Goal: Task Accomplishment & Management: Use online tool/utility

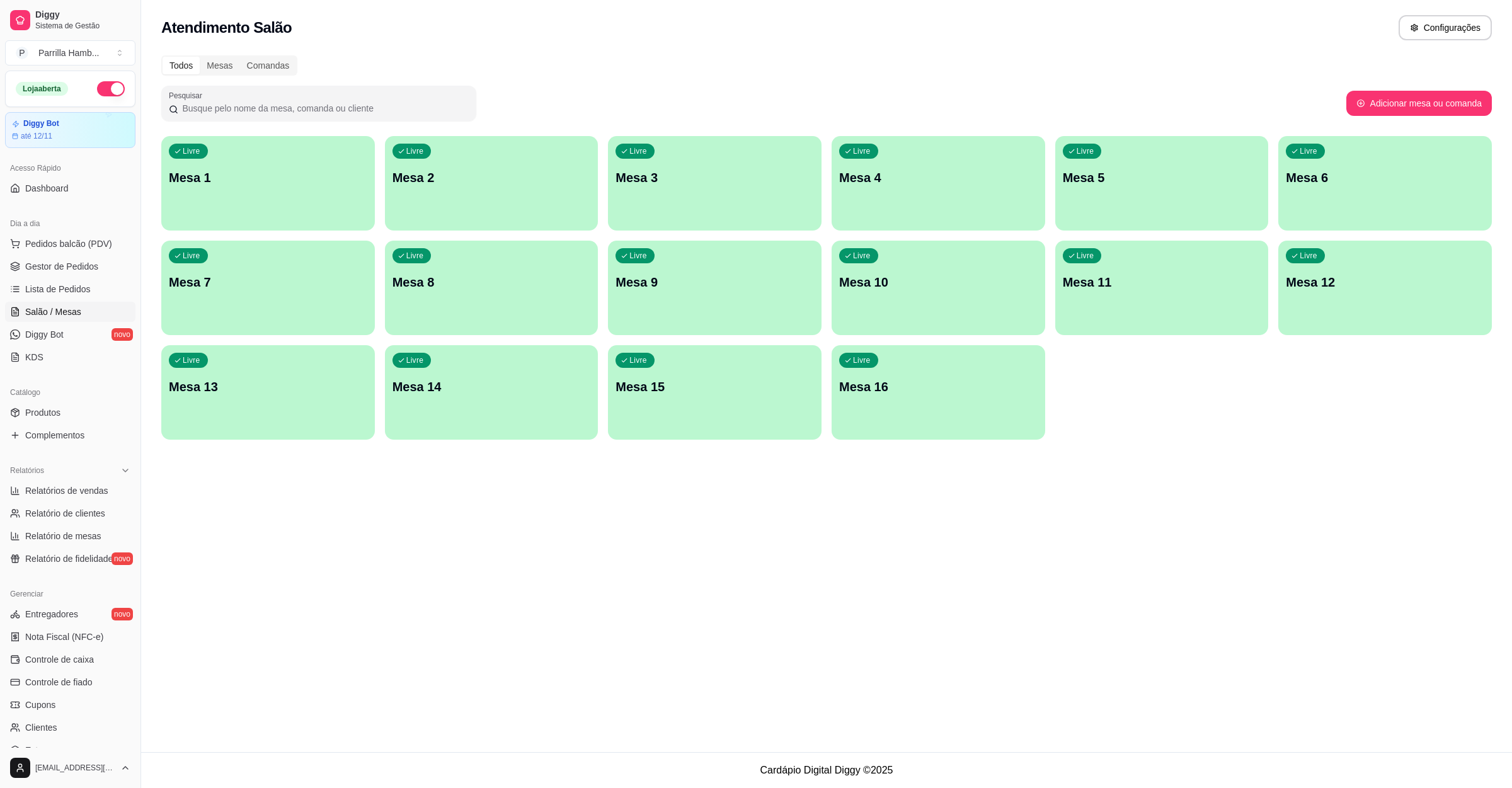
click at [260, 59] on div "Comandas" at bounding box center [268, 66] width 57 height 18
click at [240, 57] on input "Comandas" at bounding box center [240, 57] width 0 height 0
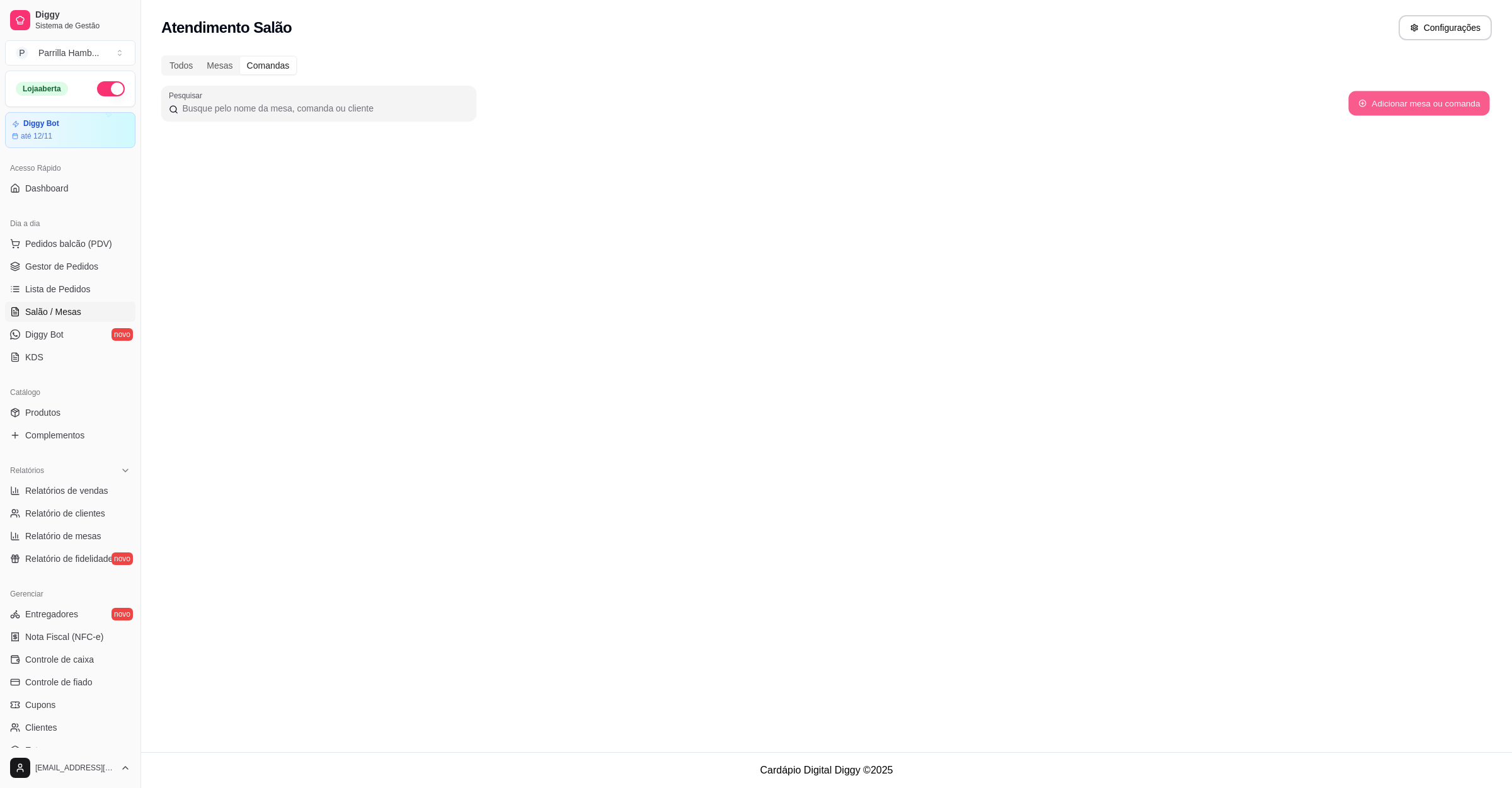
click at [1403, 112] on button "Adicionar mesa ou comanda" at bounding box center [1418, 103] width 141 height 24
select select "TABLE"
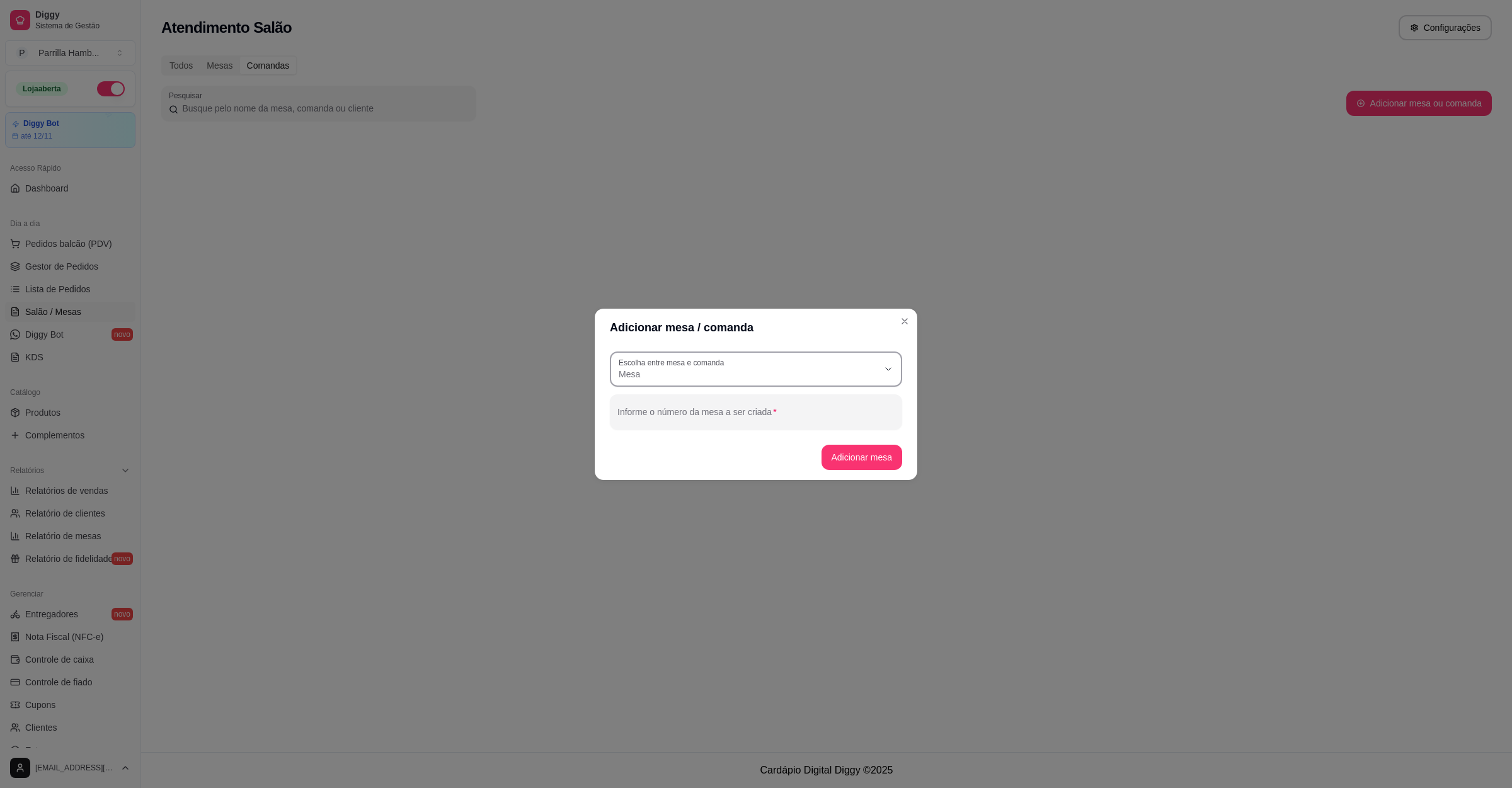
click at [705, 365] on label "Escolha entre mesa e comanda" at bounding box center [674, 362] width 109 height 10
click at [720, 422] on span "Comanda" at bounding box center [750, 424] width 249 height 12
type input "CARD"
select select "CARD"
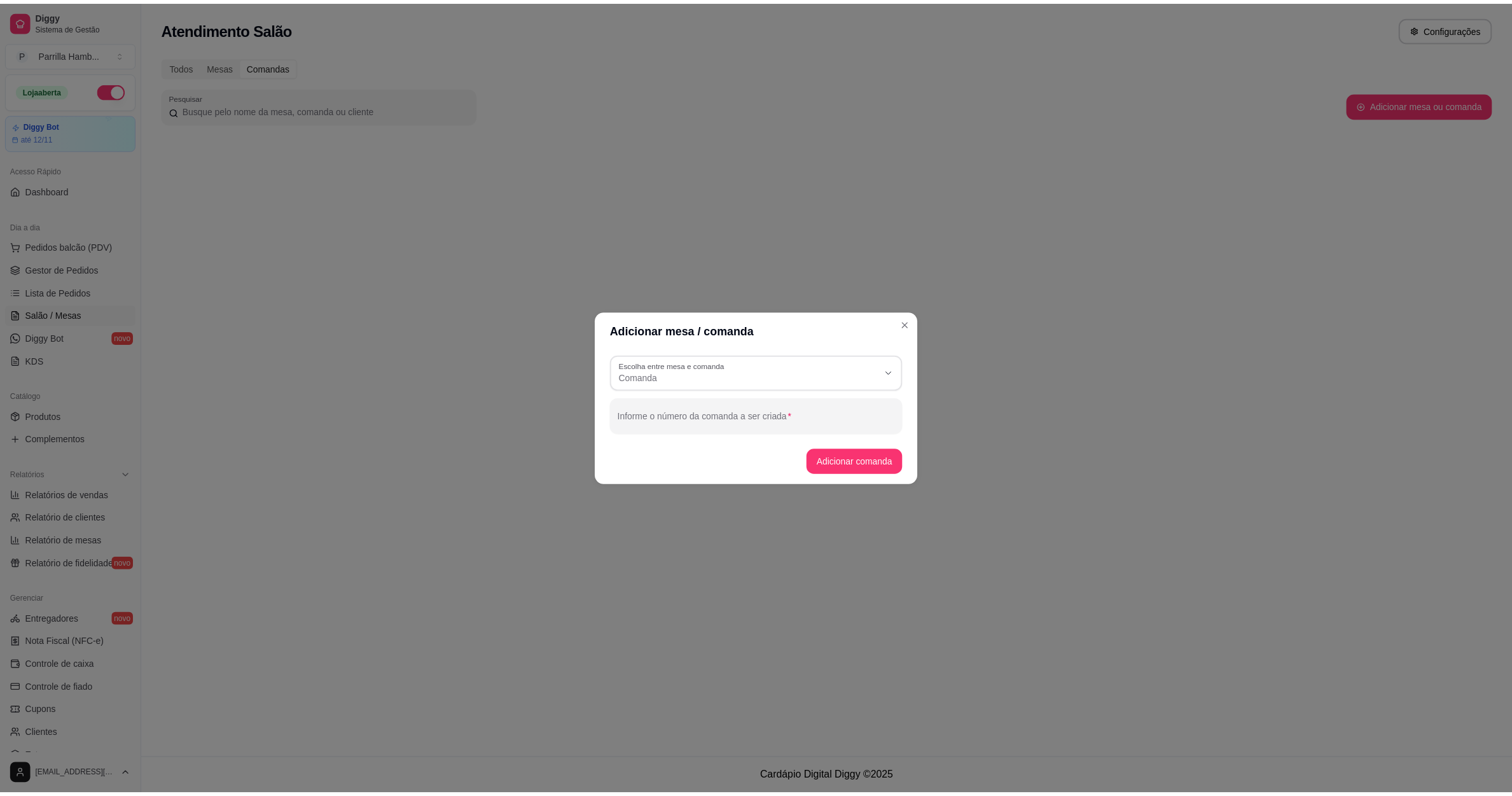
scroll to position [12, 0]
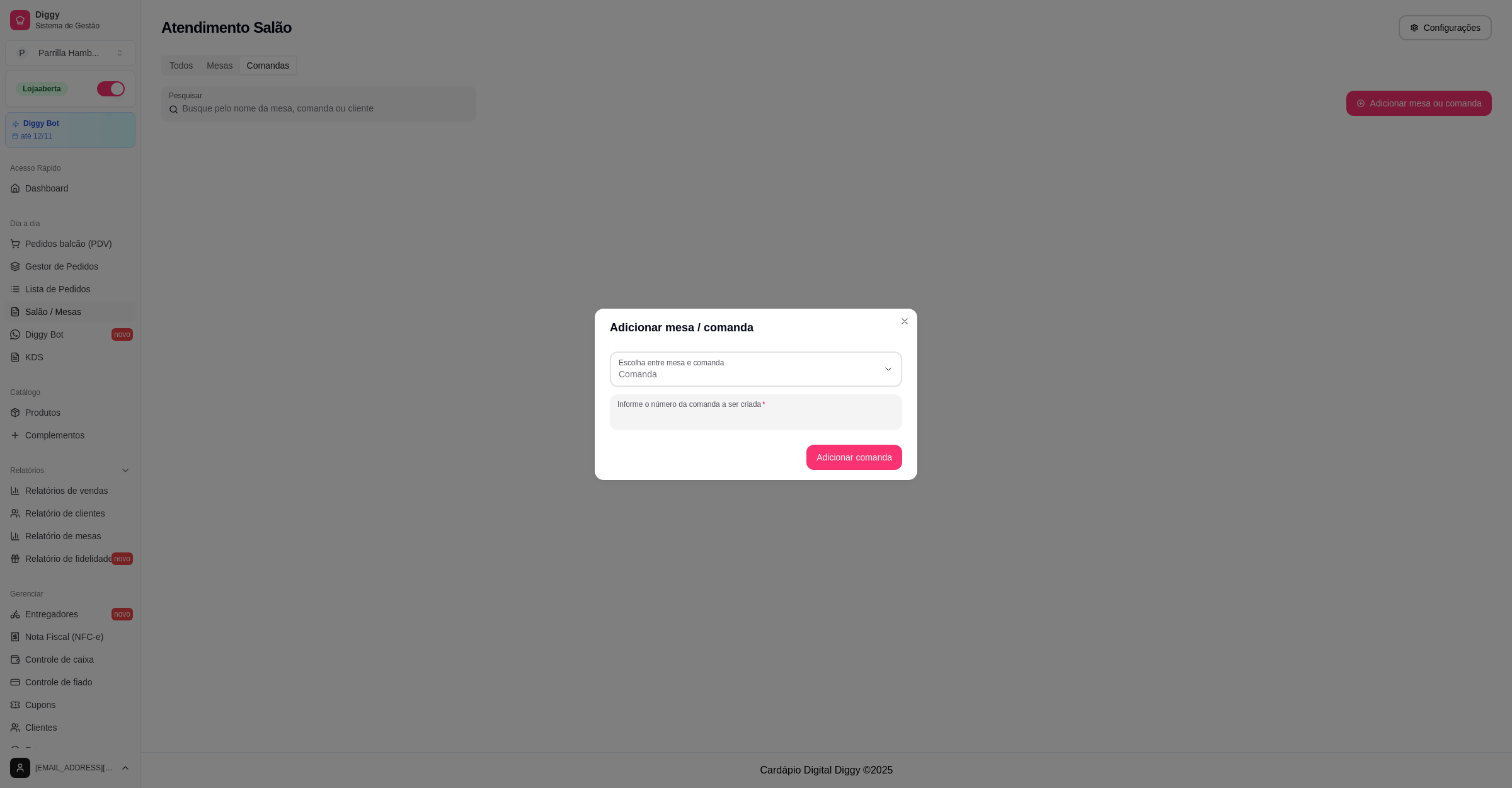
click at [733, 418] on input "Informe o número da comanda a ser criada" at bounding box center [756, 416] width 277 height 13
type input "1"
click at [855, 466] on button "Adicionar comanda" at bounding box center [853, 457] width 92 height 24
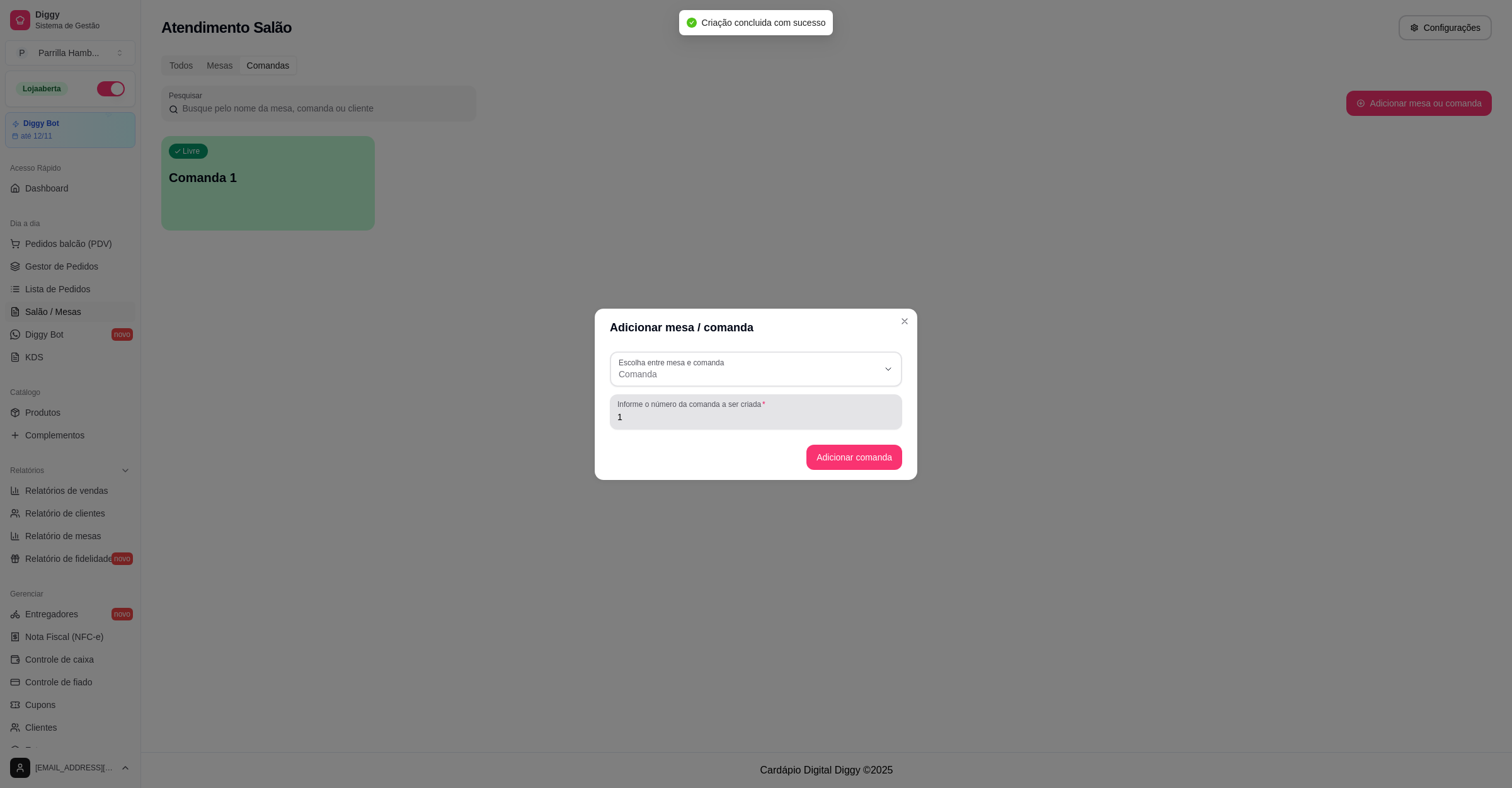
click at [658, 409] on div "1" at bounding box center [756, 412] width 277 height 25
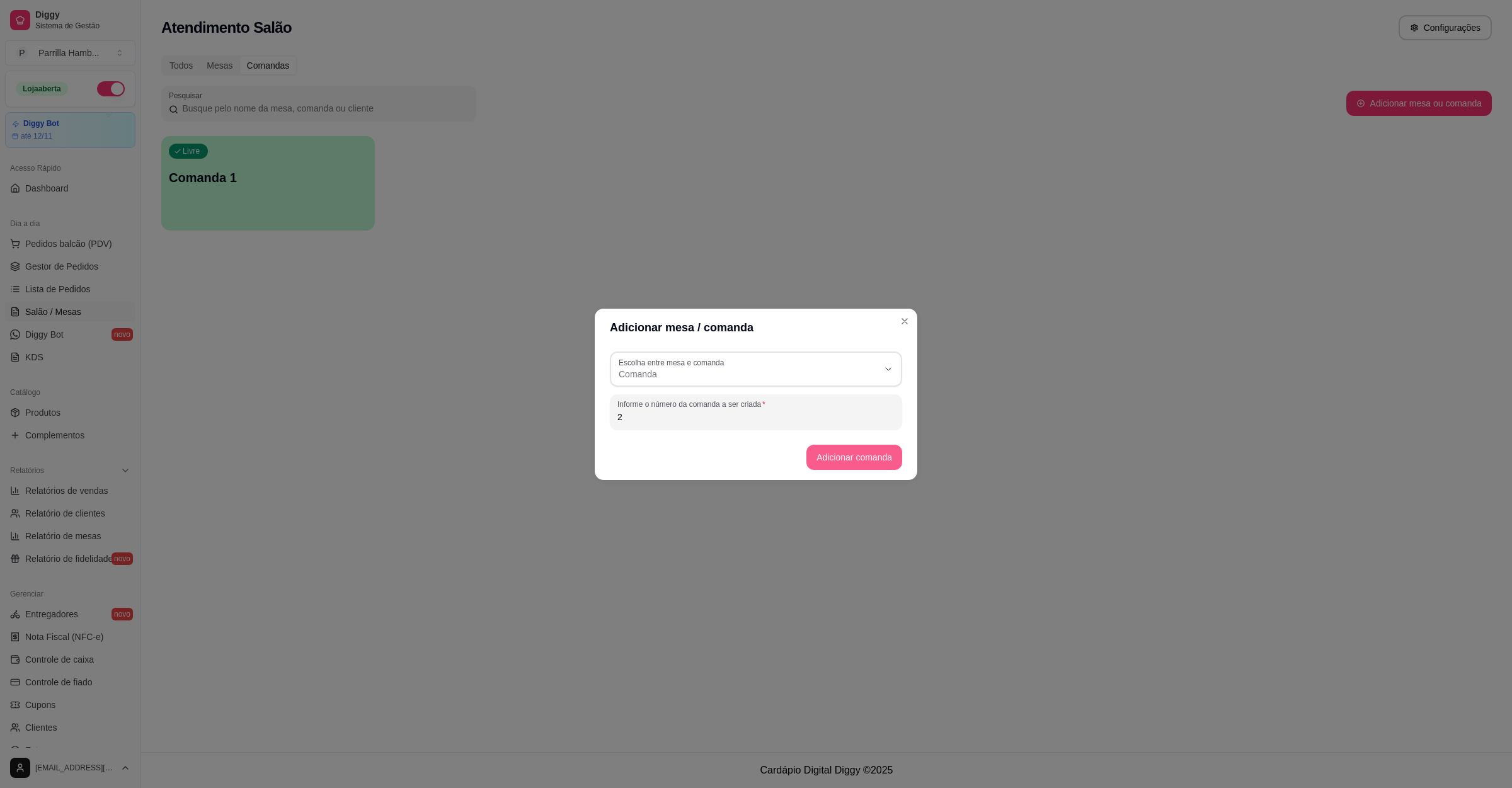
type input "2"
click at [834, 459] on button "Adicionar comanda" at bounding box center [855, 458] width 96 height 25
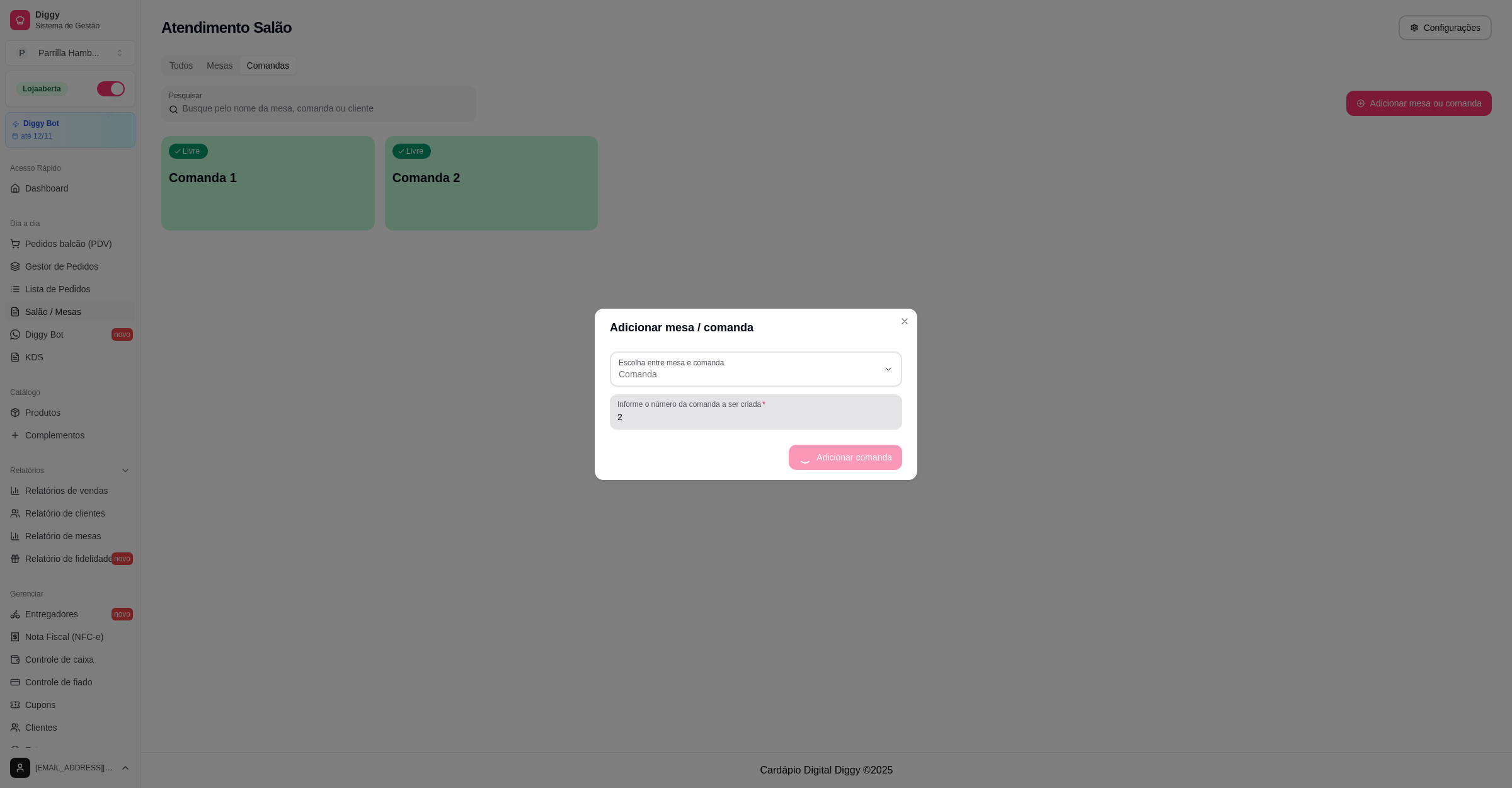
click at [703, 424] on div "Informe o número da comanda a ser criada 2" at bounding box center [756, 412] width 292 height 35
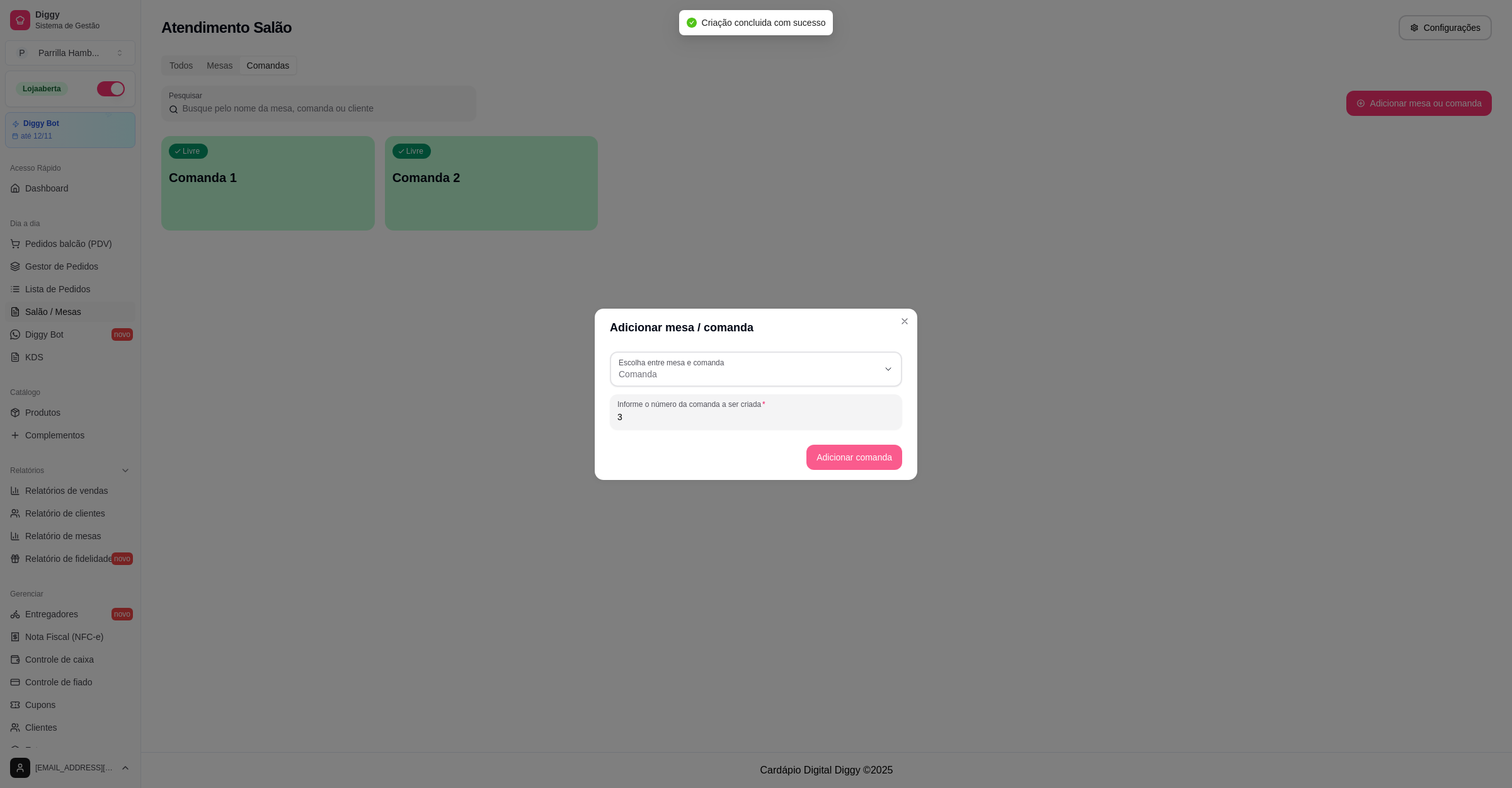
type input "3"
click at [849, 453] on button "Adicionar comanda" at bounding box center [855, 458] width 96 height 25
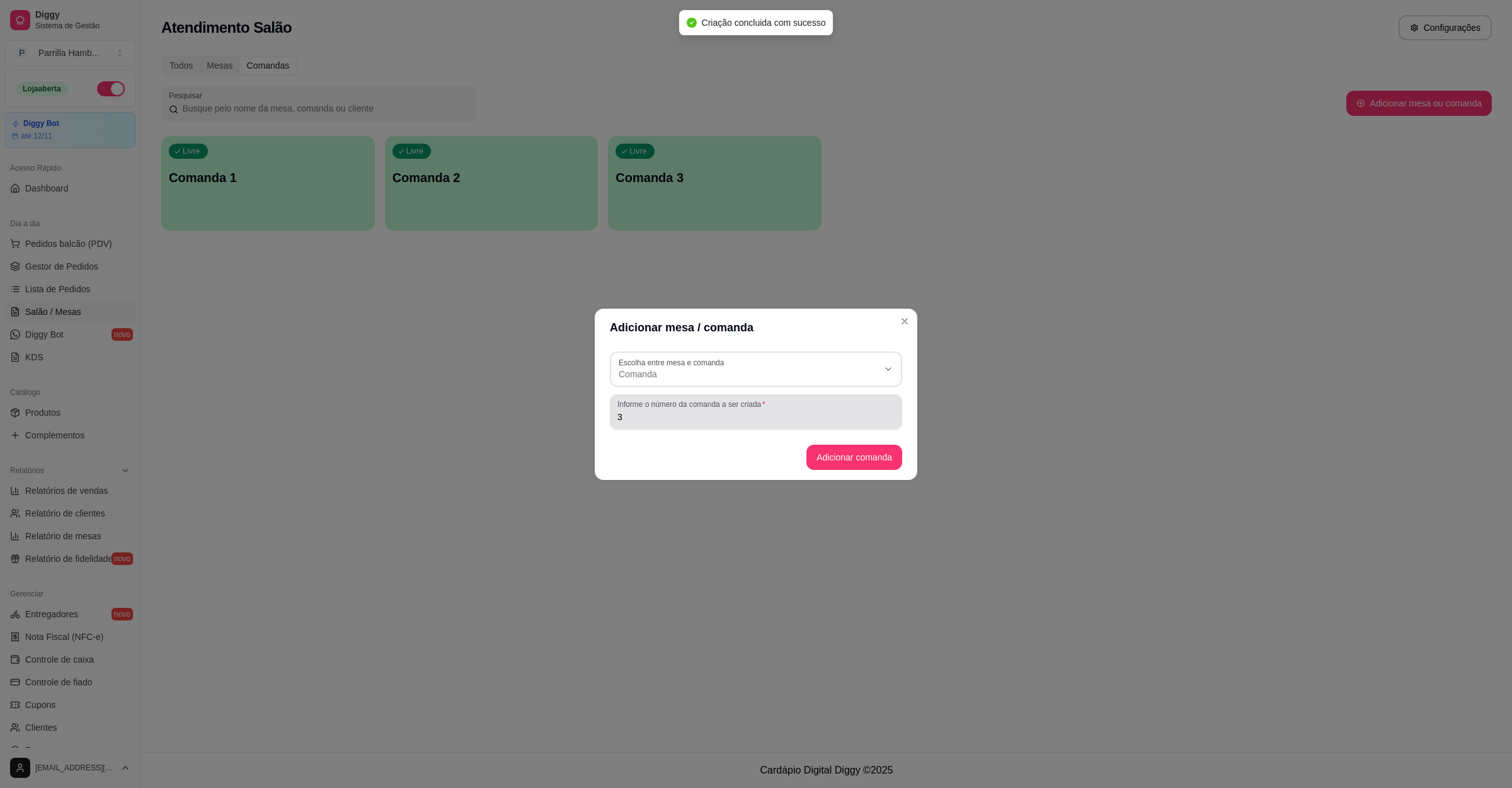
click at [692, 412] on input "3" at bounding box center [756, 416] width 277 height 13
type input "4"
click at [868, 452] on button "Adicionar comanda" at bounding box center [855, 458] width 96 height 25
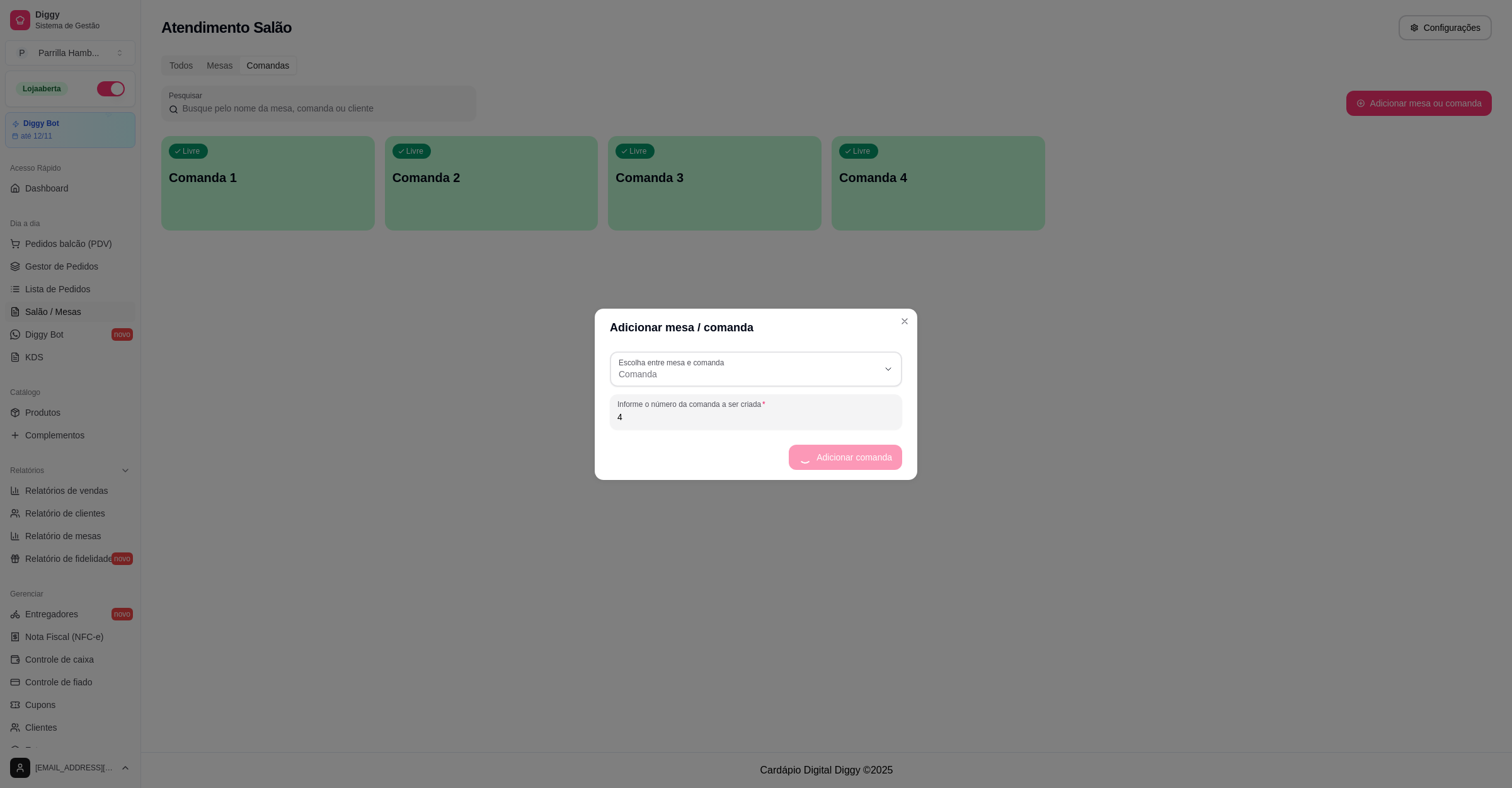
click at [717, 422] on input "4" at bounding box center [756, 416] width 277 height 13
type input "5"
click at [862, 469] on footer "Adicionar comanda" at bounding box center [756, 457] width 322 height 45
click at [862, 469] on button "Adicionar comanda" at bounding box center [855, 458] width 96 height 25
click at [864, 463] on footer "Adicionar comanda" at bounding box center [756, 457] width 322 height 45
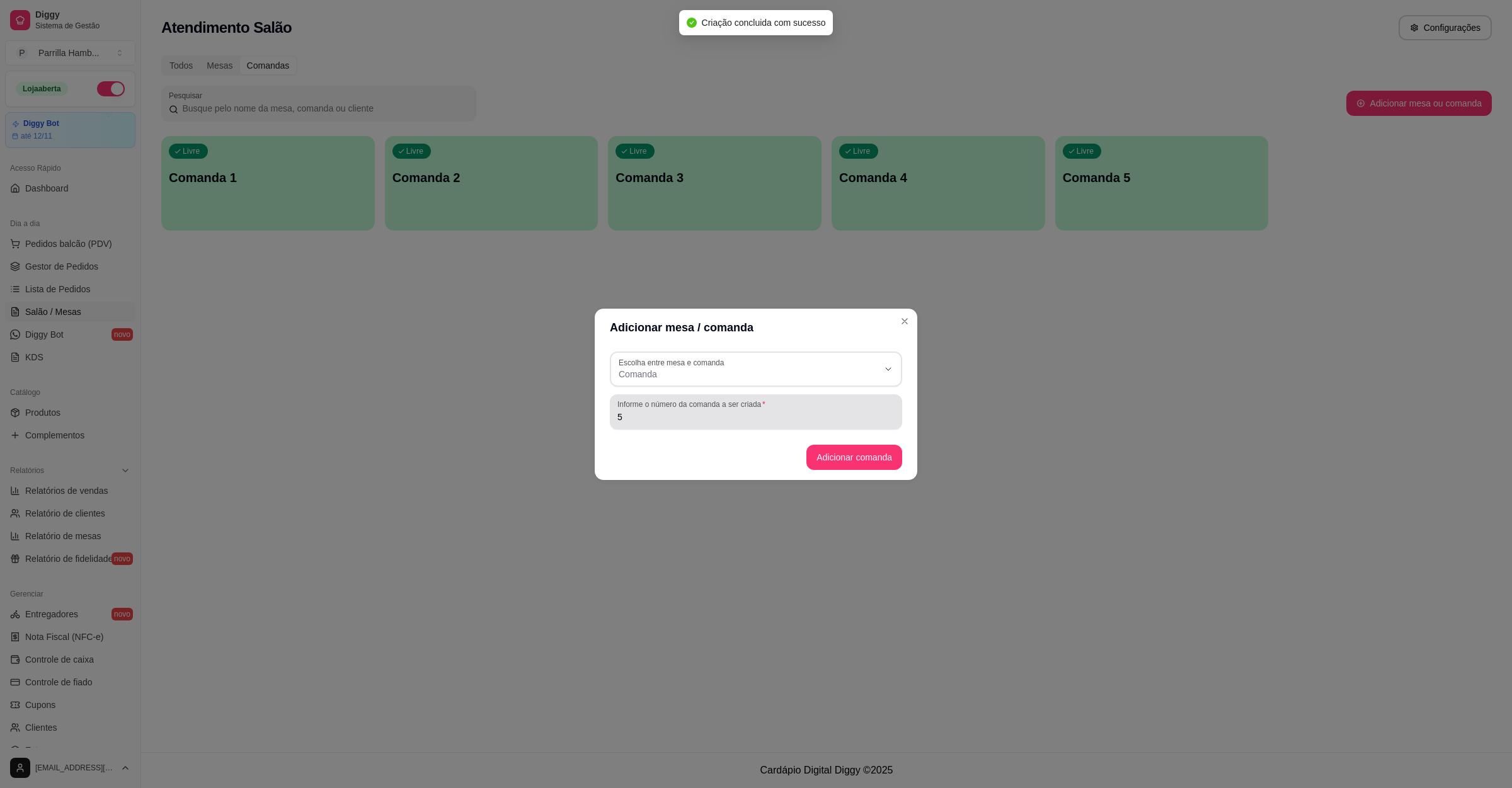
click at [687, 420] on input "5" at bounding box center [756, 416] width 277 height 13
type input "6"
click at [821, 452] on button "Adicionar comanda" at bounding box center [855, 458] width 96 height 25
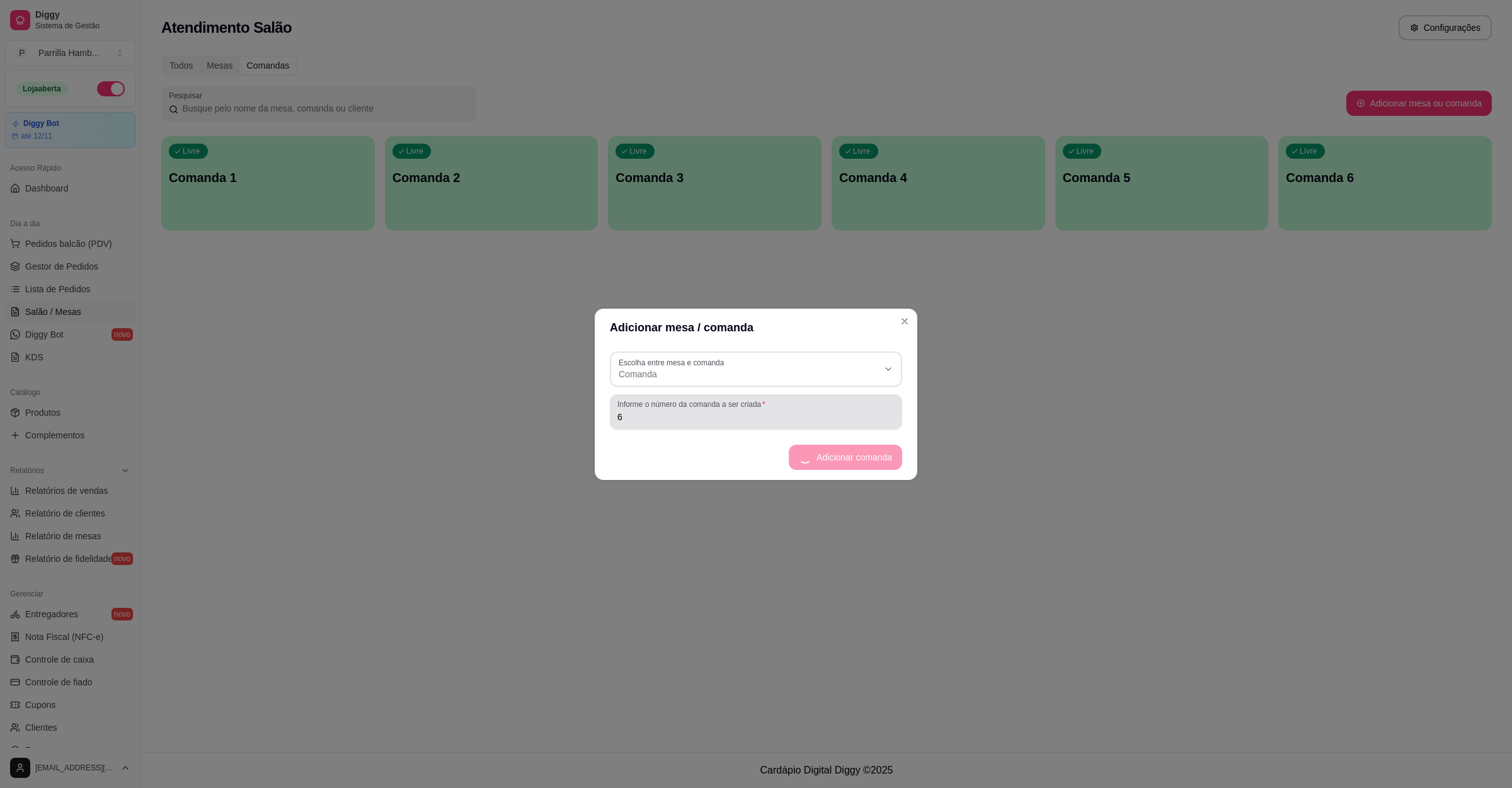
click at [684, 421] on input "6" at bounding box center [756, 416] width 277 height 13
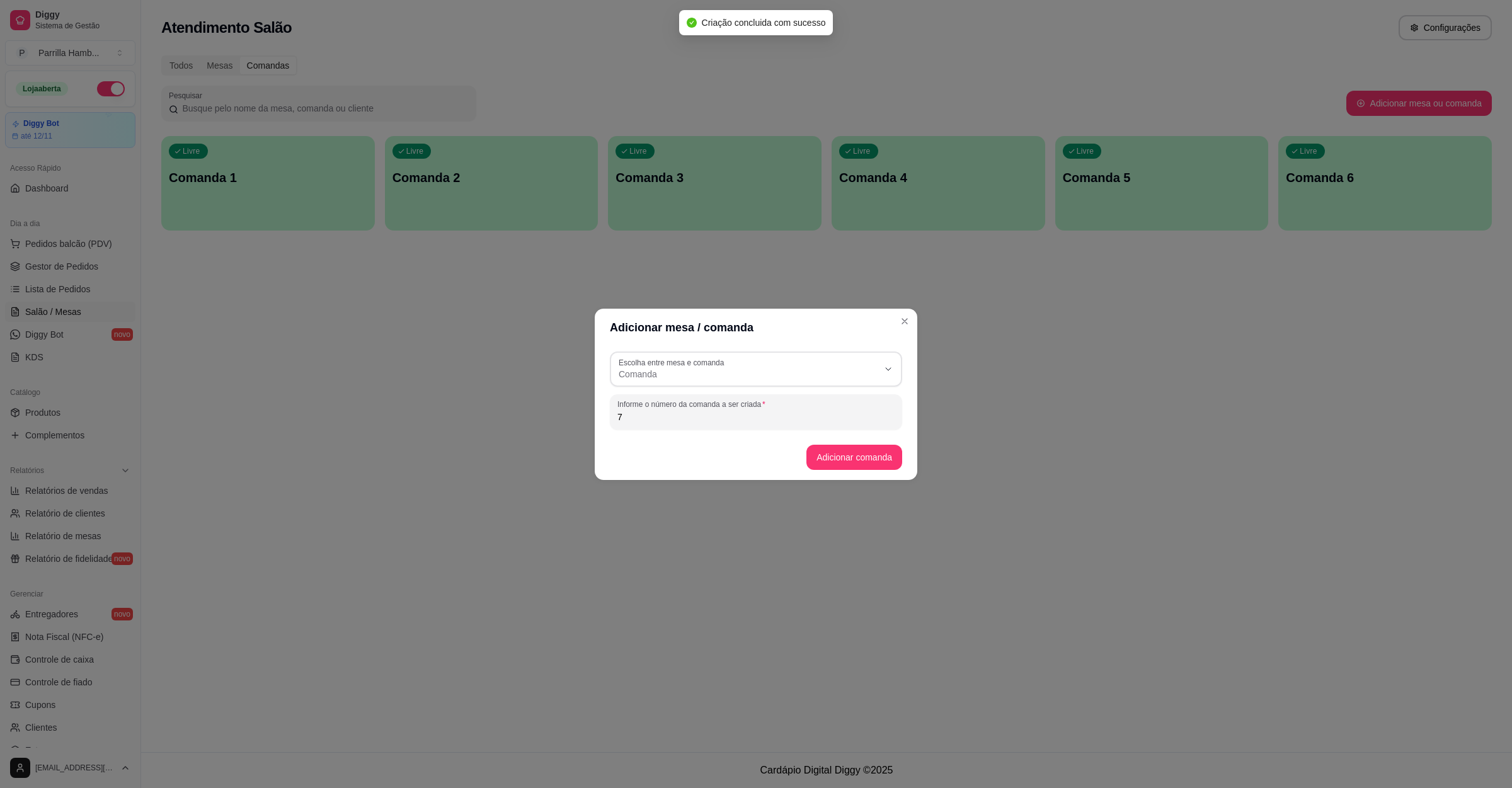
type input "7"
click at [861, 449] on button "Adicionar comanda" at bounding box center [853, 457] width 92 height 24
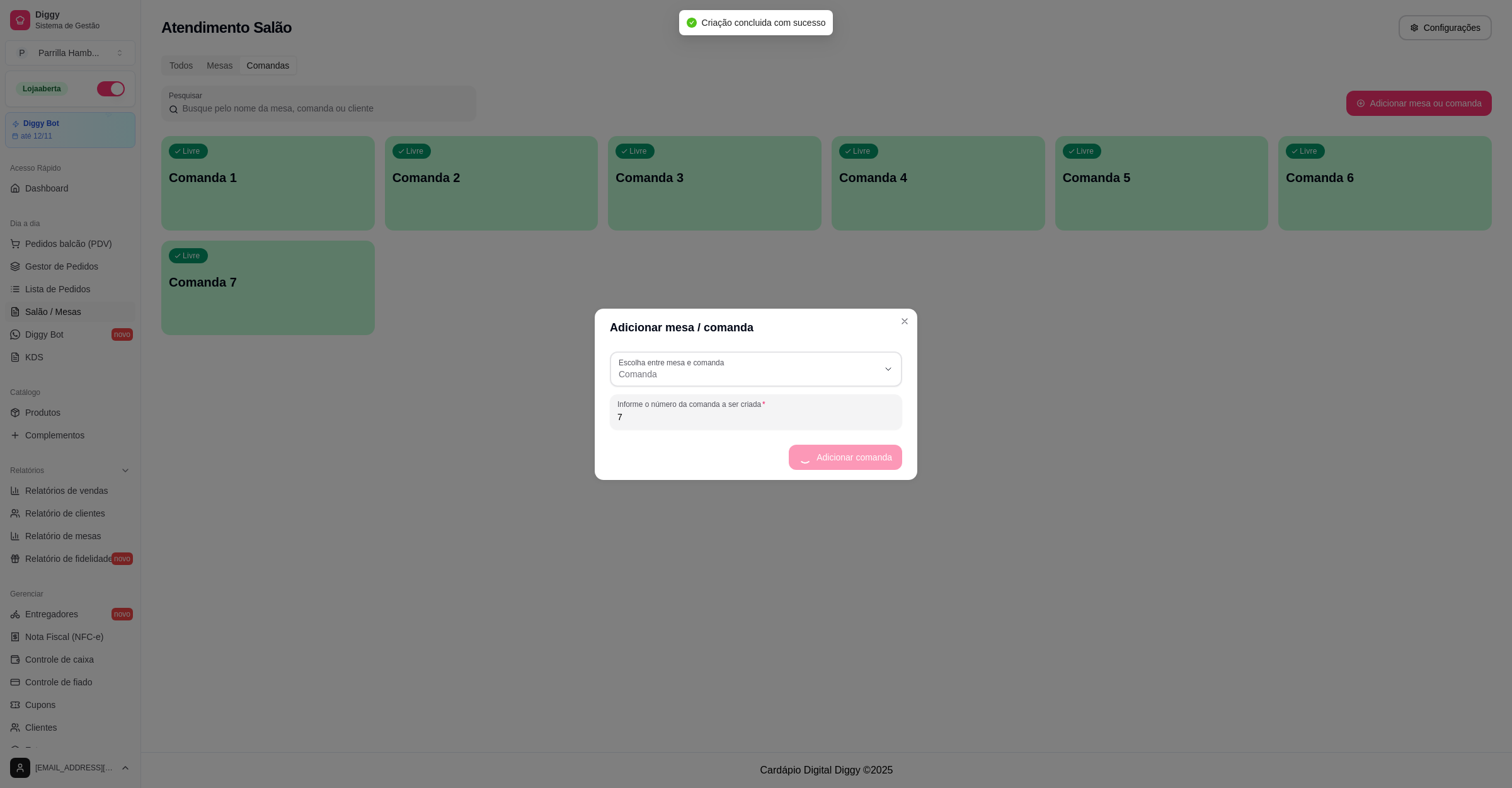
click at [663, 410] on input "7" at bounding box center [756, 416] width 277 height 13
type input "8"
click at [872, 460] on button "Adicionar comanda" at bounding box center [855, 458] width 96 height 25
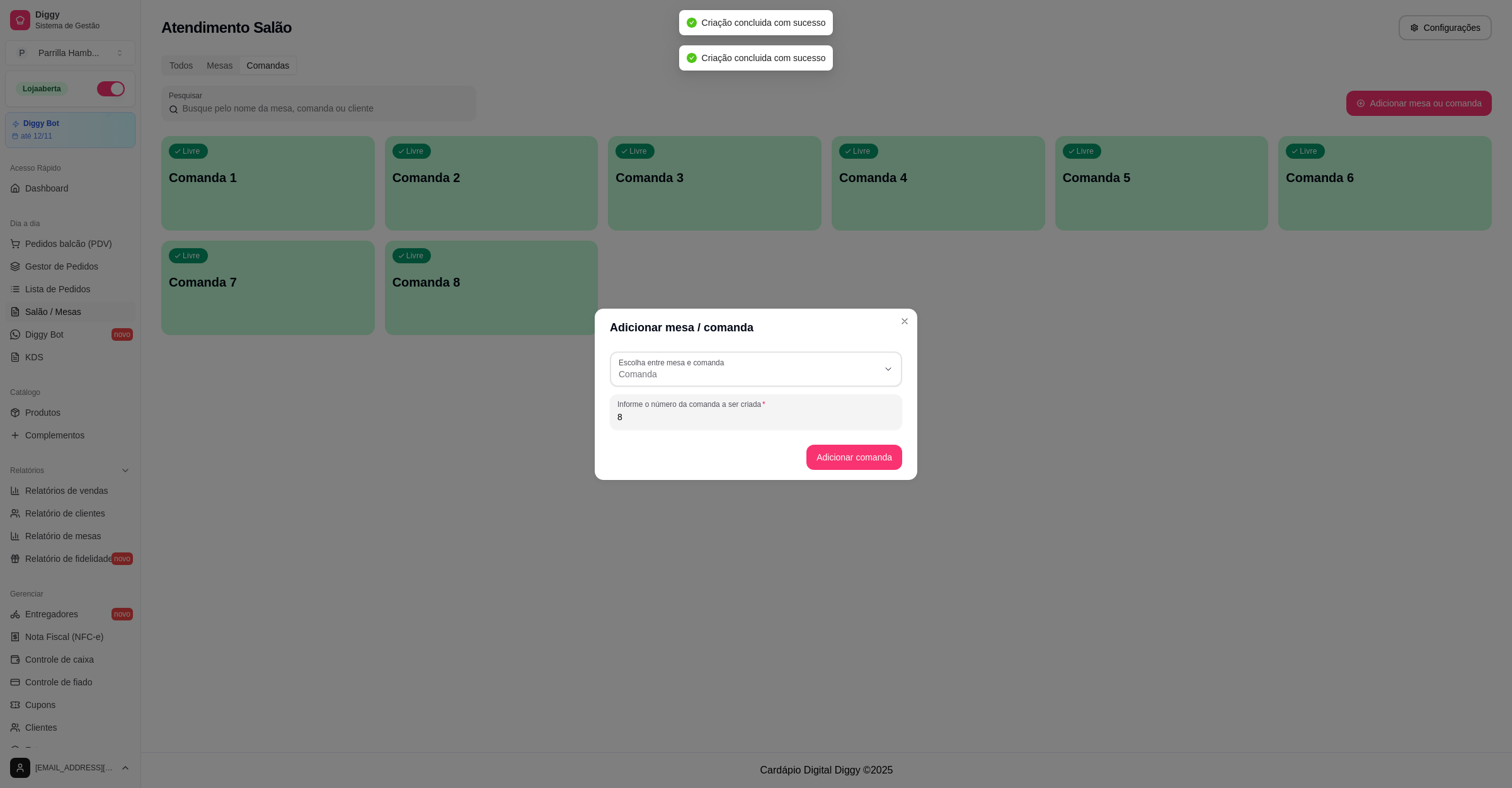
click at [775, 419] on input "8" at bounding box center [756, 416] width 277 height 13
type input "9"
click at [878, 465] on button "Adicionar comanda" at bounding box center [855, 458] width 96 height 25
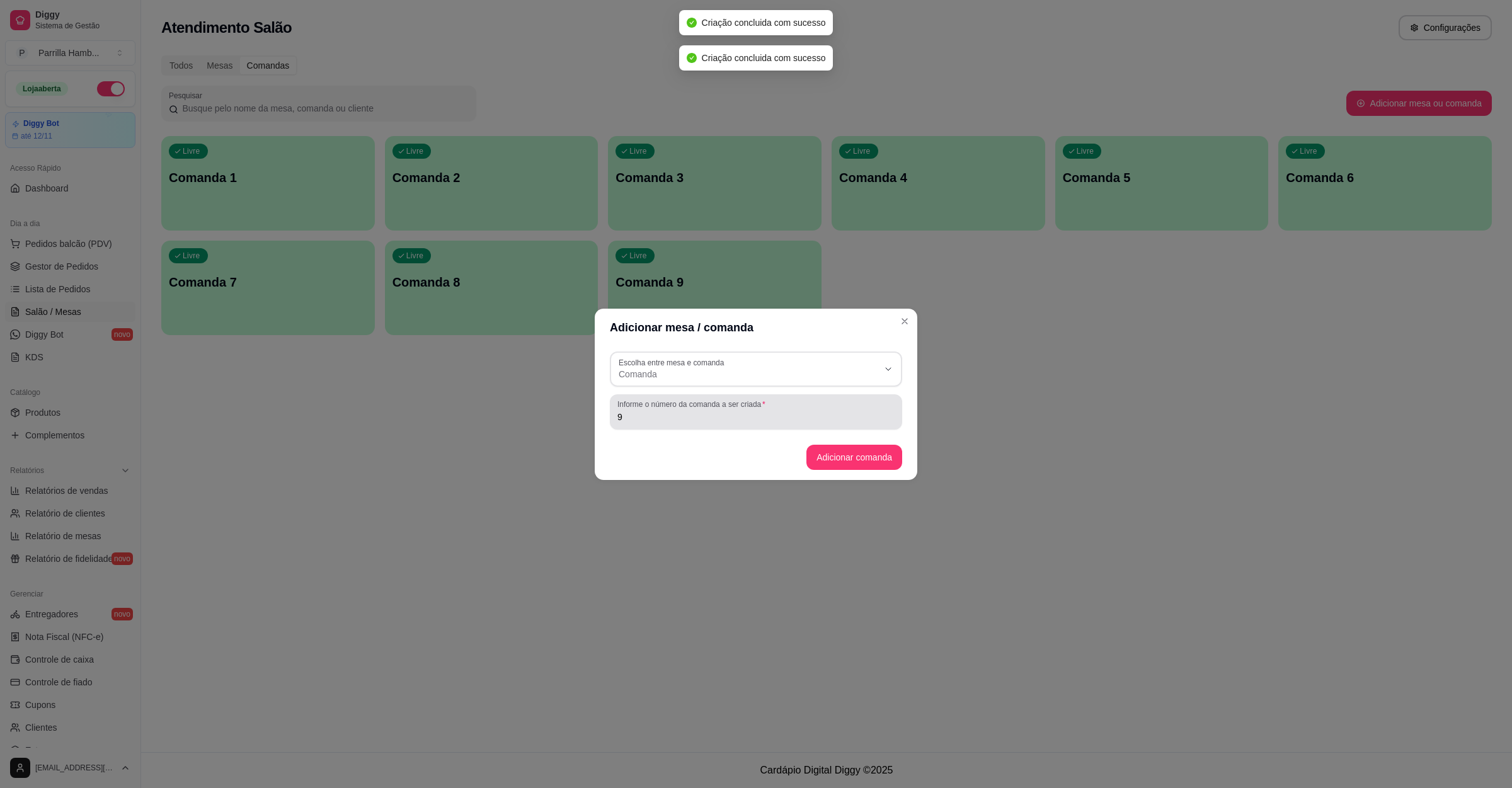
click at [704, 418] on input "9" at bounding box center [756, 416] width 277 height 13
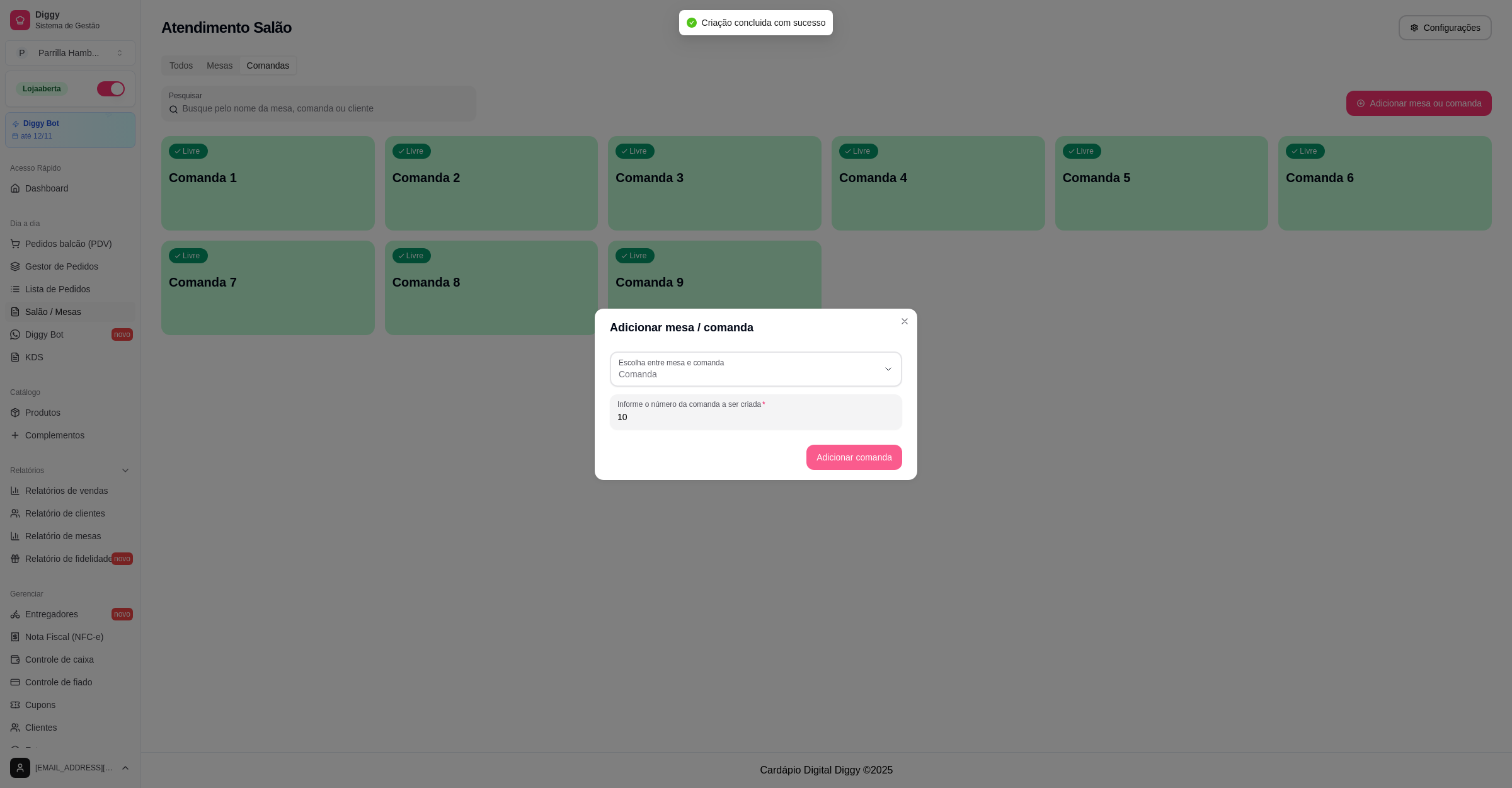
click at [877, 458] on button "Adicionar comanda" at bounding box center [855, 458] width 96 height 25
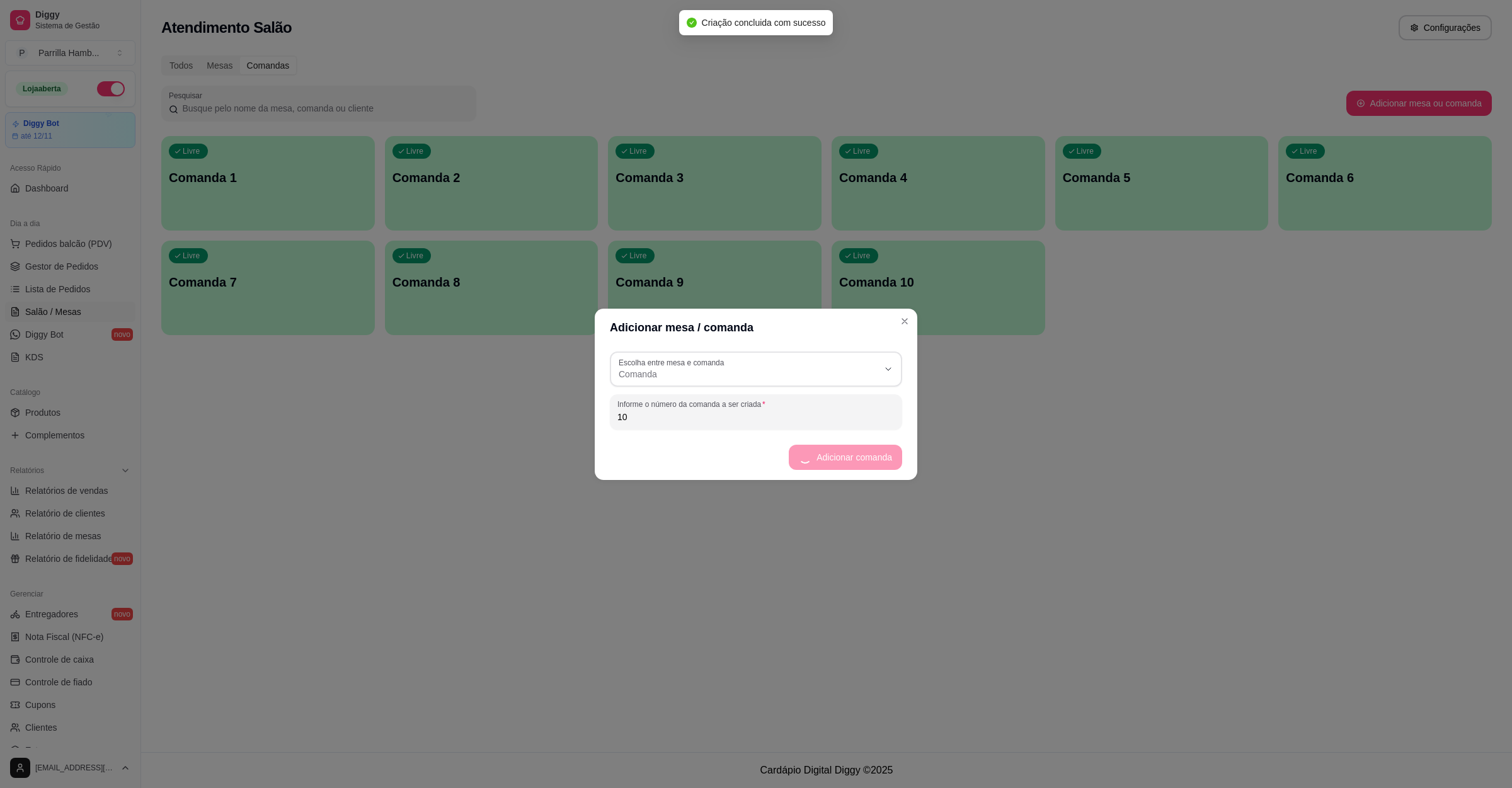
click at [782, 419] on input "10" at bounding box center [756, 416] width 277 height 13
click at [886, 445] on button "Adicionar comanda" at bounding box center [853, 457] width 92 height 24
click at [748, 405] on label "Informe o número da comanda a ser criada" at bounding box center [693, 404] width 152 height 10
click at [748, 410] on input "11" at bounding box center [756, 416] width 277 height 13
click at [832, 449] on button "Adicionar comanda" at bounding box center [853, 457] width 92 height 24
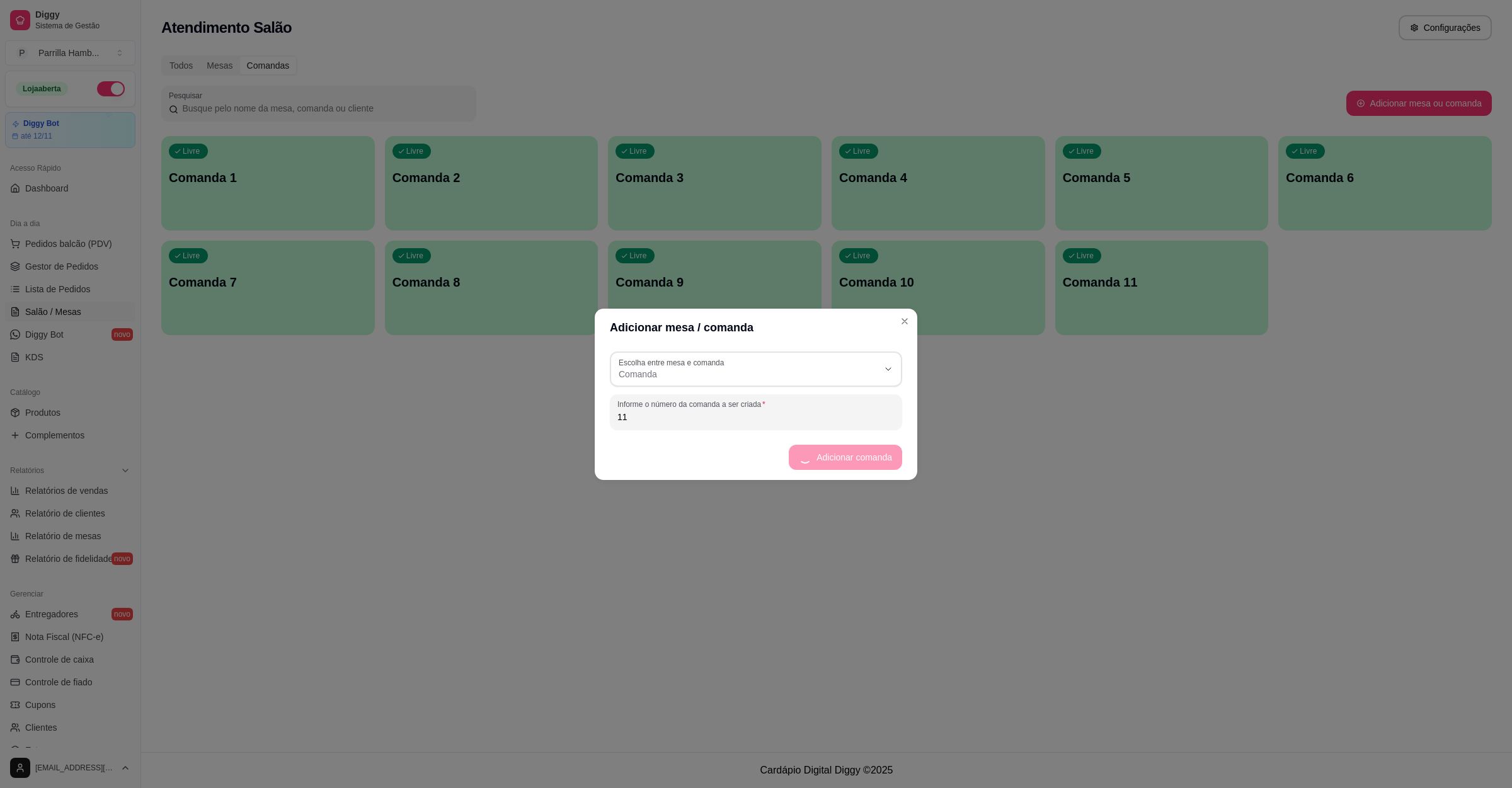
click at [698, 418] on input "11" at bounding box center [756, 416] width 277 height 13
click at [817, 446] on button "Adicionar comanda" at bounding box center [855, 458] width 96 height 25
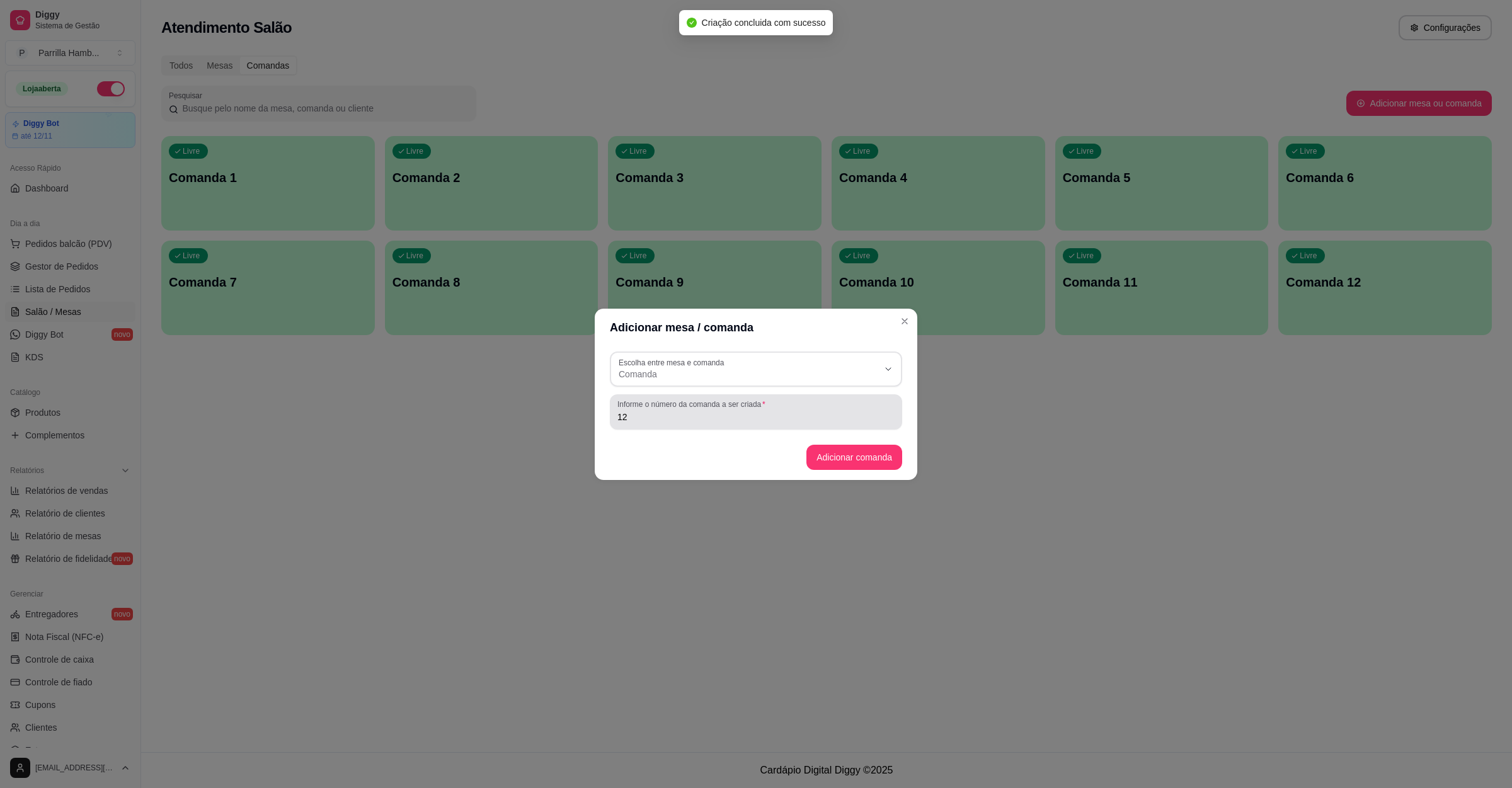
click at [781, 409] on div "12" at bounding box center [756, 412] width 277 height 25
click at [858, 445] on button "Adicionar comanda" at bounding box center [855, 458] width 96 height 25
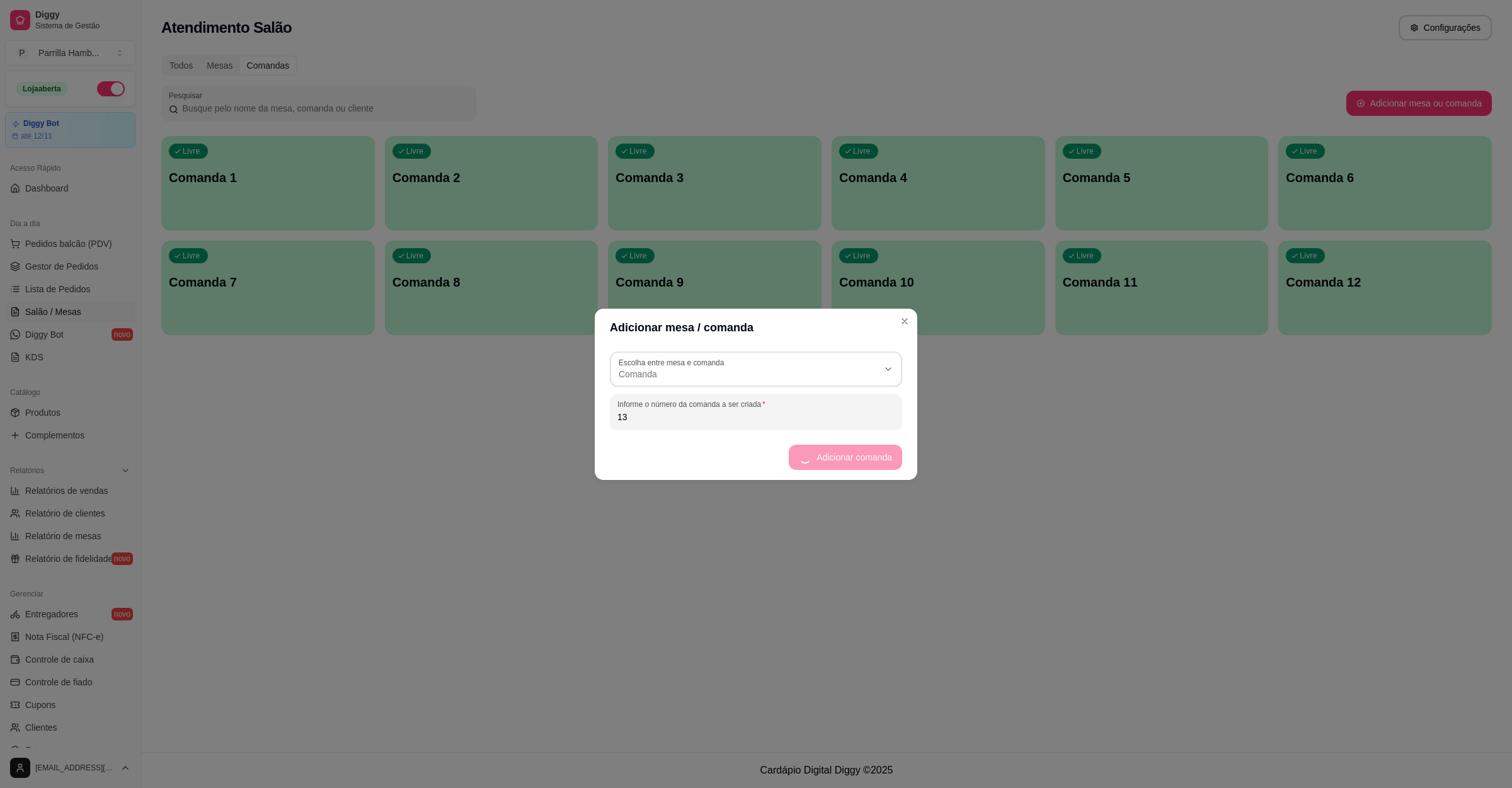
click at [862, 452] on footer "Adicionar comanda" at bounding box center [756, 457] width 322 height 45
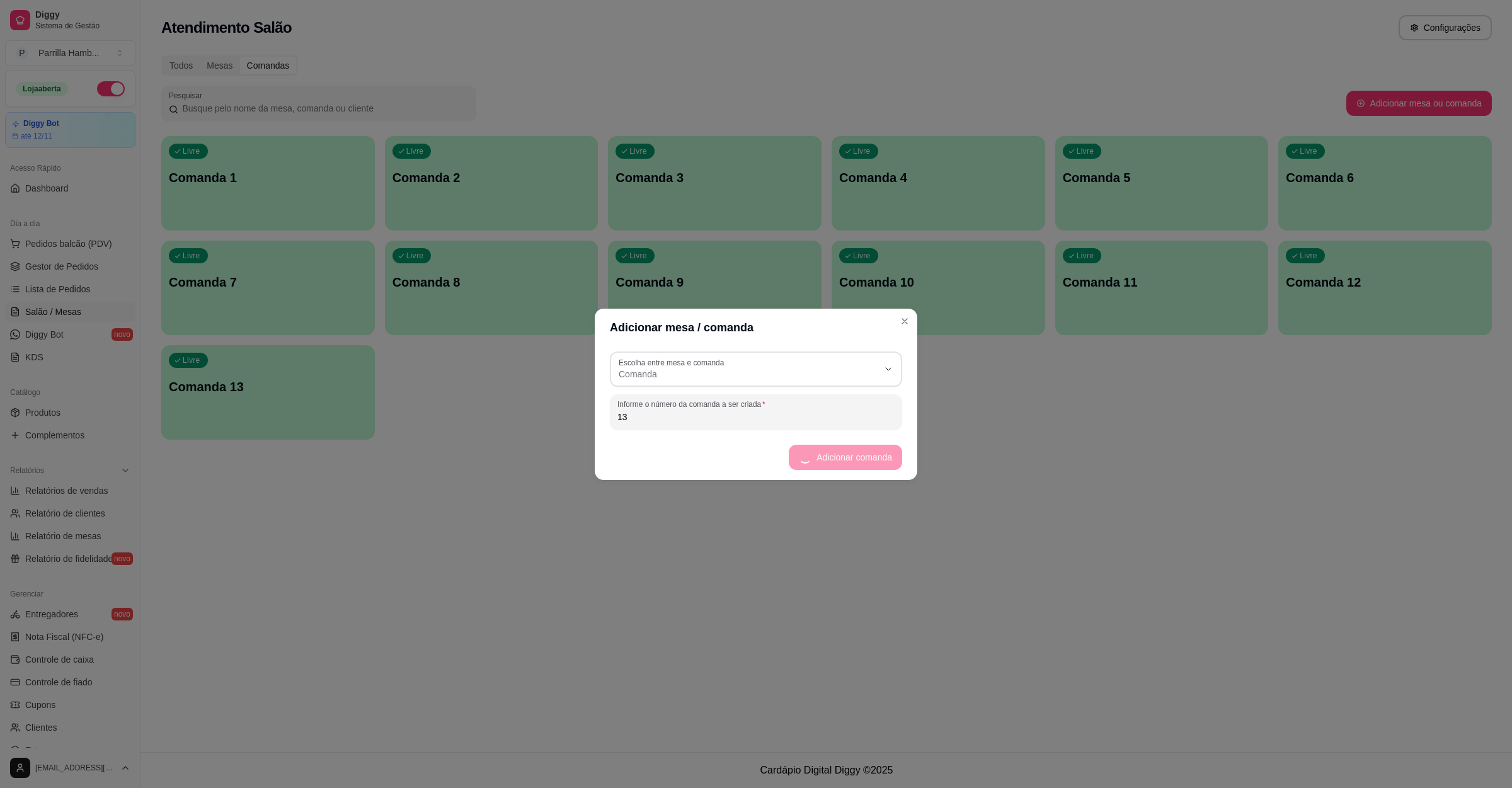
click at [764, 416] on input "13" at bounding box center [756, 416] width 277 height 13
click at [832, 446] on button "Adicionar comanda" at bounding box center [855, 458] width 96 height 25
click at [824, 446] on footer "Adicionar comanda" at bounding box center [756, 457] width 322 height 45
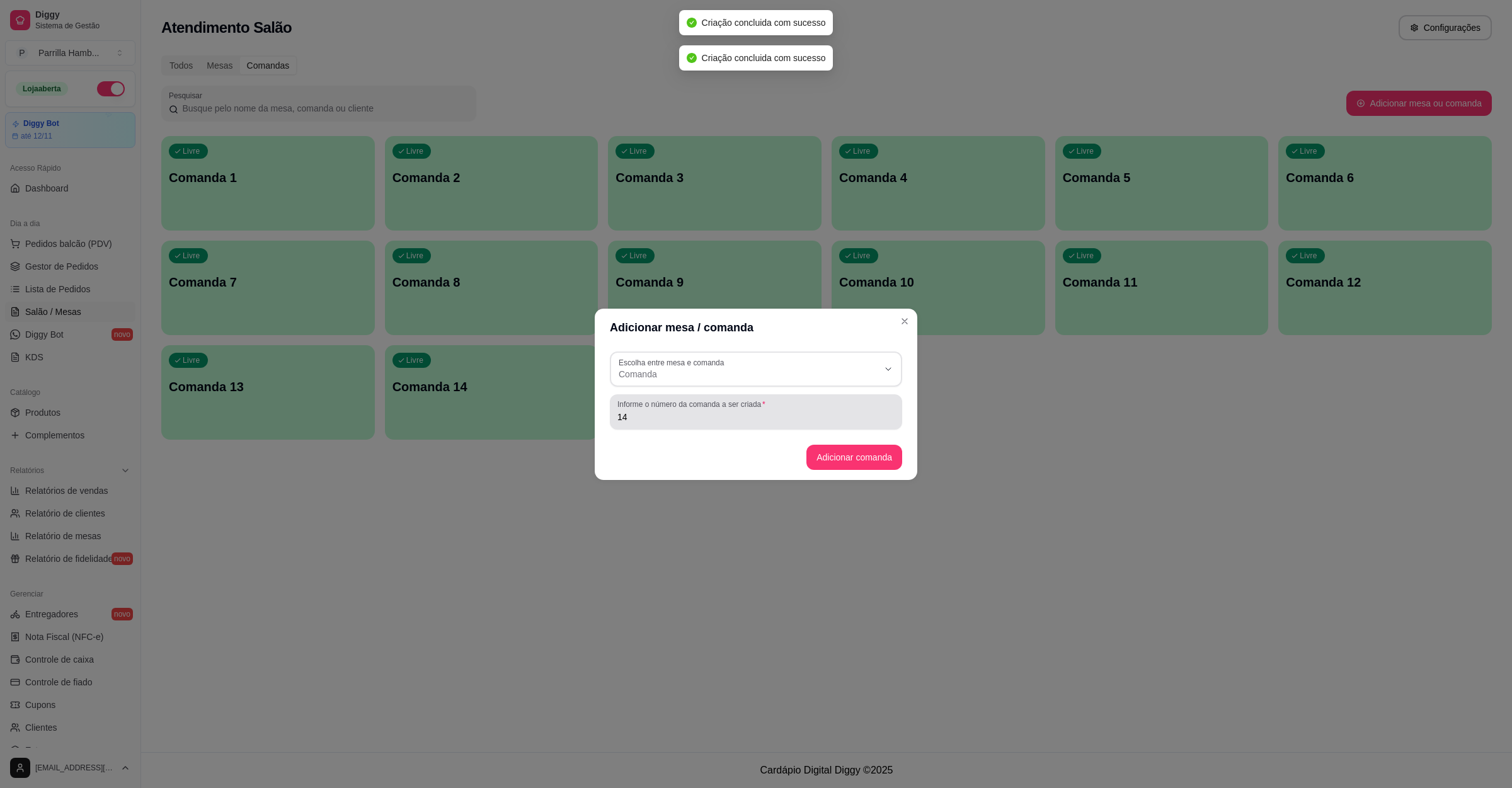
click at [742, 410] on input "14" at bounding box center [756, 416] width 277 height 13
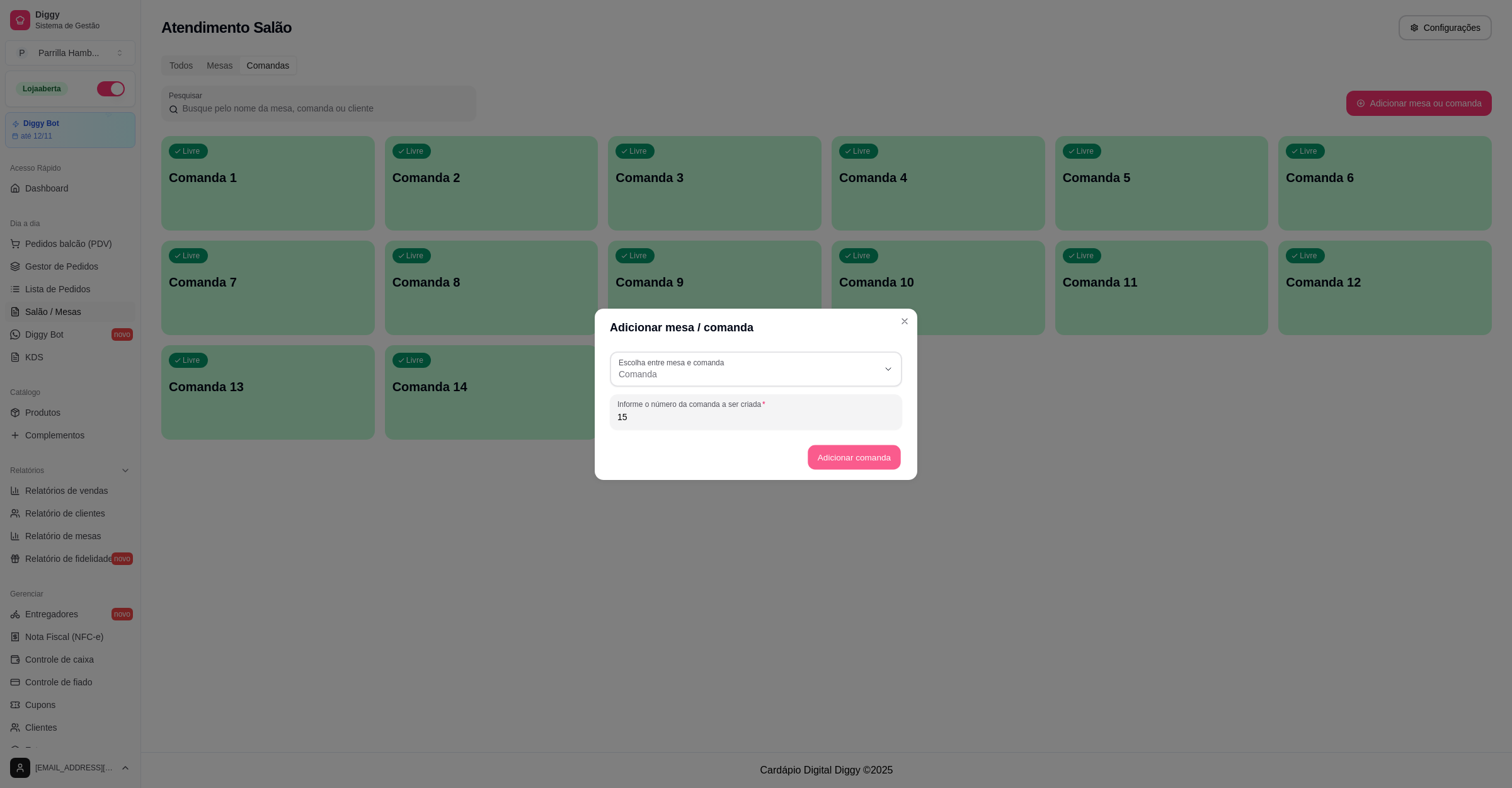
click at [852, 461] on button "Adicionar comanda" at bounding box center [853, 457] width 92 height 24
click at [705, 410] on input "15" at bounding box center [756, 416] width 277 height 13
click at [818, 442] on footer "Adicionar comanda" at bounding box center [756, 457] width 322 height 45
click at [830, 452] on button "Adicionar comanda" at bounding box center [855, 458] width 96 height 25
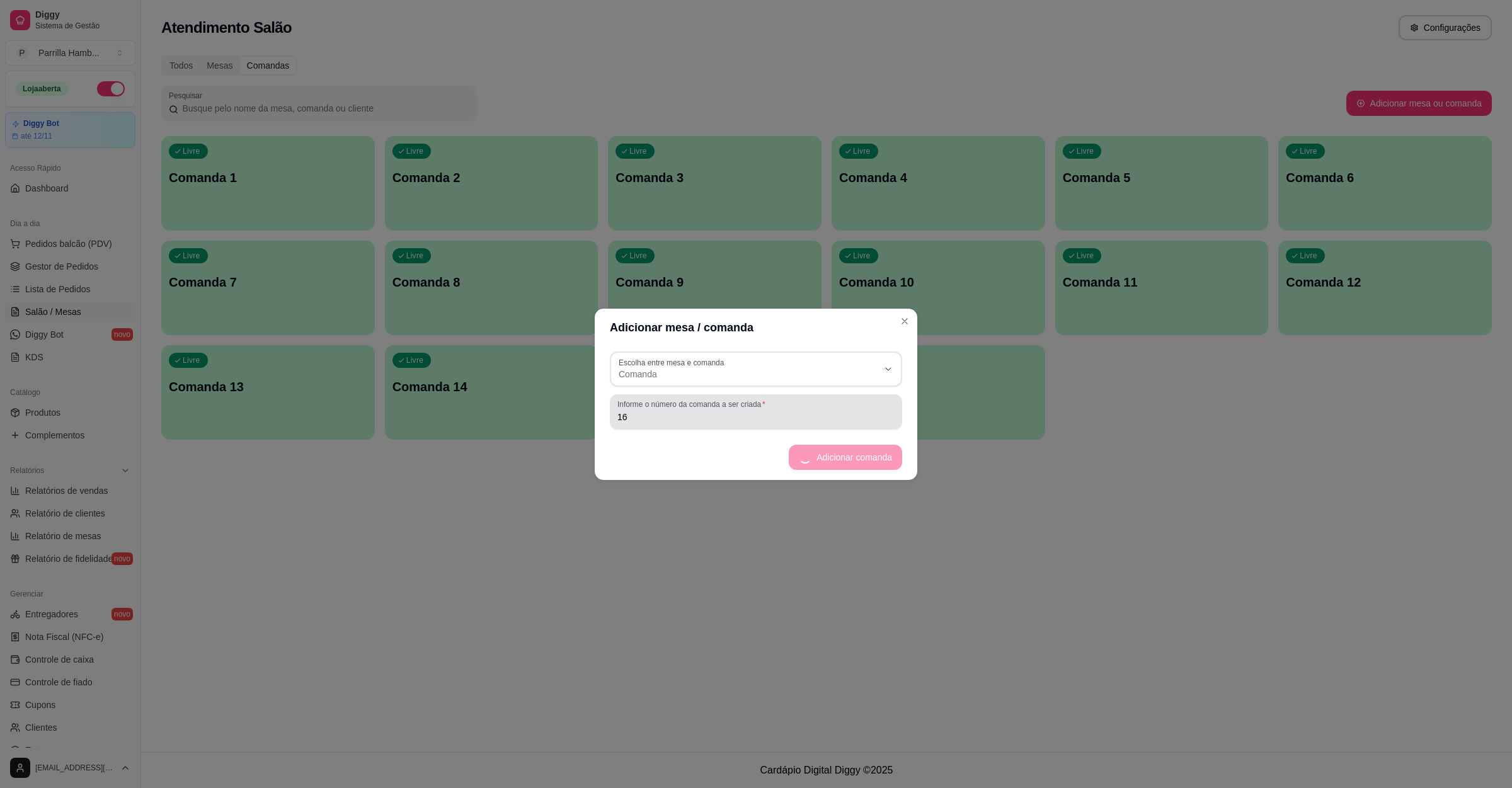
click at [728, 418] on input "16" at bounding box center [756, 416] width 277 height 13
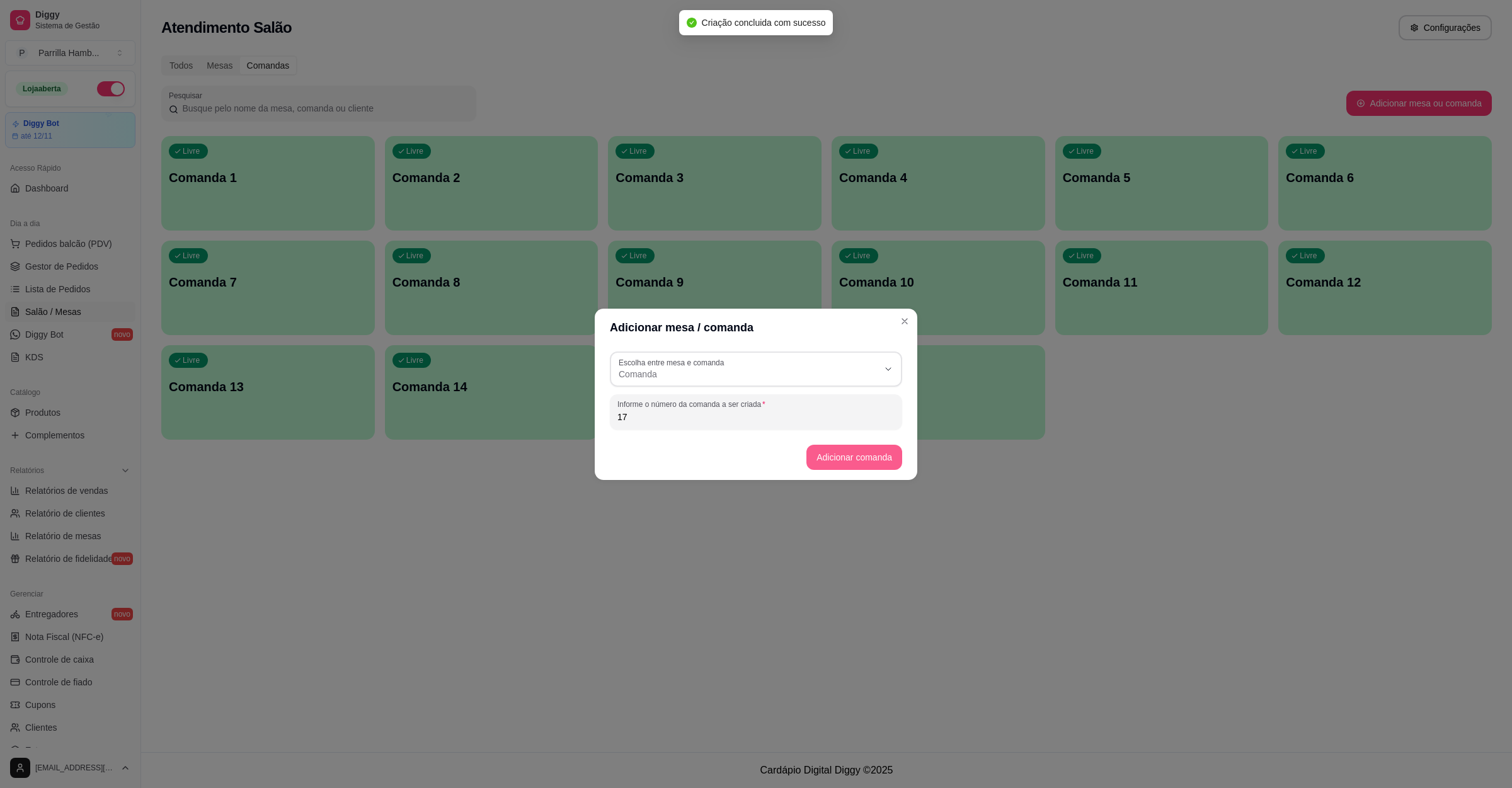
click at [830, 452] on button "Adicionar comanda" at bounding box center [855, 458] width 96 height 25
click at [782, 424] on div "17" at bounding box center [756, 412] width 277 height 25
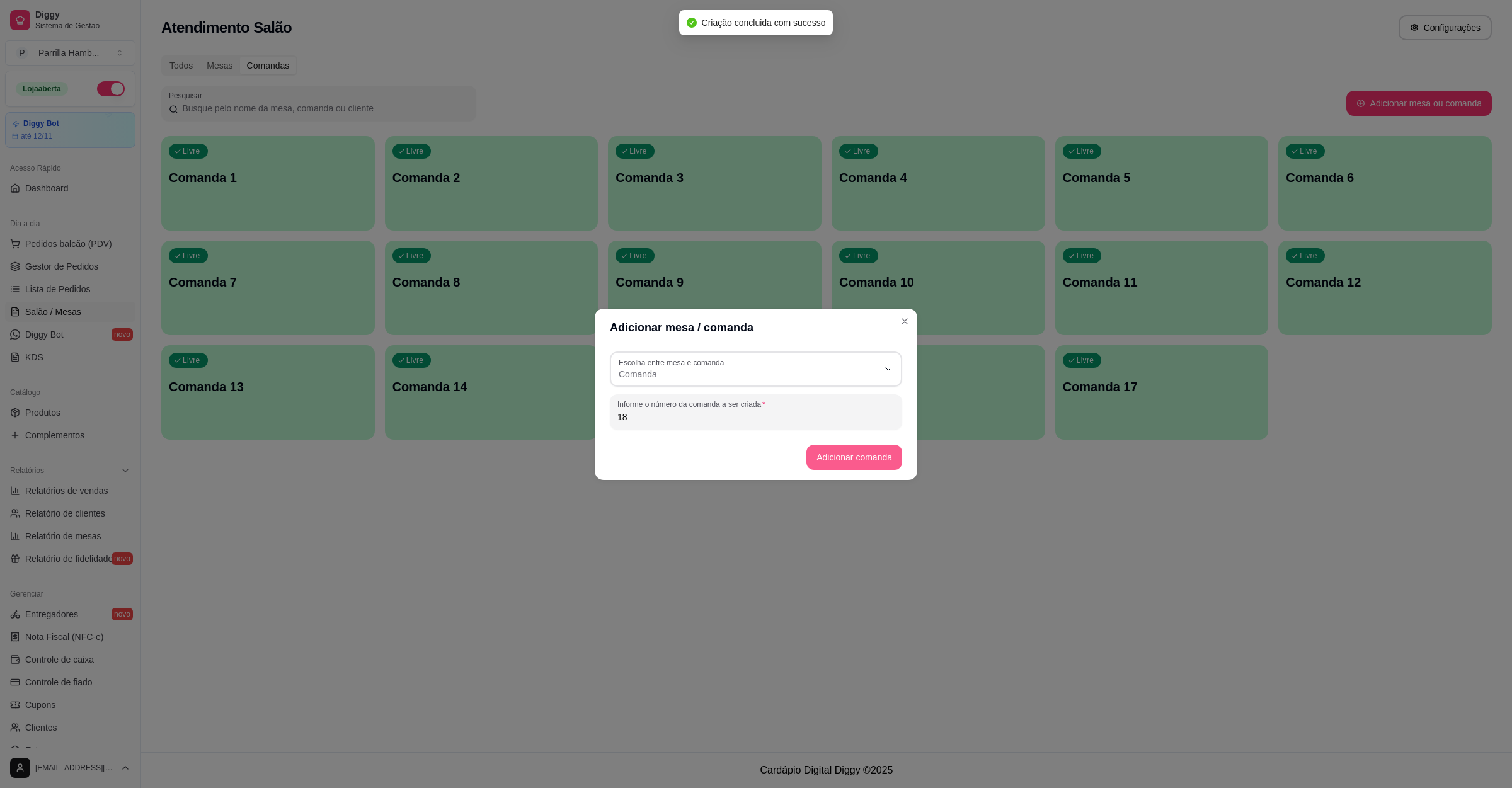
click at [867, 469] on button "Adicionar comanda" at bounding box center [855, 458] width 96 height 25
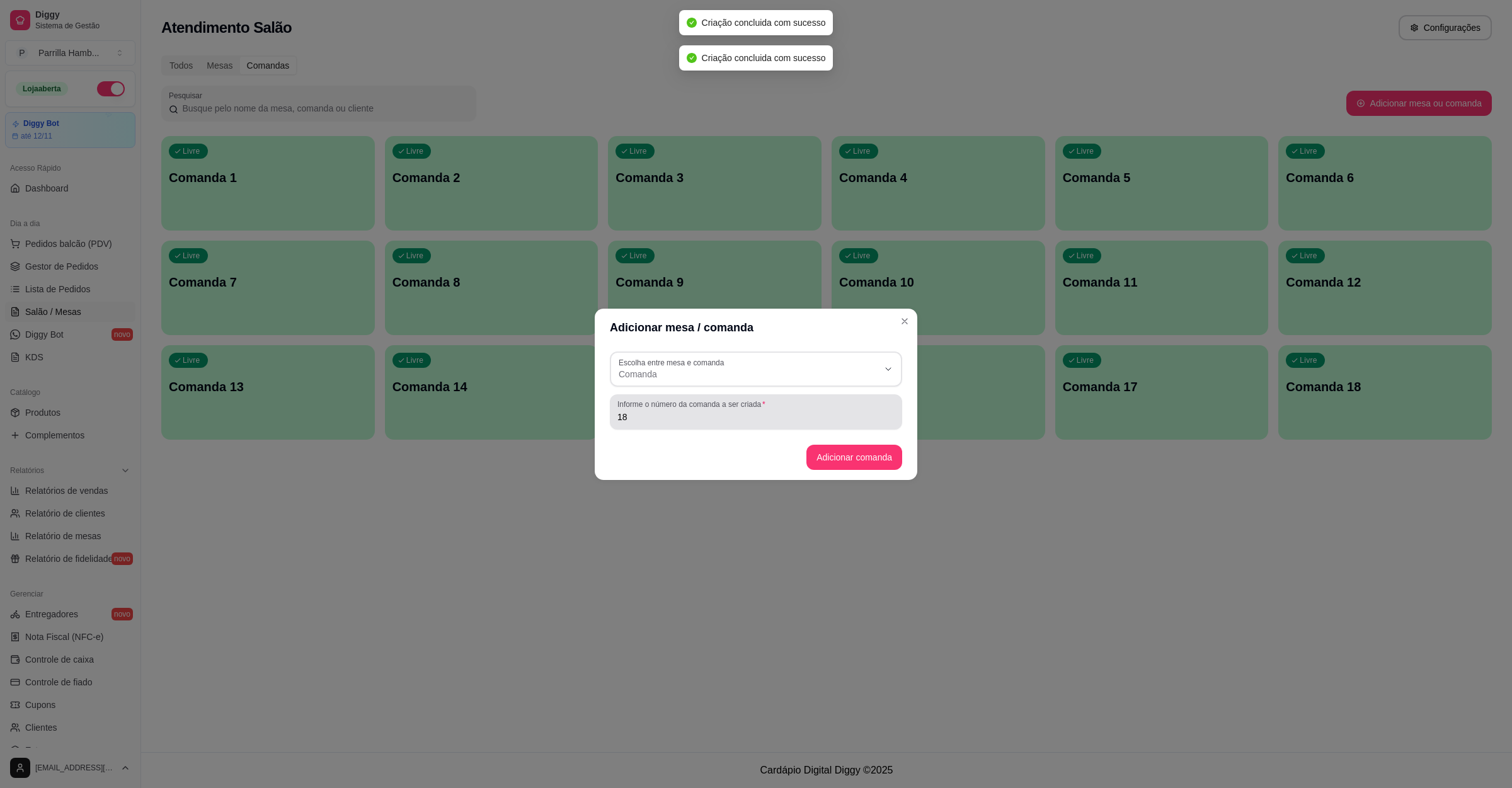
click at [720, 403] on label "Informe o número da comanda a ser criada" at bounding box center [693, 404] width 152 height 10
click at [720, 410] on input "18" at bounding box center [756, 416] width 277 height 13
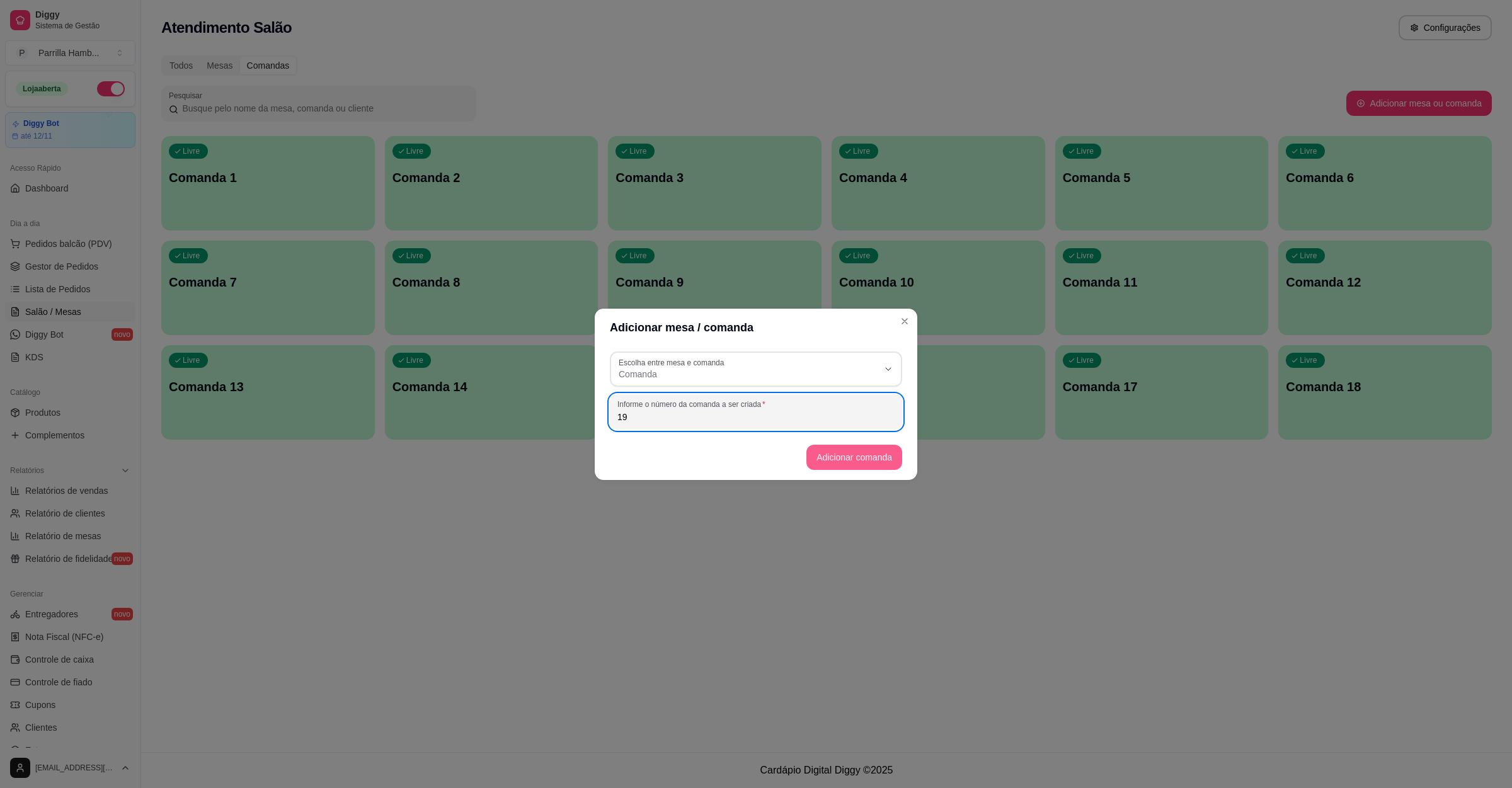
click at [834, 452] on button "Adicionar comanda" at bounding box center [855, 458] width 96 height 25
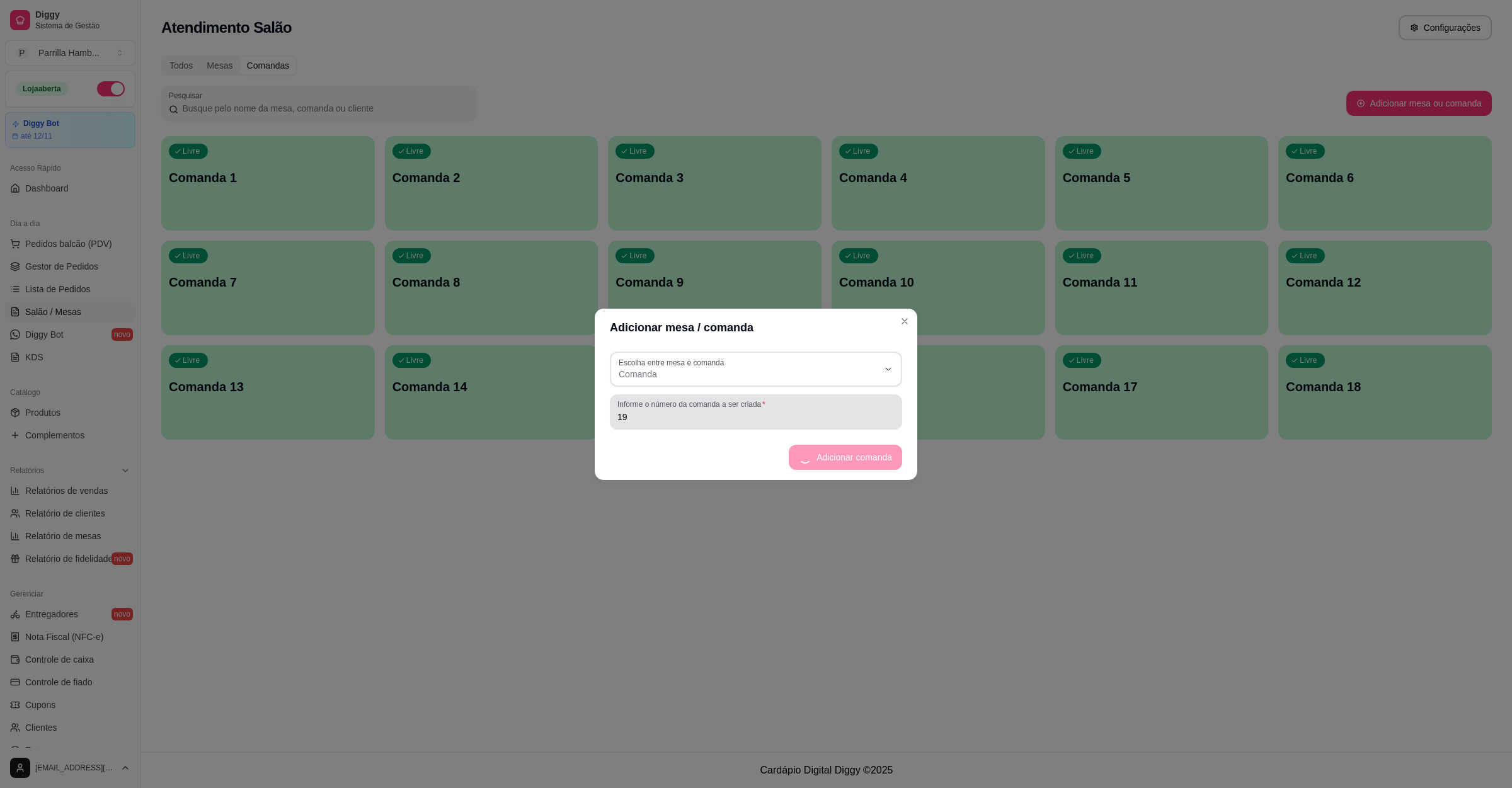
click at [697, 404] on label "Informe o número da comanda a ser criada" at bounding box center [693, 404] width 152 height 10
click at [697, 410] on input "19" at bounding box center [756, 416] width 277 height 13
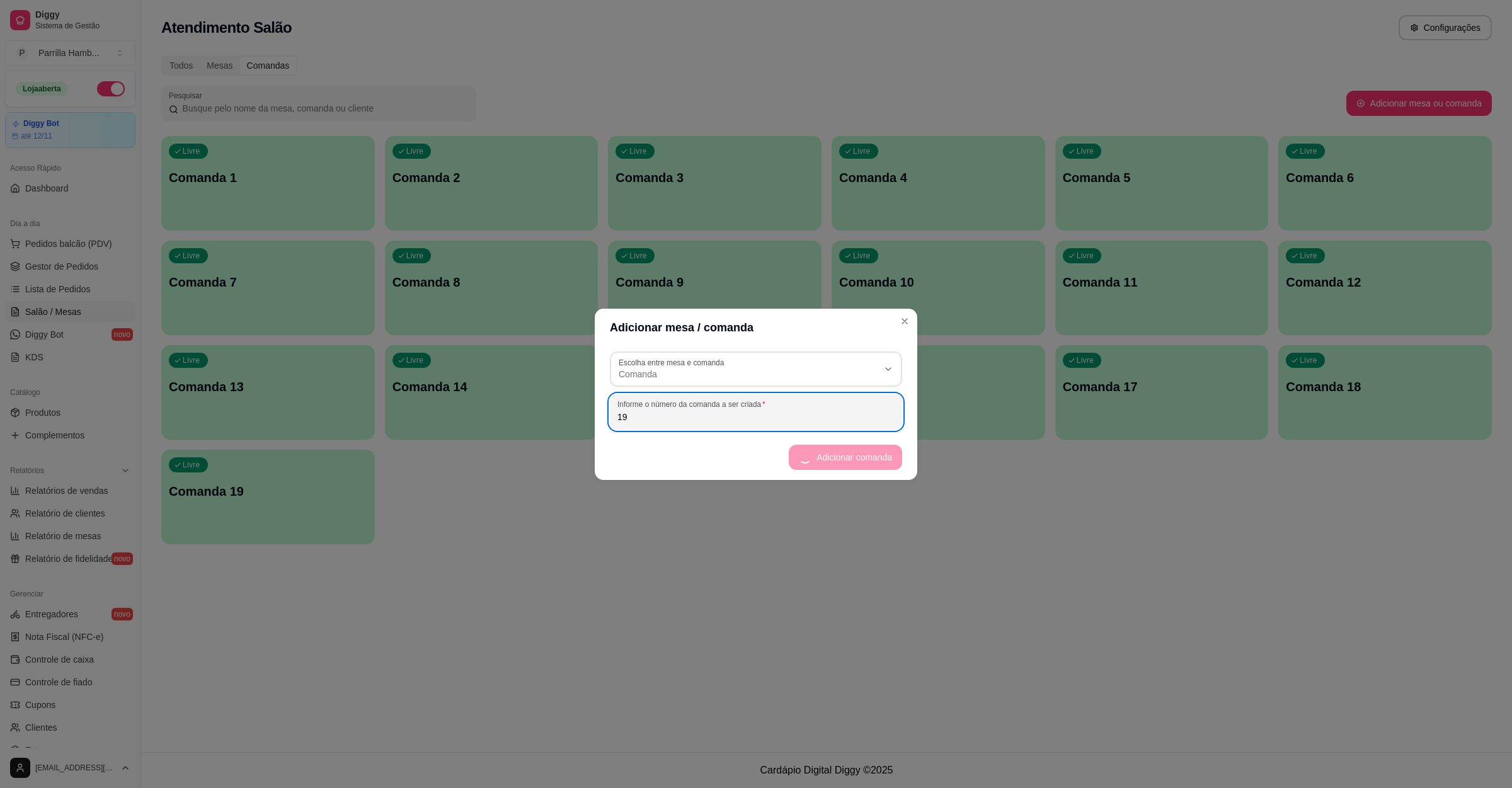
type input "1"
click at [819, 456] on button "Adicionar comanda" at bounding box center [855, 458] width 96 height 25
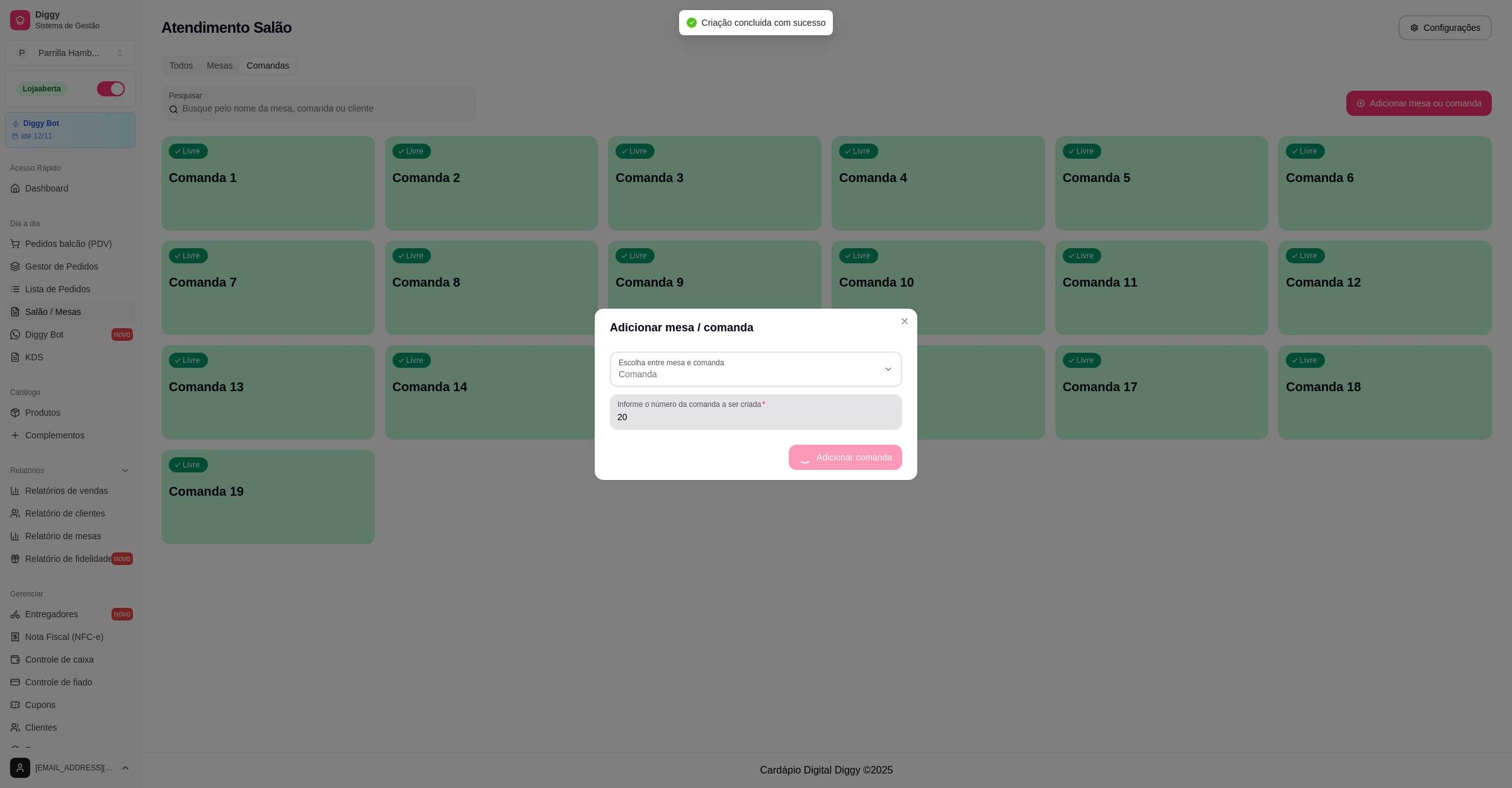
click at [731, 421] on input "20" at bounding box center [756, 416] width 277 height 13
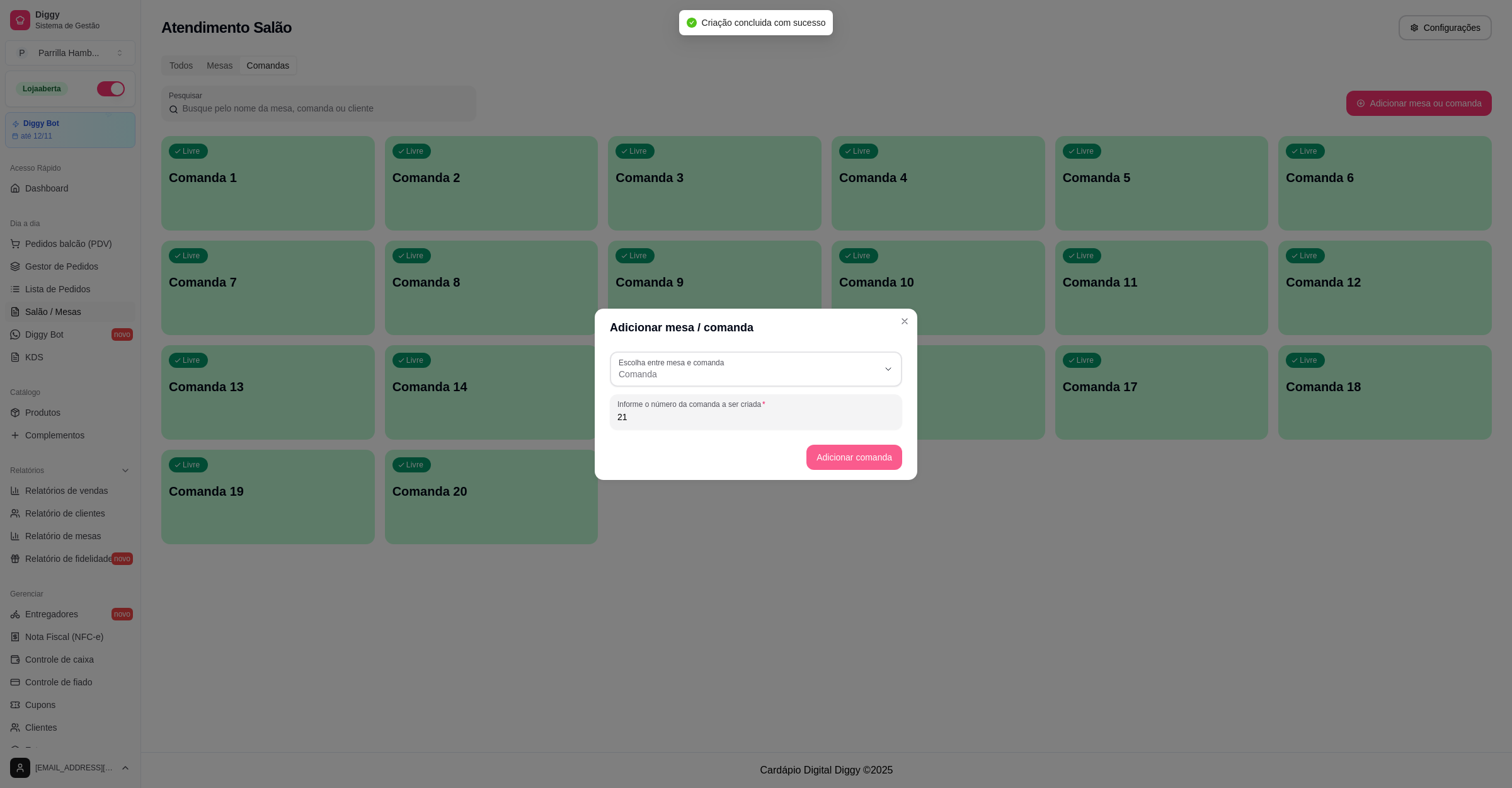
click at [864, 454] on button "Adicionar comanda" at bounding box center [855, 458] width 96 height 25
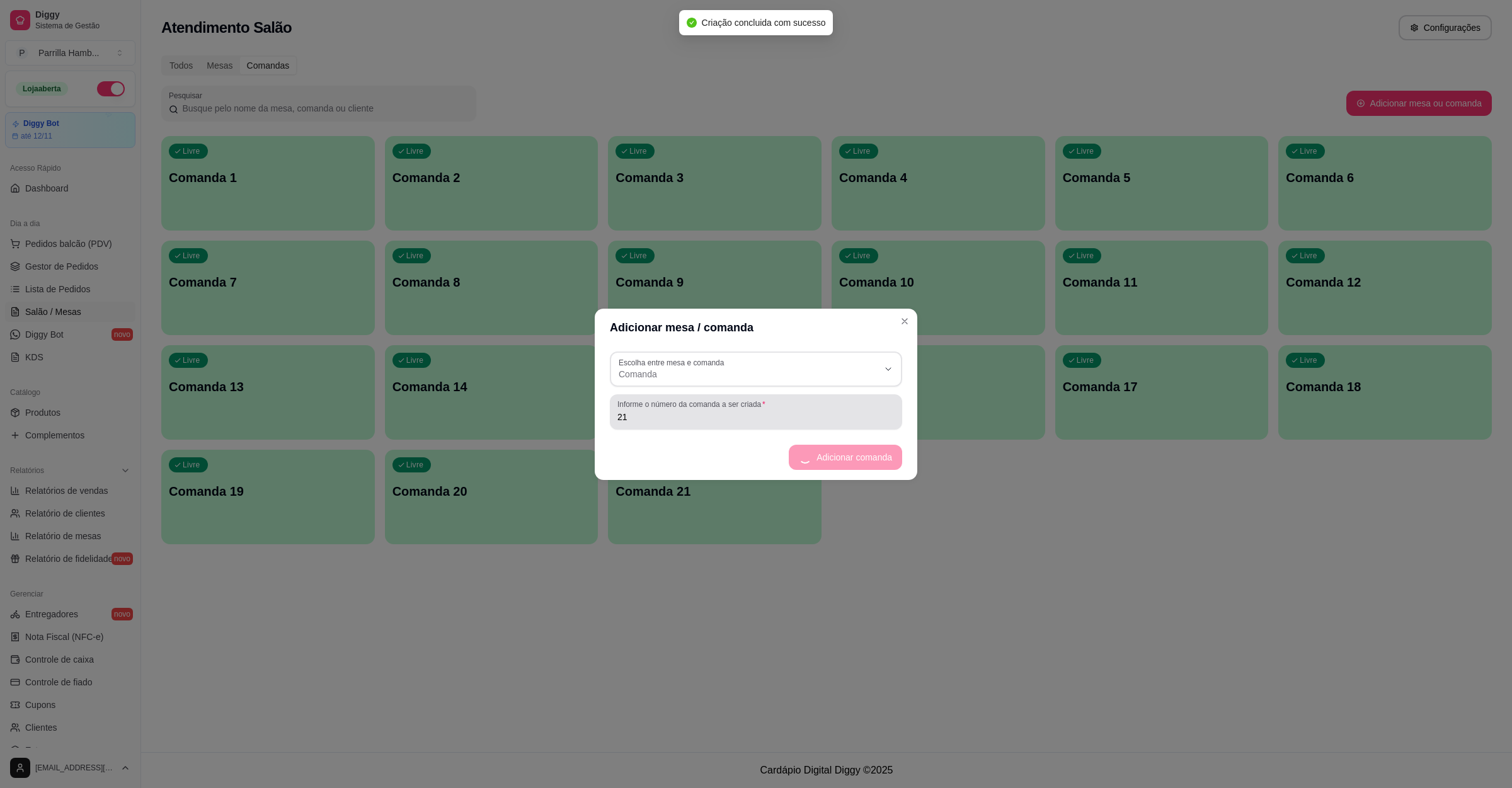
click at [657, 426] on div "Informe o número da comanda a ser criada 21" at bounding box center [756, 412] width 292 height 35
click at [849, 452] on button "Adicionar comanda" at bounding box center [853, 457] width 92 height 24
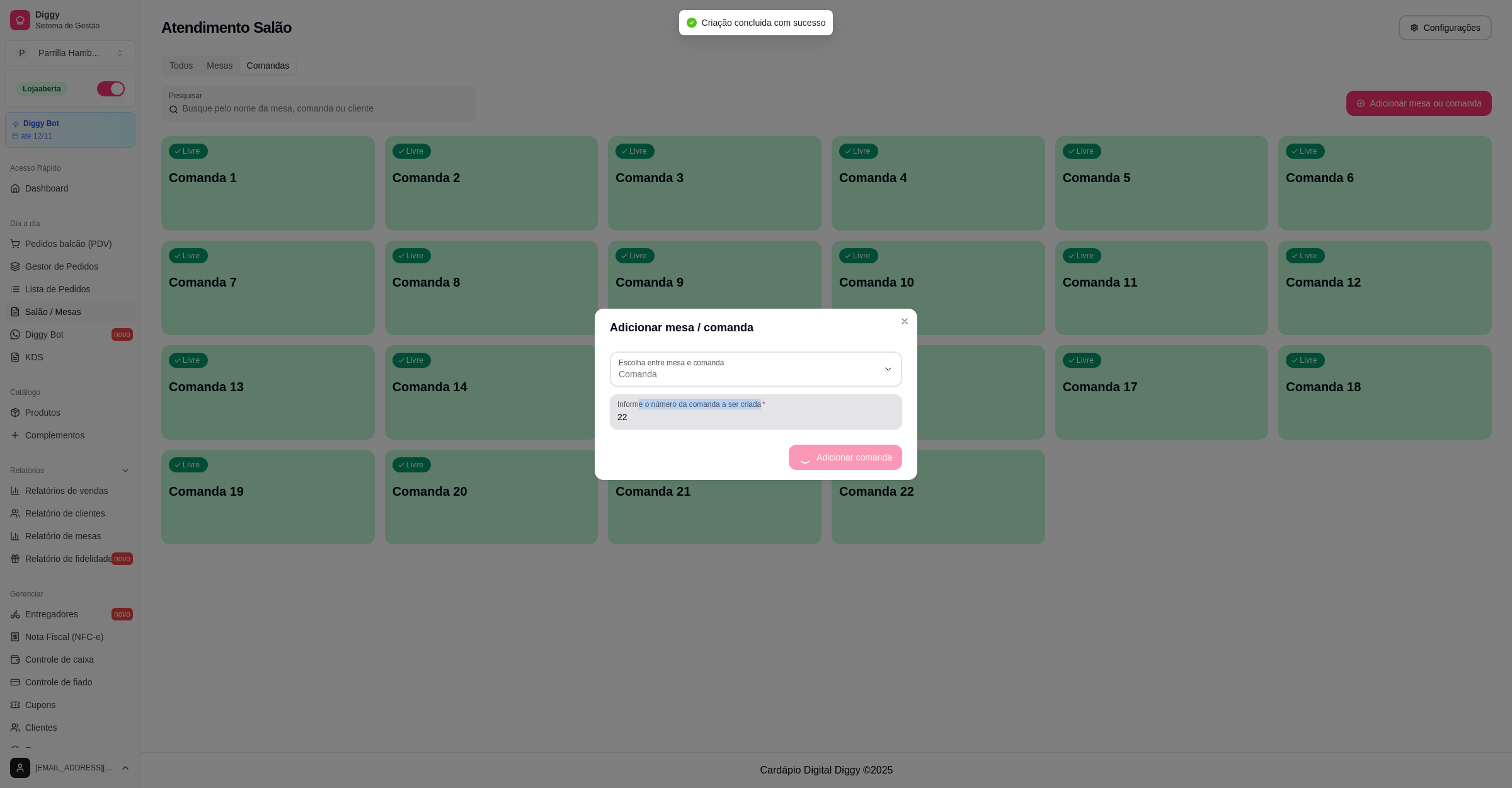
click at [637, 409] on div "Informe o número da comanda a ser criada 22" at bounding box center [756, 412] width 292 height 35
click at [856, 448] on button "Adicionar comanda" at bounding box center [855, 458] width 96 height 25
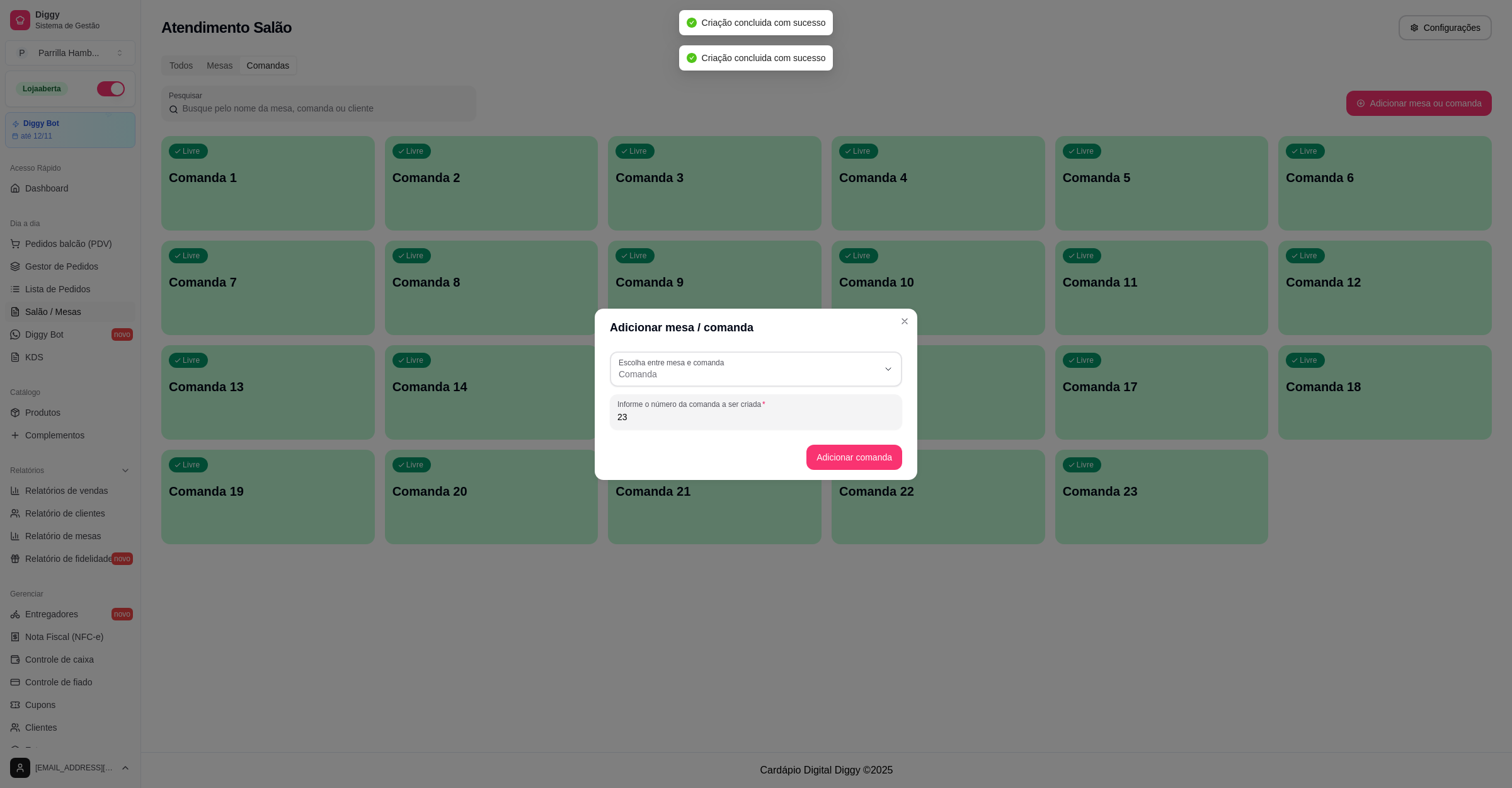
click at [691, 410] on input "23" at bounding box center [756, 416] width 277 height 13
click at [840, 449] on button "Adicionar comanda" at bounding box center [855, 458] width 96 height 25
click at [775, 418] on input "24" at bounding box center [756, 416] width 277 height 13
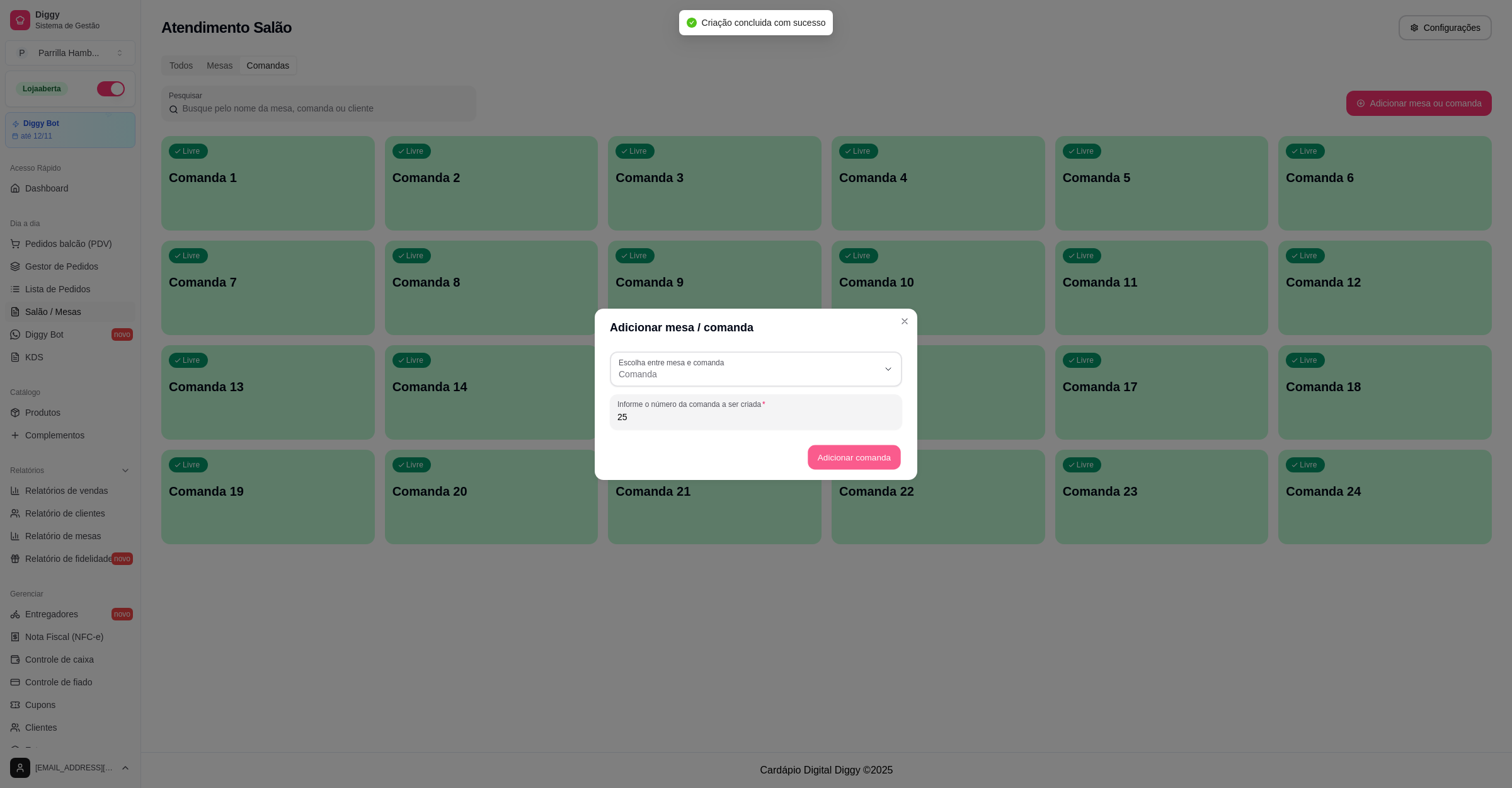
click at [845, 455] on button "Adicionar comanda" at bounding box center [853, 457] width 92 height 24
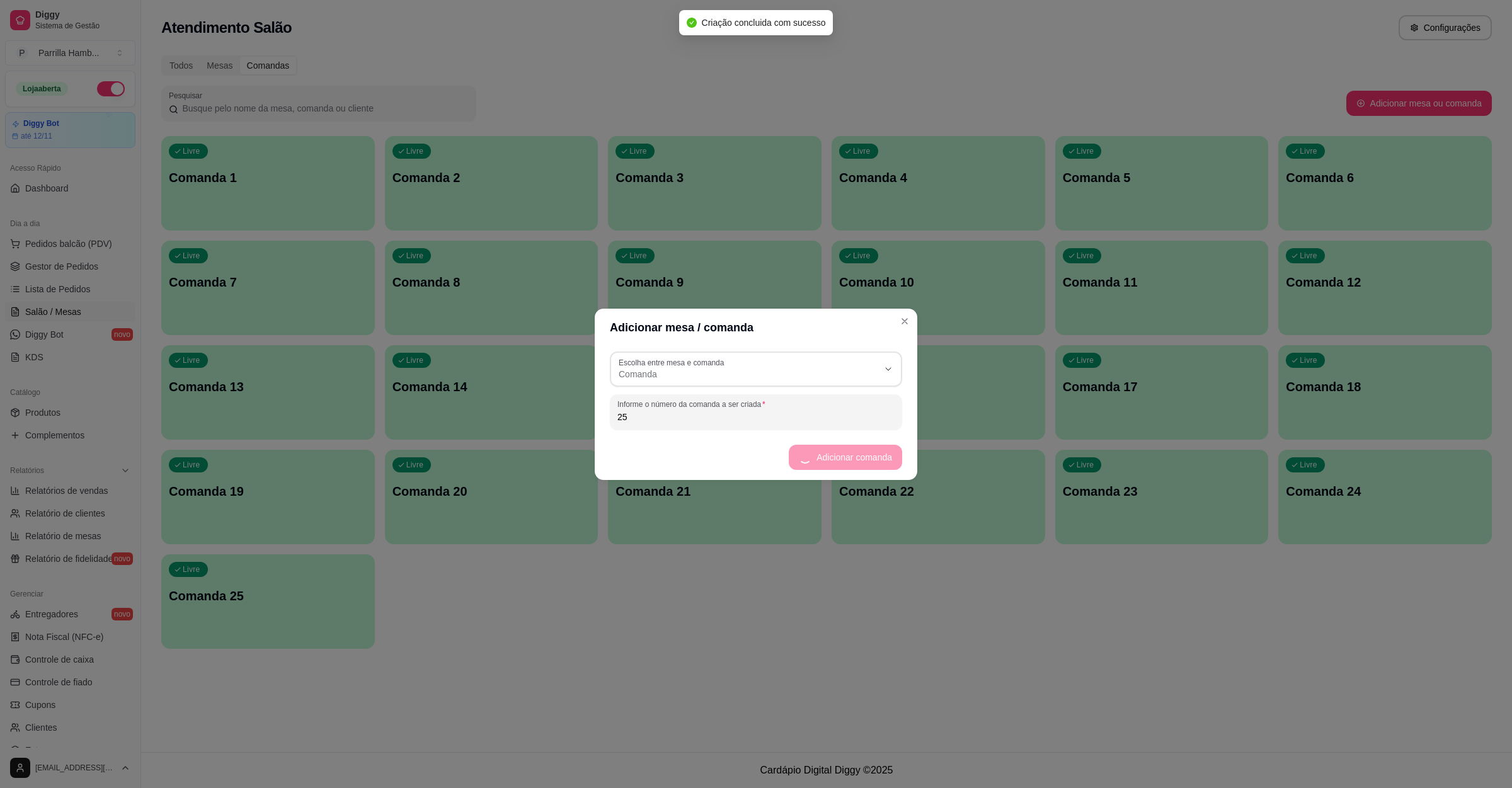
click at [709, 418] on input "25" at bounding box center [756, 416] width 277 height 13
click at [850, 458] on button "Adicionar comanda" at bounding box center [855, 458] width 96 height 25
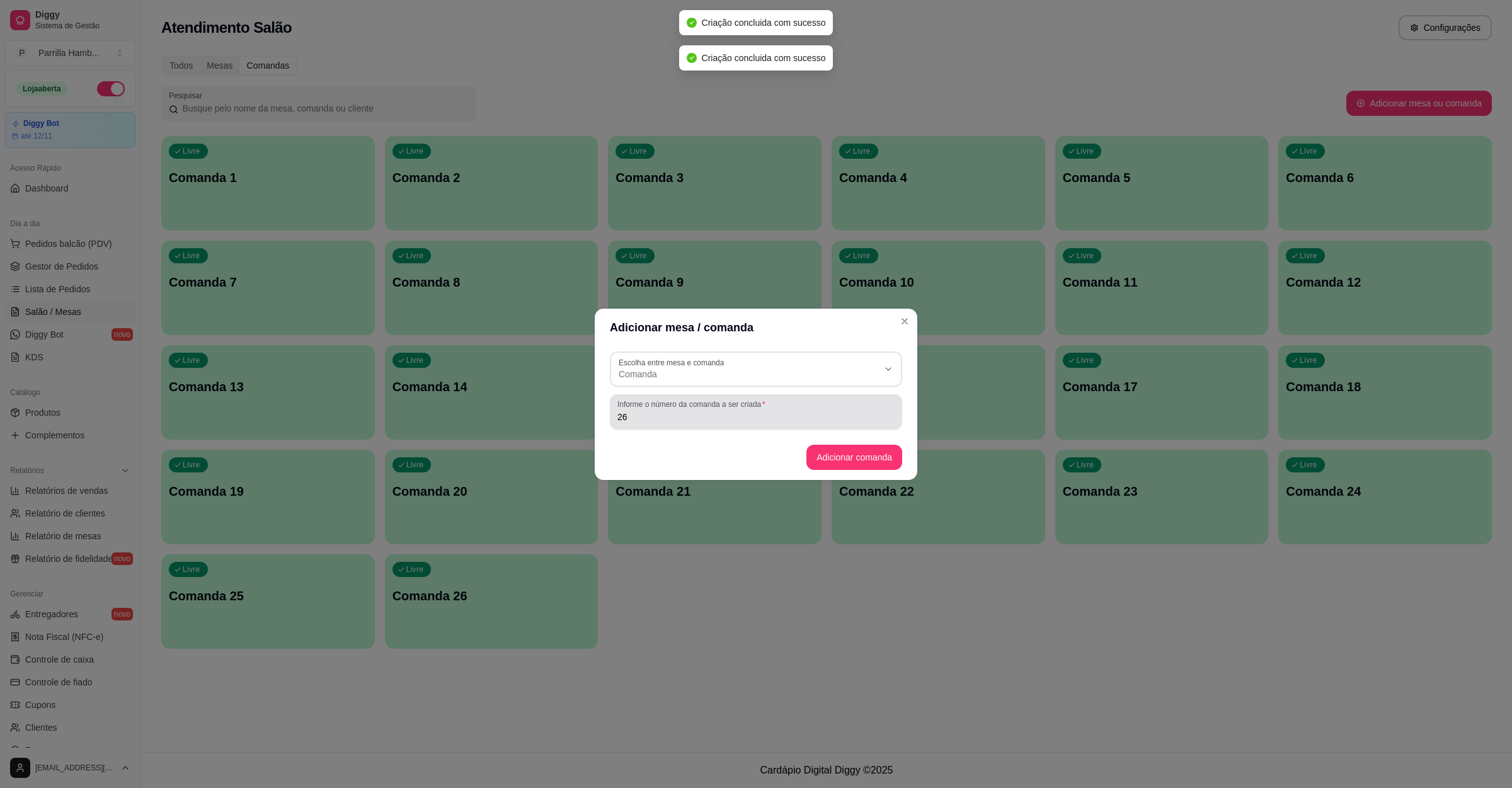
click at [722, 424] on div "Informe o número da comanda a ser criada 26" at bounding box center [756, 412] width 292 height 35
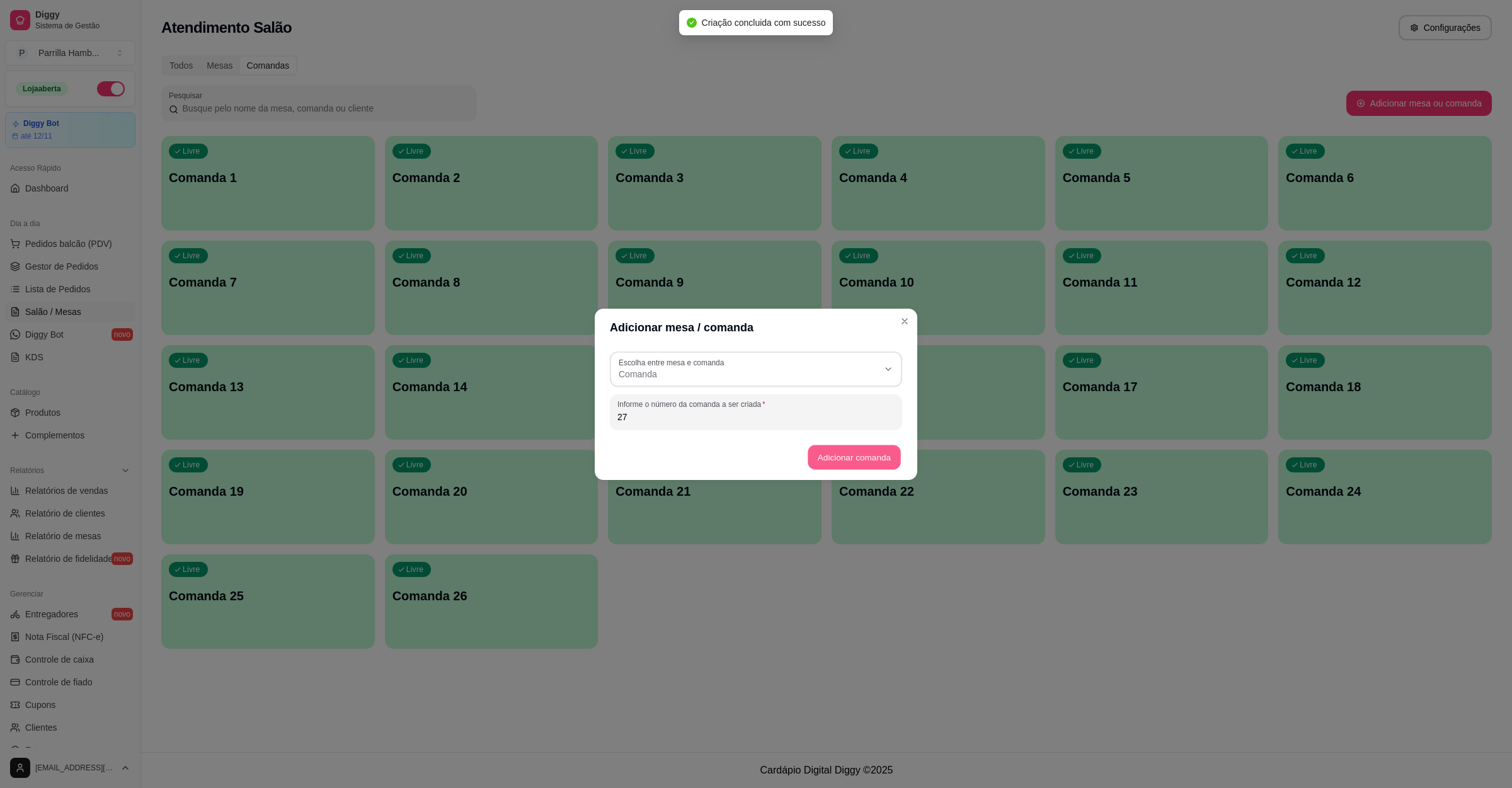
click at [856, 449] on button "Adicionar comanda" at bounding box center [853, 457] width 92 height 24
click at [707, 420] on input "27" at bounding box center [756, 416] width 277 height 13
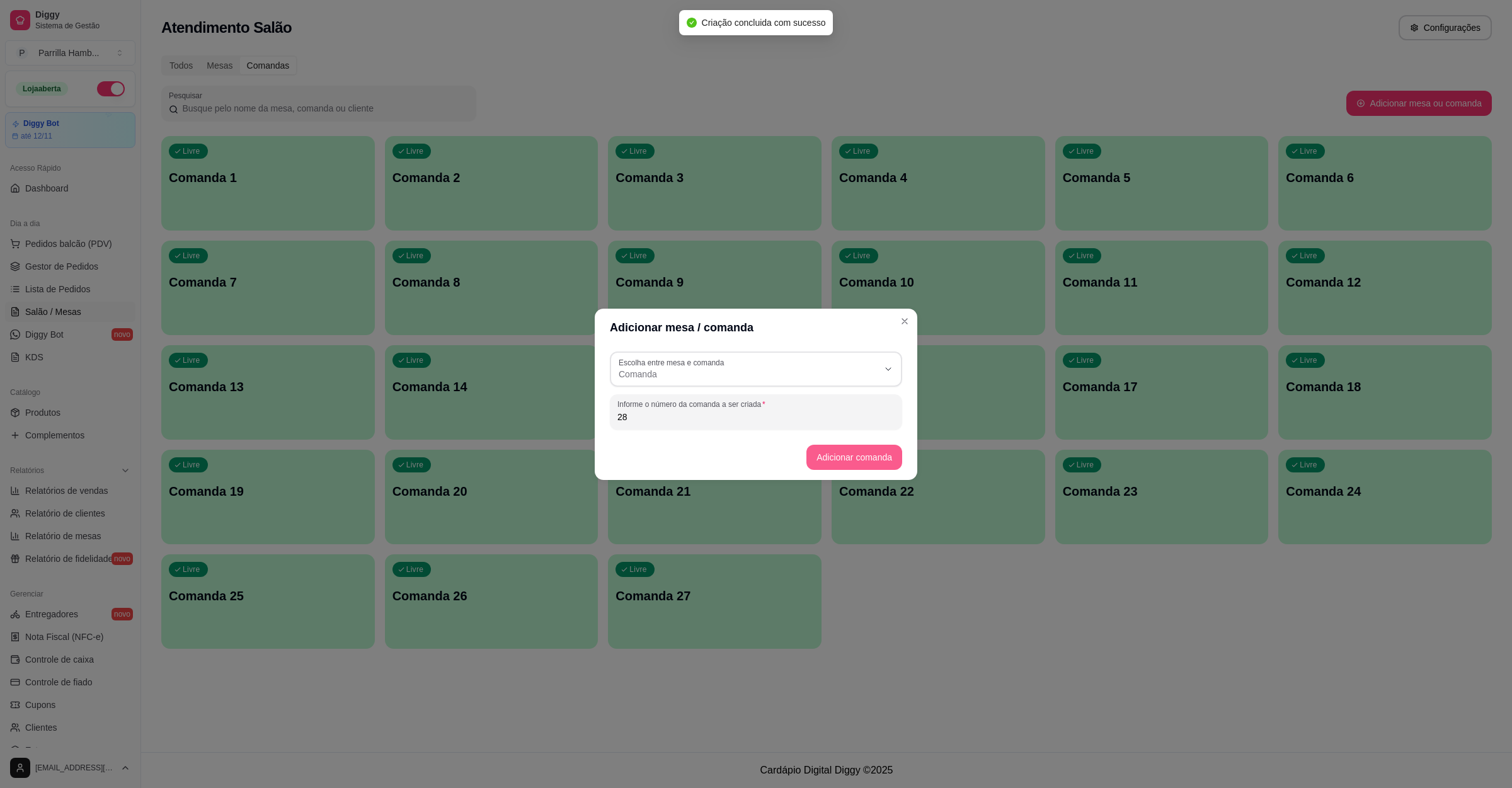
click at [828, 452] on button "Adicionar comanda" at bounding box center [855, 458] width 96 height 25
click at [730, 420] on input "28" at bounding box center [756, 416] width 277 height 13
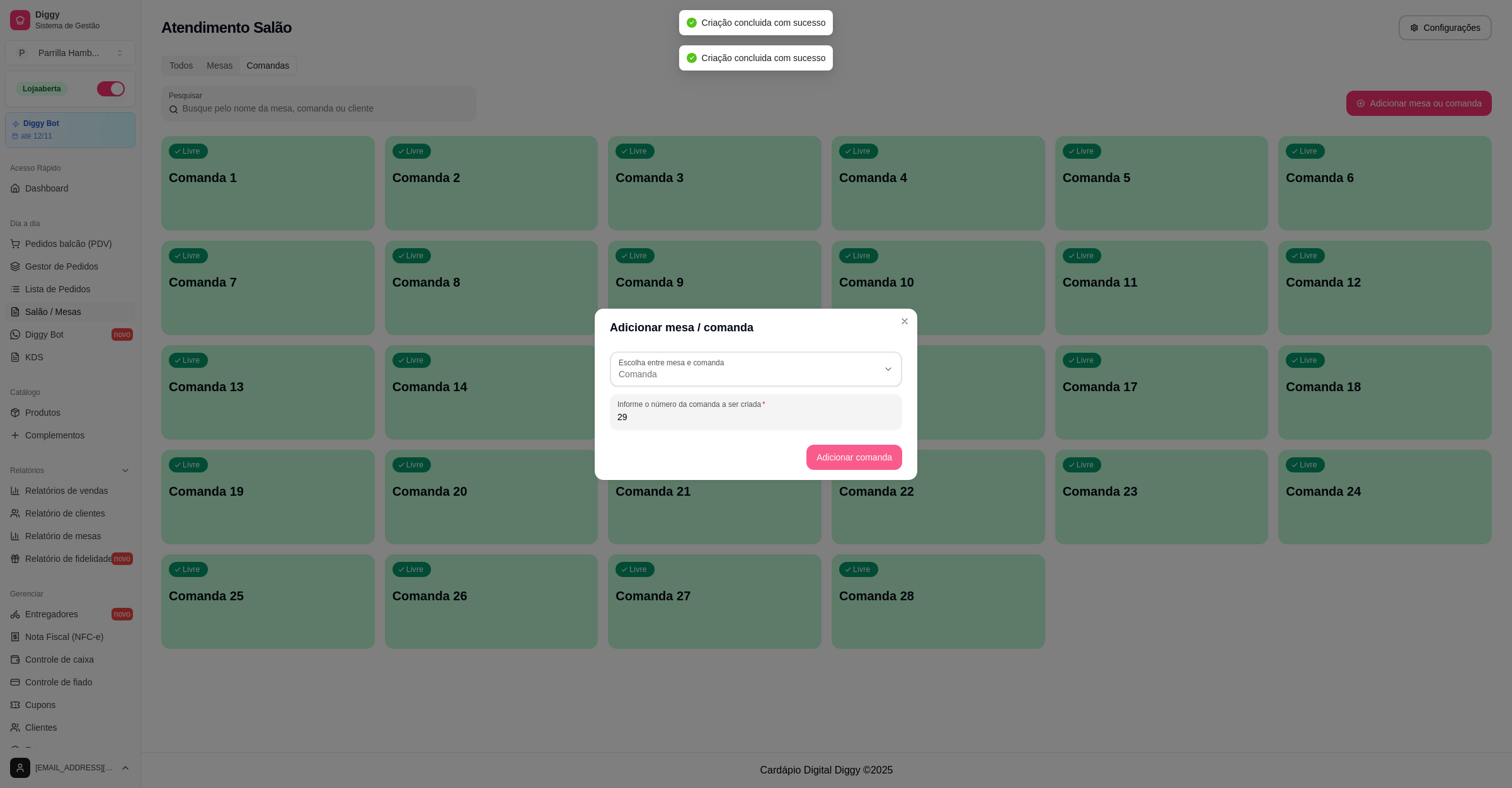
click at [828, 458] on button "Adicionar comanda" at bounding box center [855, 458] width 96 height 25
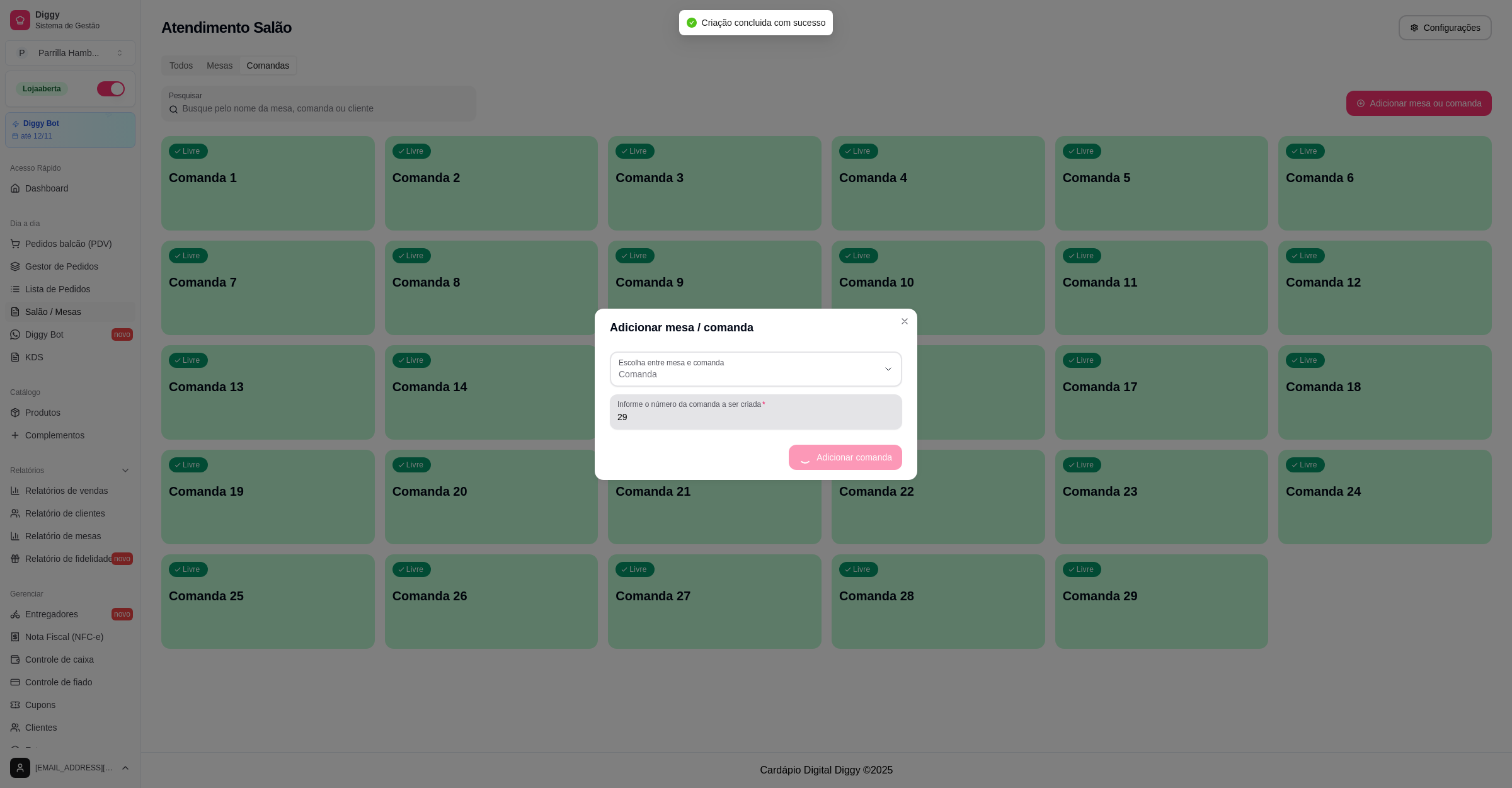
click at [701, 420] on input "29" at bounding box center [756, 416] width 277 height 13
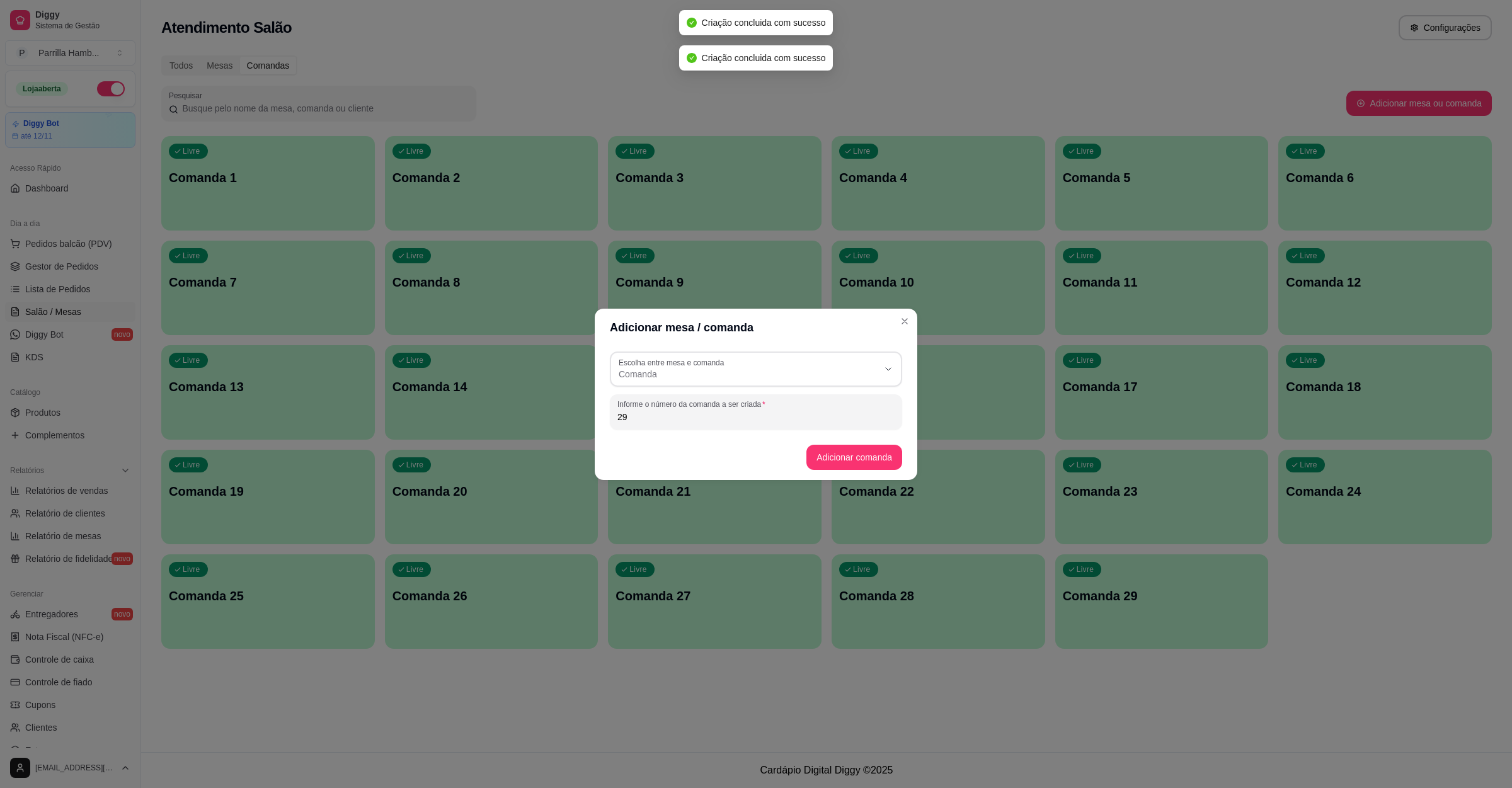
type input "2"
click at [837, 460] on button "Adicionar comanda" at bounding box center [853, 457] width 92 height 24
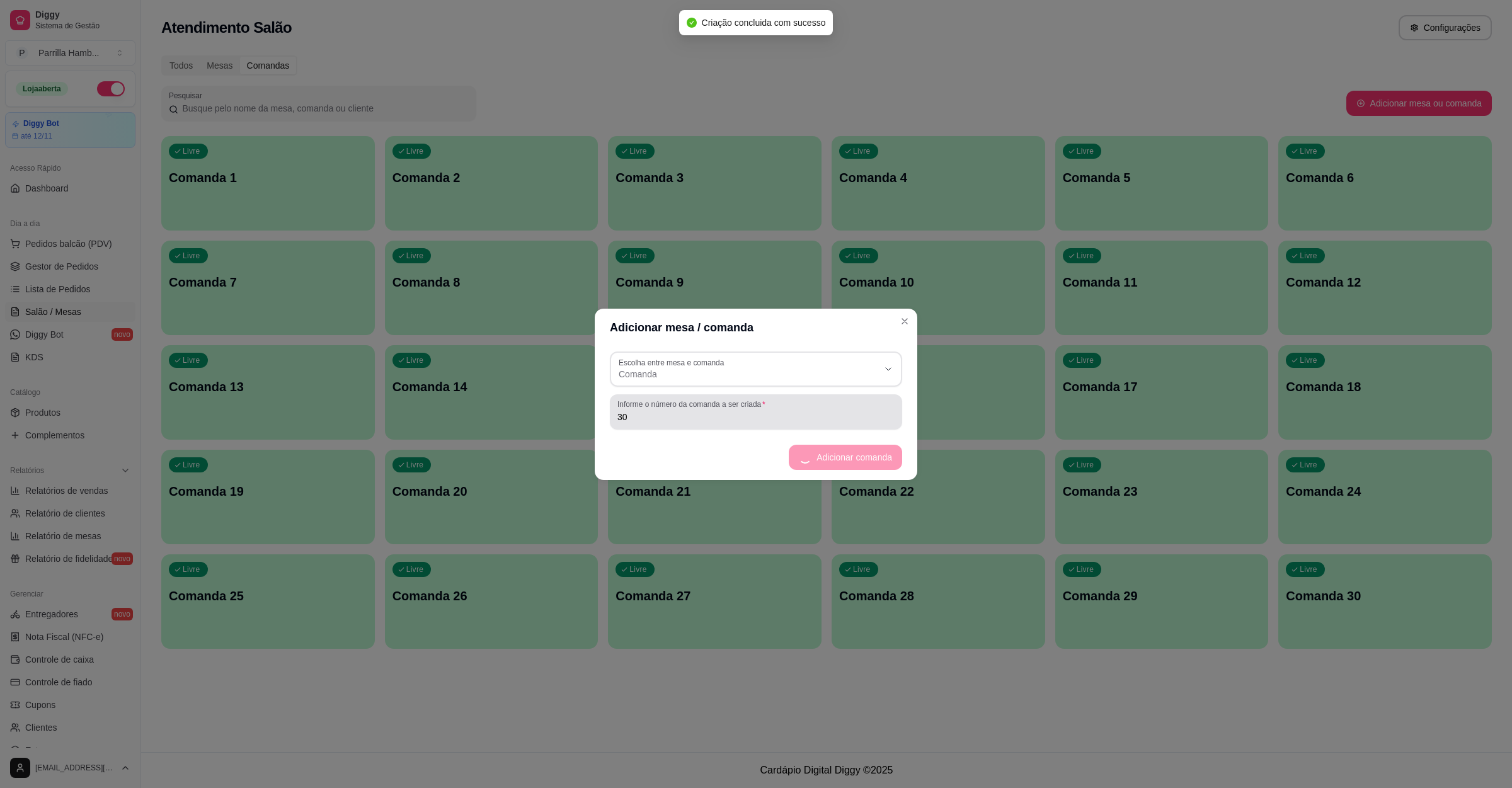
click at [711, 422] on input "30" at bounding box center [756, 416] width 277 height 13
click at [866, 458] on button "Adicionar comanda" at bounding box center [855, 458] width 96 height 25
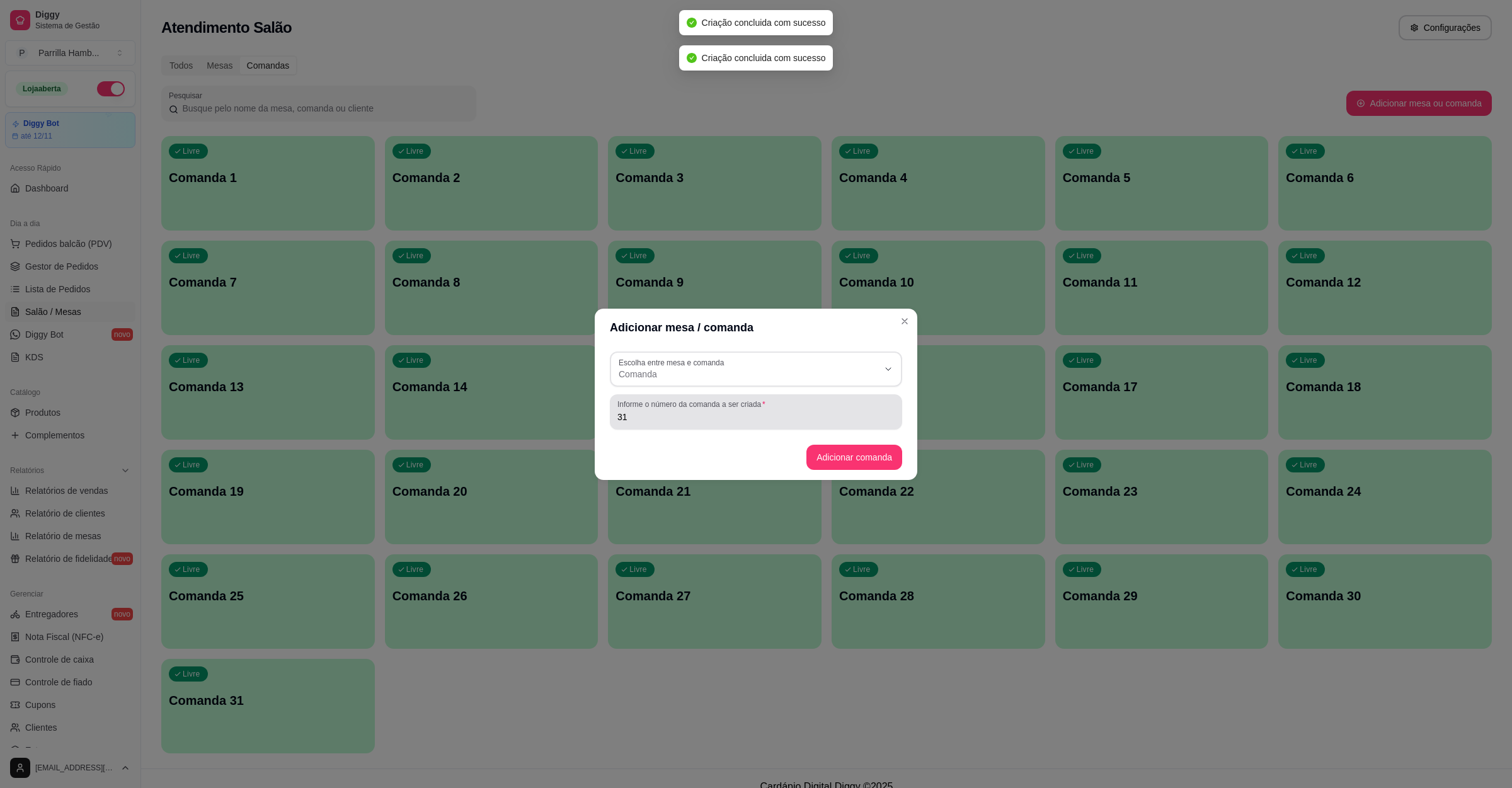
click at [646, 404] on label "Informe o número da comanda a ser criada" at bounding box center [693, 404] width 152 height 10
click at [646, 410] on input "31" at bounding box center [756, 416] width 277 height 13
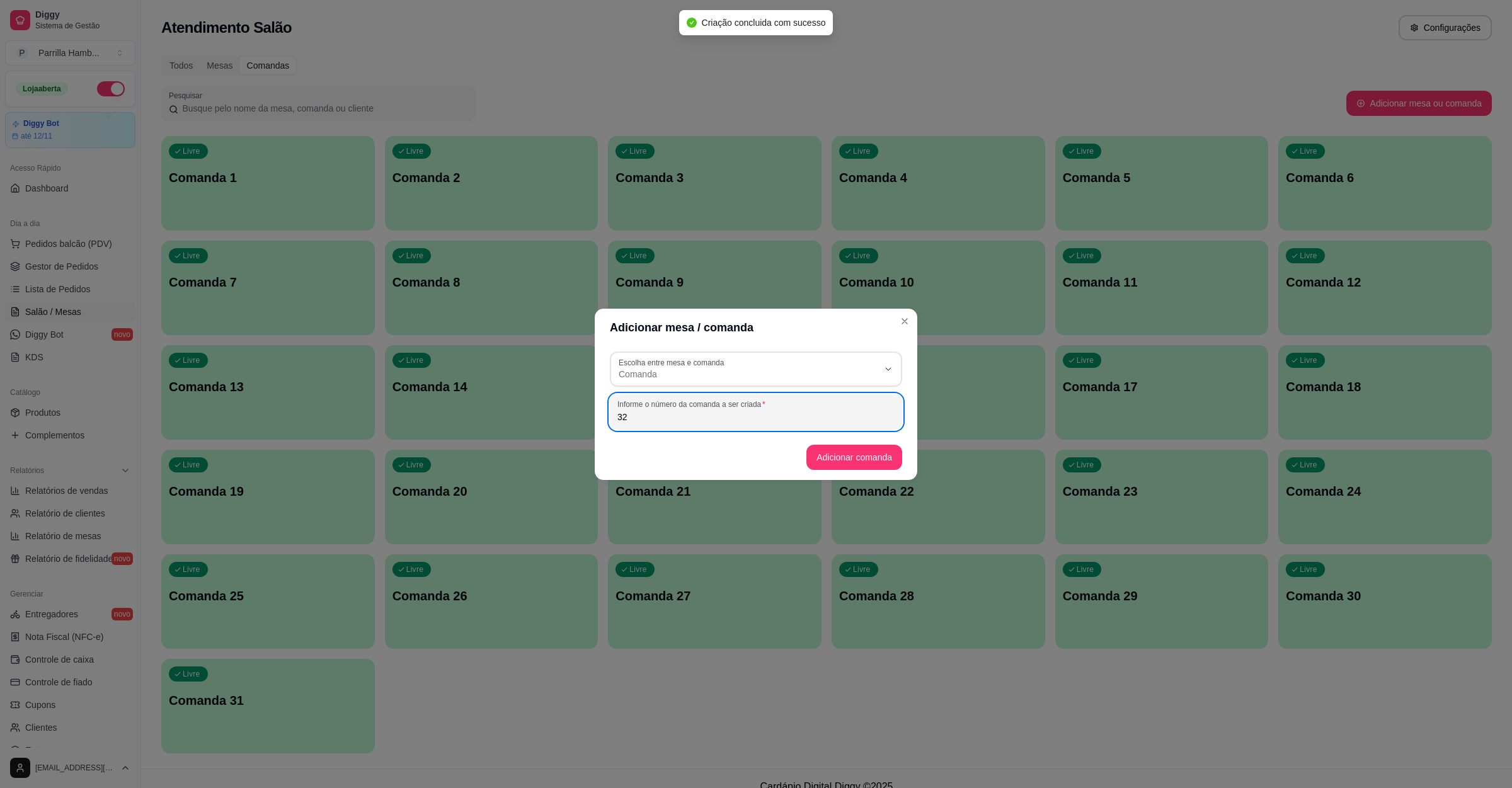
click at [860, 463] on button "Adicionar comanda" at bounding box center [855, 458] width 96 height 25
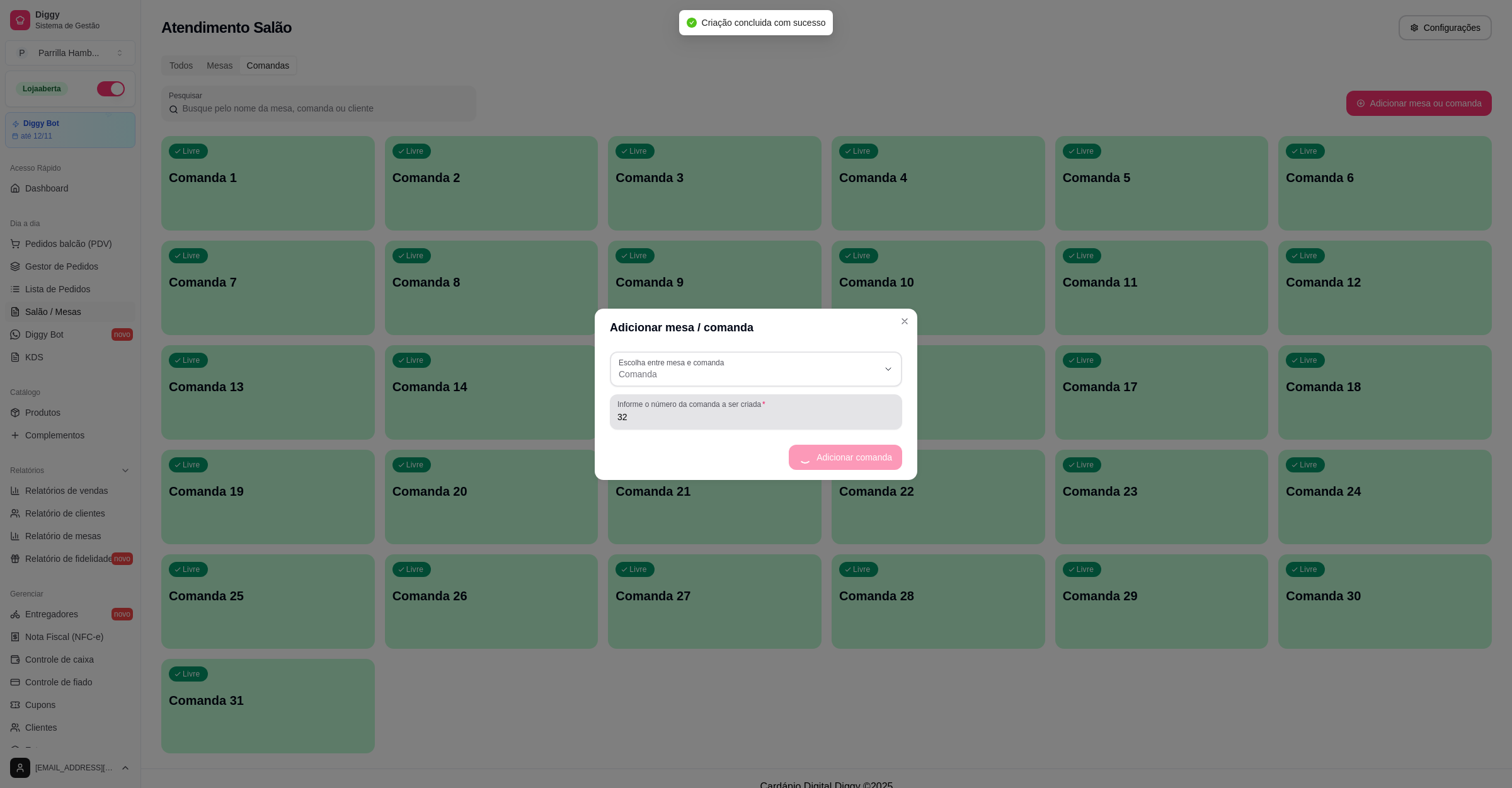
click at [624, 425] on div "Informe o número da comanda a ser criada 32" at bounding box center [756, 412] width 292 height 35
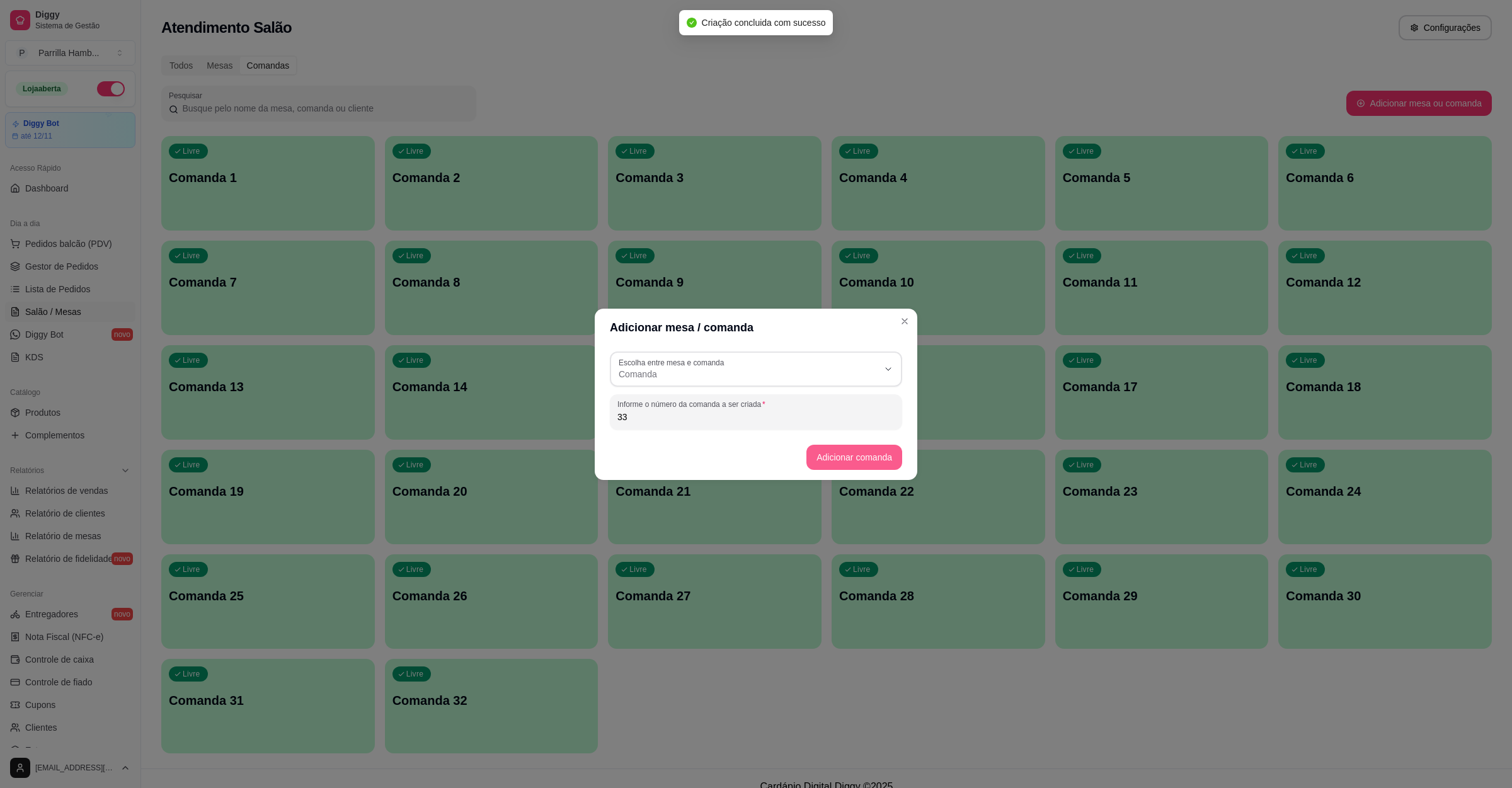
click at [849, 448] on button "Adicionar comanda" at bounding box center [855, 458] width 96 height 25
click at [643, 419] on input "33" at bounding box center [756, 416] width 277 height 13
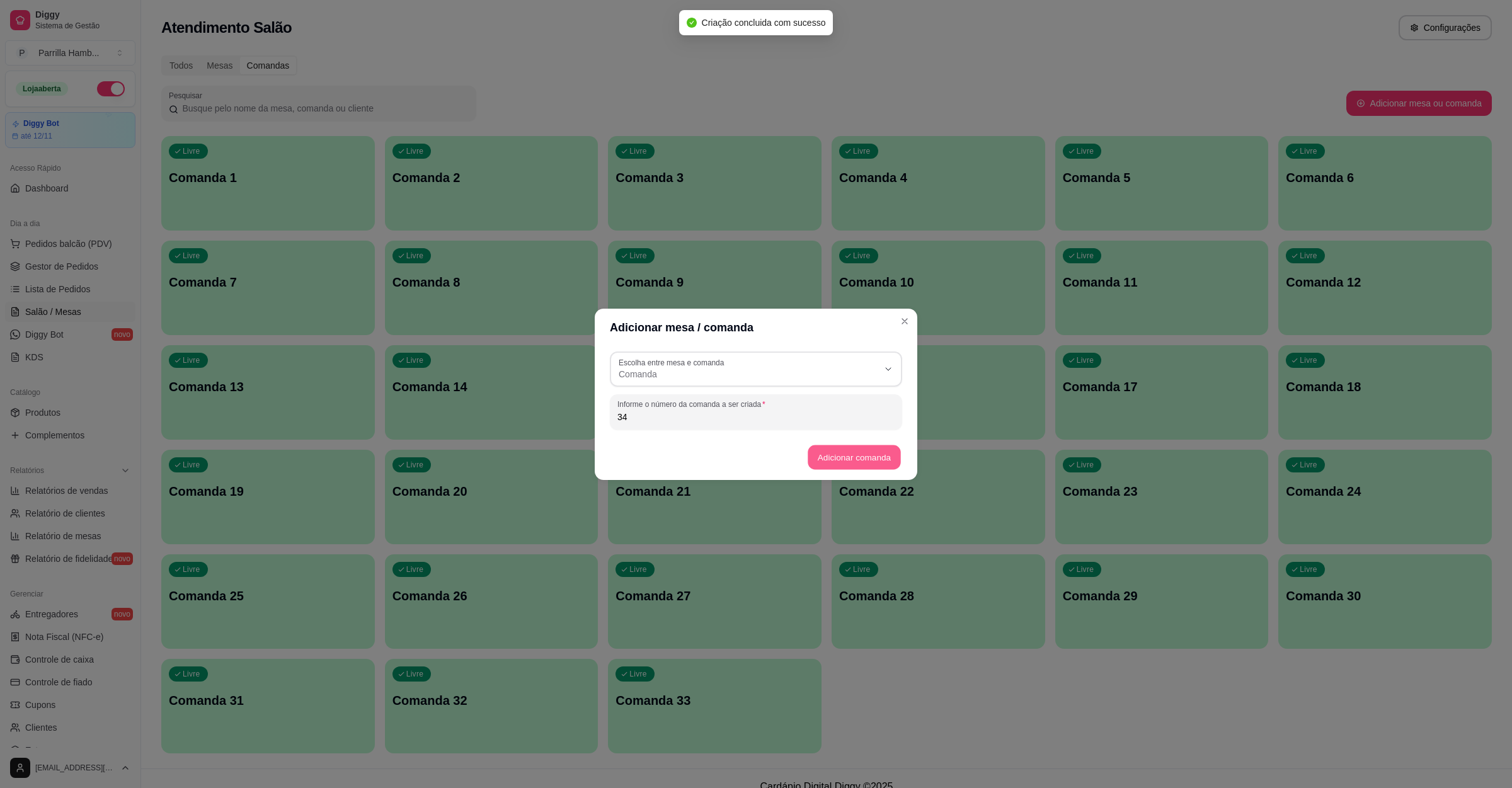
click at [879, 458] on button "Adicionar comanda" at bounding box center [853, 457] width 92 height 24
click at [652, 415] on input "34" at bounding box center [756, 416] width 277 height 13
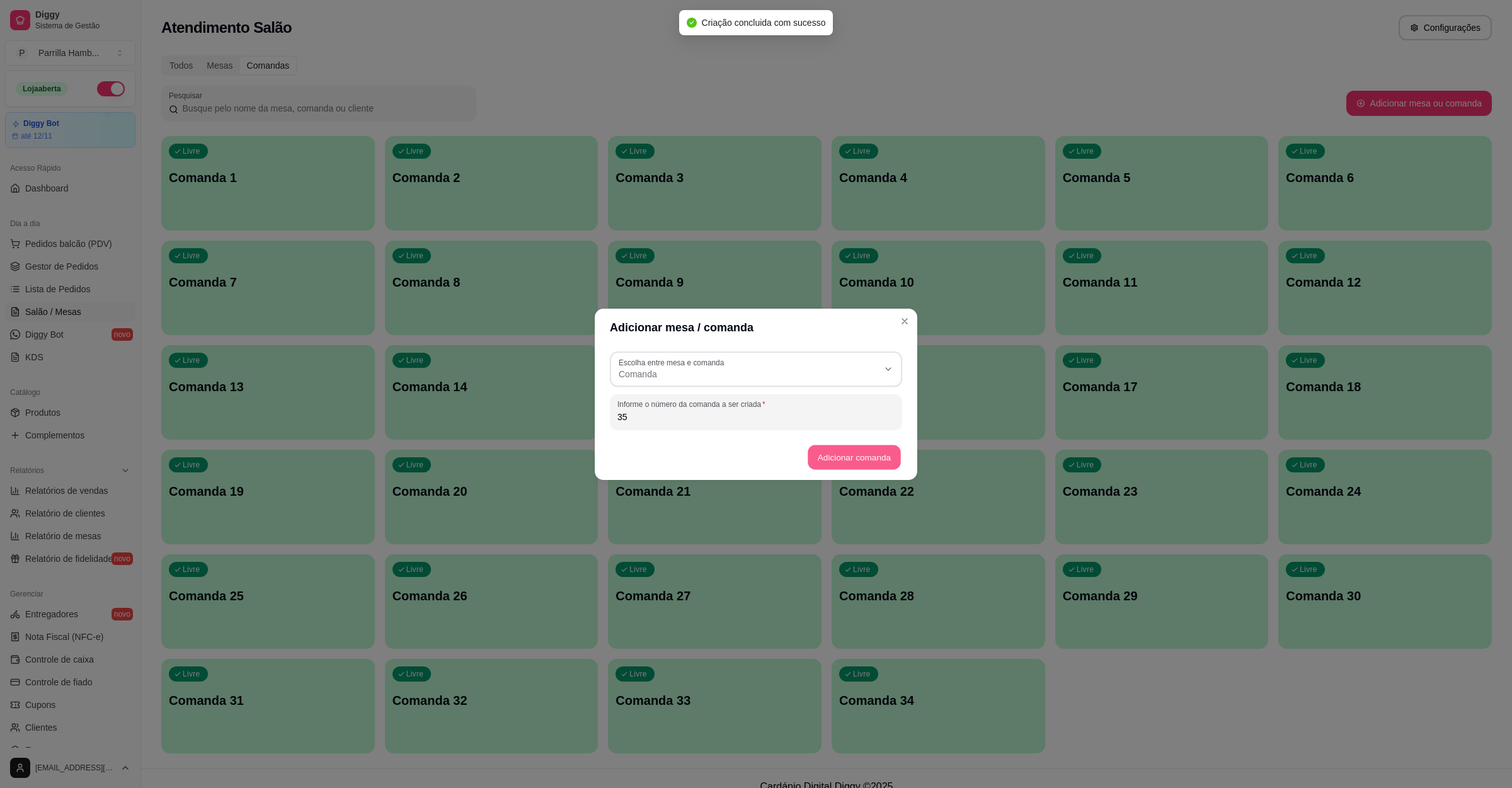
click at [858, 455] on button "Adicionar comanda" at bounding box center [853, 457] width 92 height 24
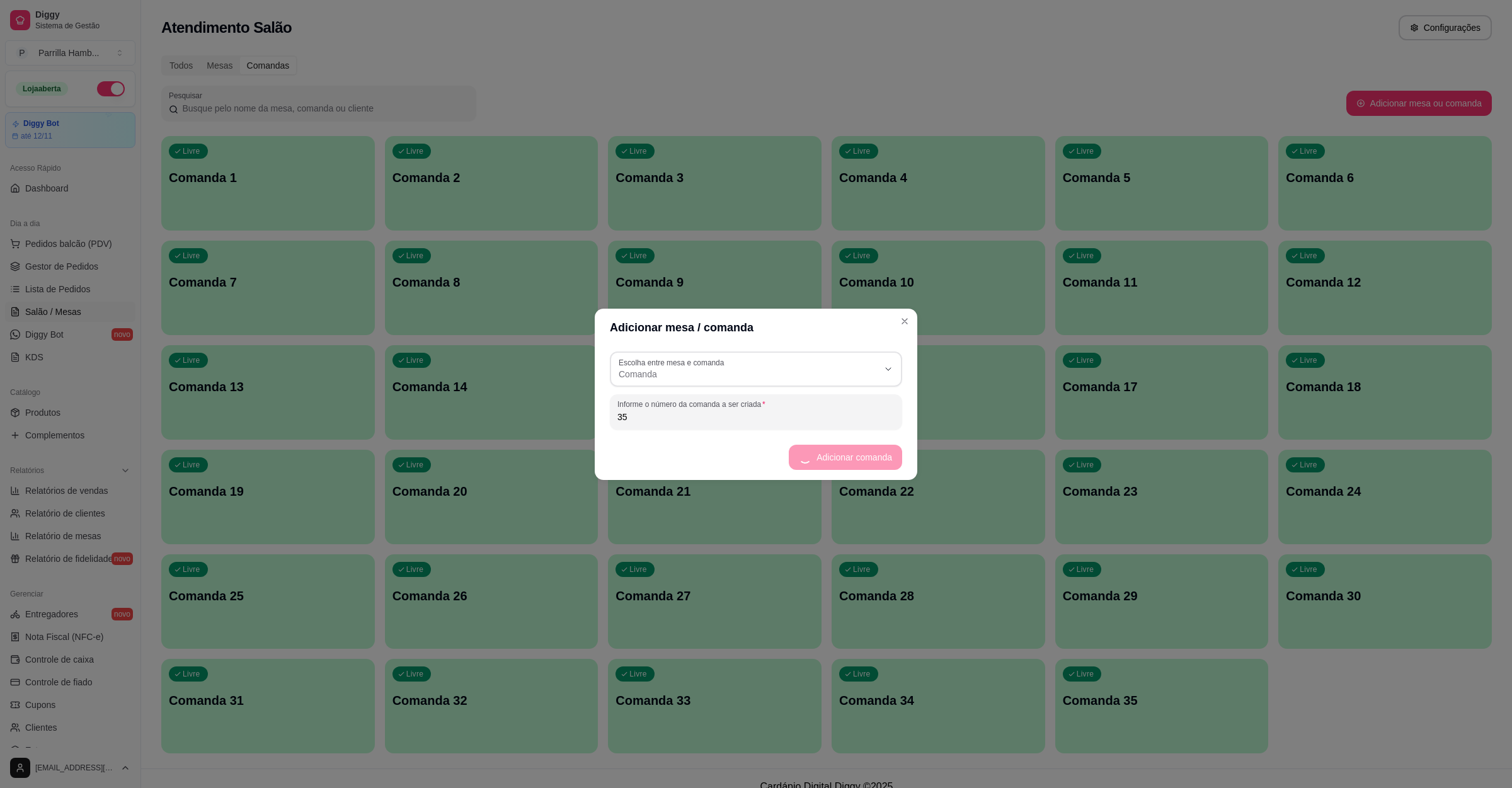
click at [687, 415] on input "35" at bounding box center [756, 416] width 277 height 13
click at [819, 448] on button "Adicionar comanda" at bounding box center [855, 458] width 96 height 25
click at [652, 419] on input "36" at bounding box center [756, 416] width 277 height 13
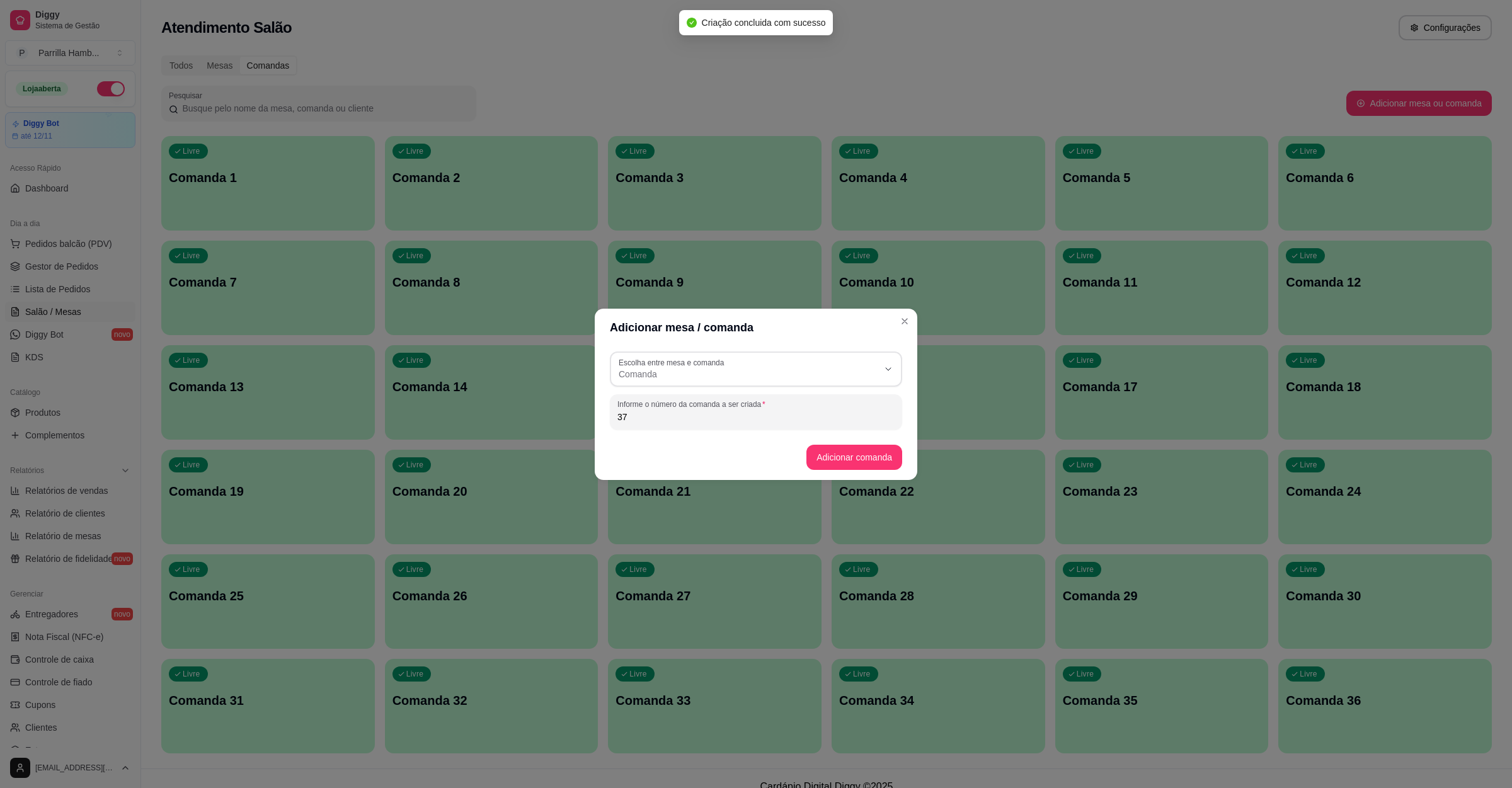
click at [845, 445] on button "Adicionar comanda" at bounding box center [855, 458] width 96 height 25
click at [703, 424] on div "37" at bounding box center [756, 412] width 277 height 25
click at [886, 463] on button "Adicionar comanda" at bounding box center [855, 458] width 96 height 25
click at [687, 429] on div "CARD Escolha entre mesa e comanda Mesa Comanda Escolha entre mesa e comanda Com…" at bounding box center [756, 390] width 322 height 88
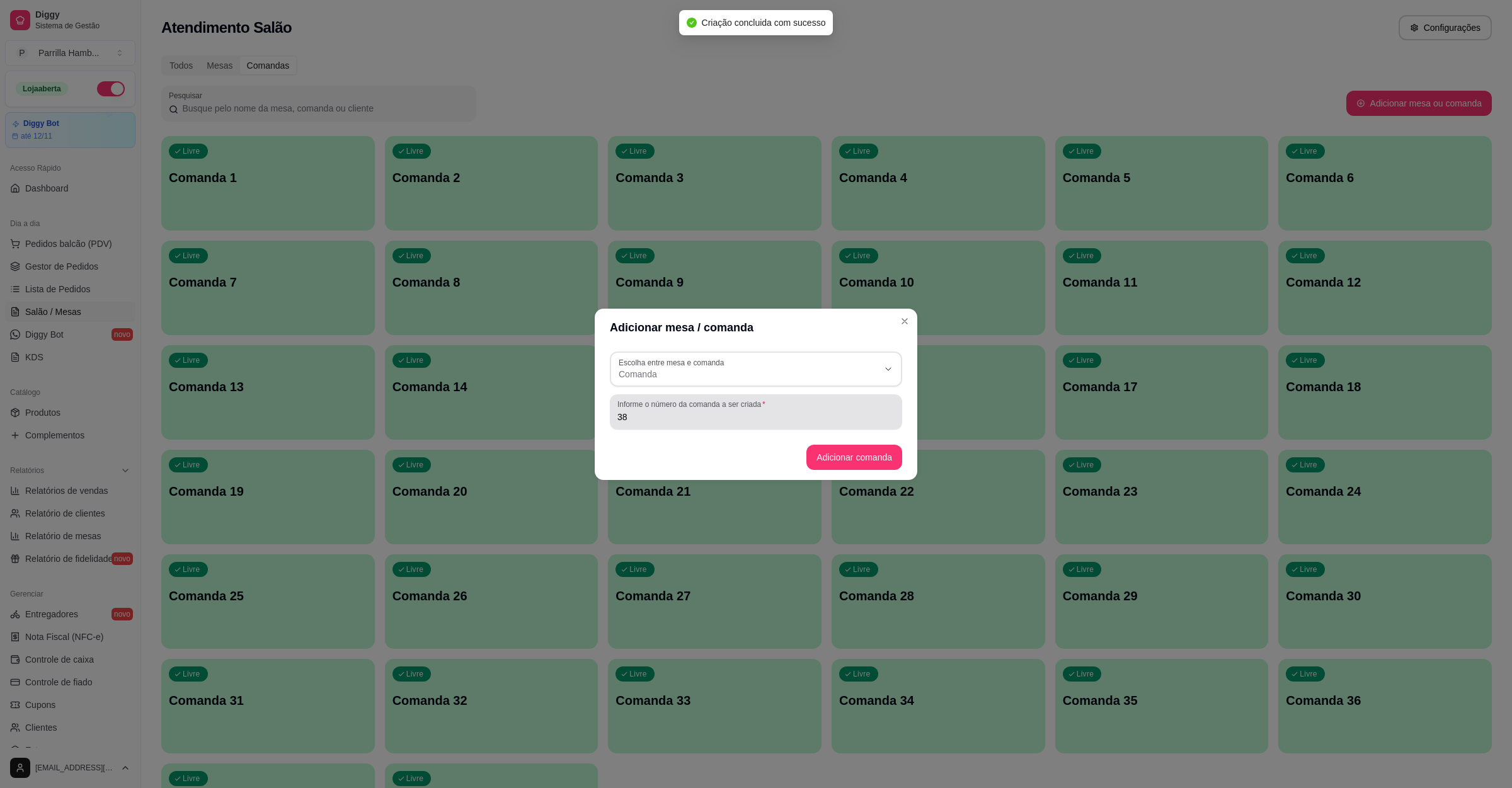
click at [692, 418] on input "38" at bounding box center [756, 416] width 277 height 13
click at [850, 452] on button "Adicionar comanda" at bounding box center [855, 458] width 96 height 25
click at [648, 410] on input "39" at bounding box center [756, 416] width 277 height 13
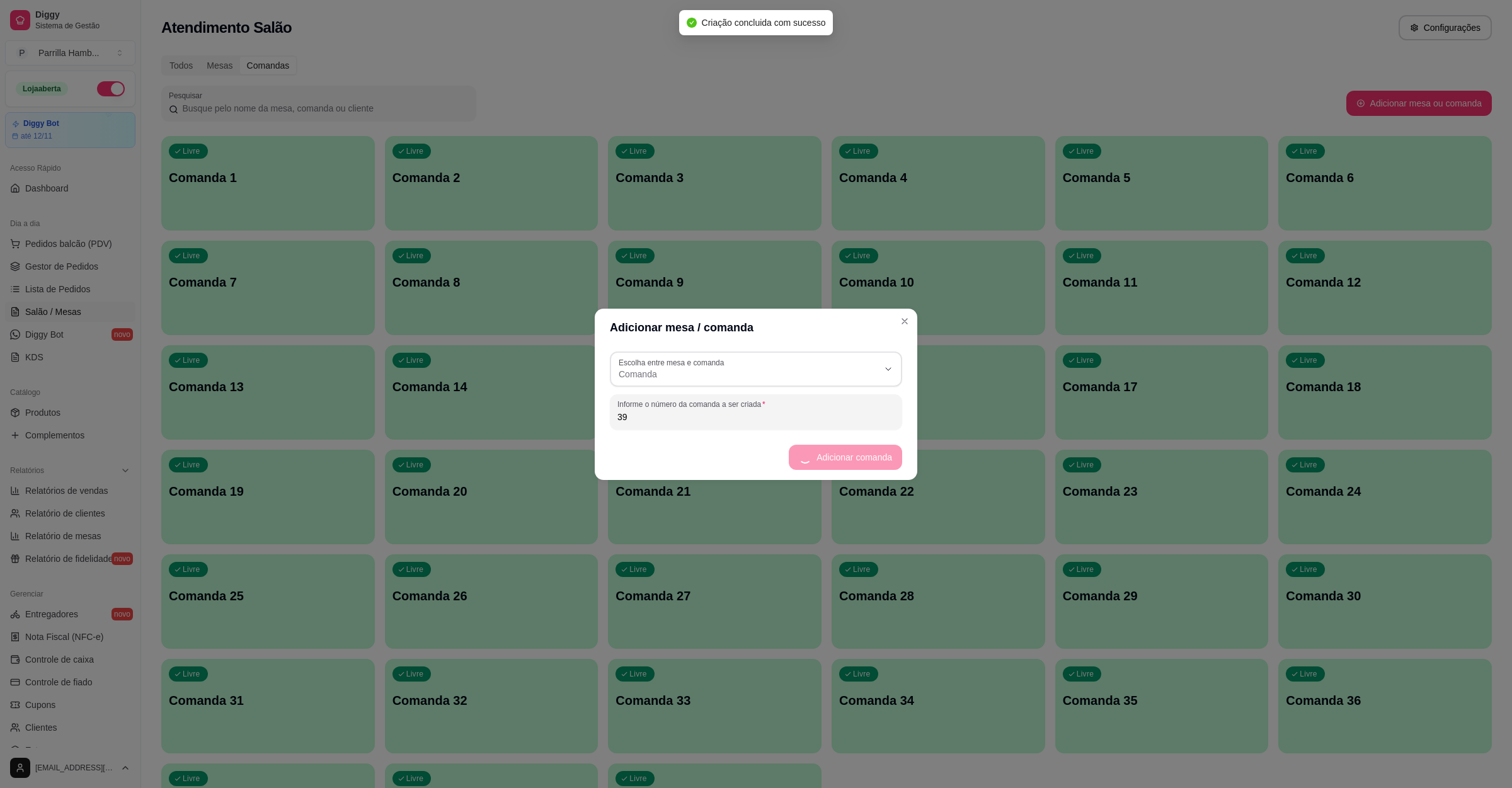
type input "3"
click at [834, 450] on button "Adicionar comanda" at bounding box center [853, 457] width 92 height 24
click at [662, 429] on div "Informe o número da comanda a ser criada 40" at bounding box center [756, 412] width 292 height 35
click at [849, 454] on button "Adicionar comanda" at bounding box center [855, 458] width 96 height 25
click at [657, 419] on input "41" at bounding box center [756, 416] width 277 height 13
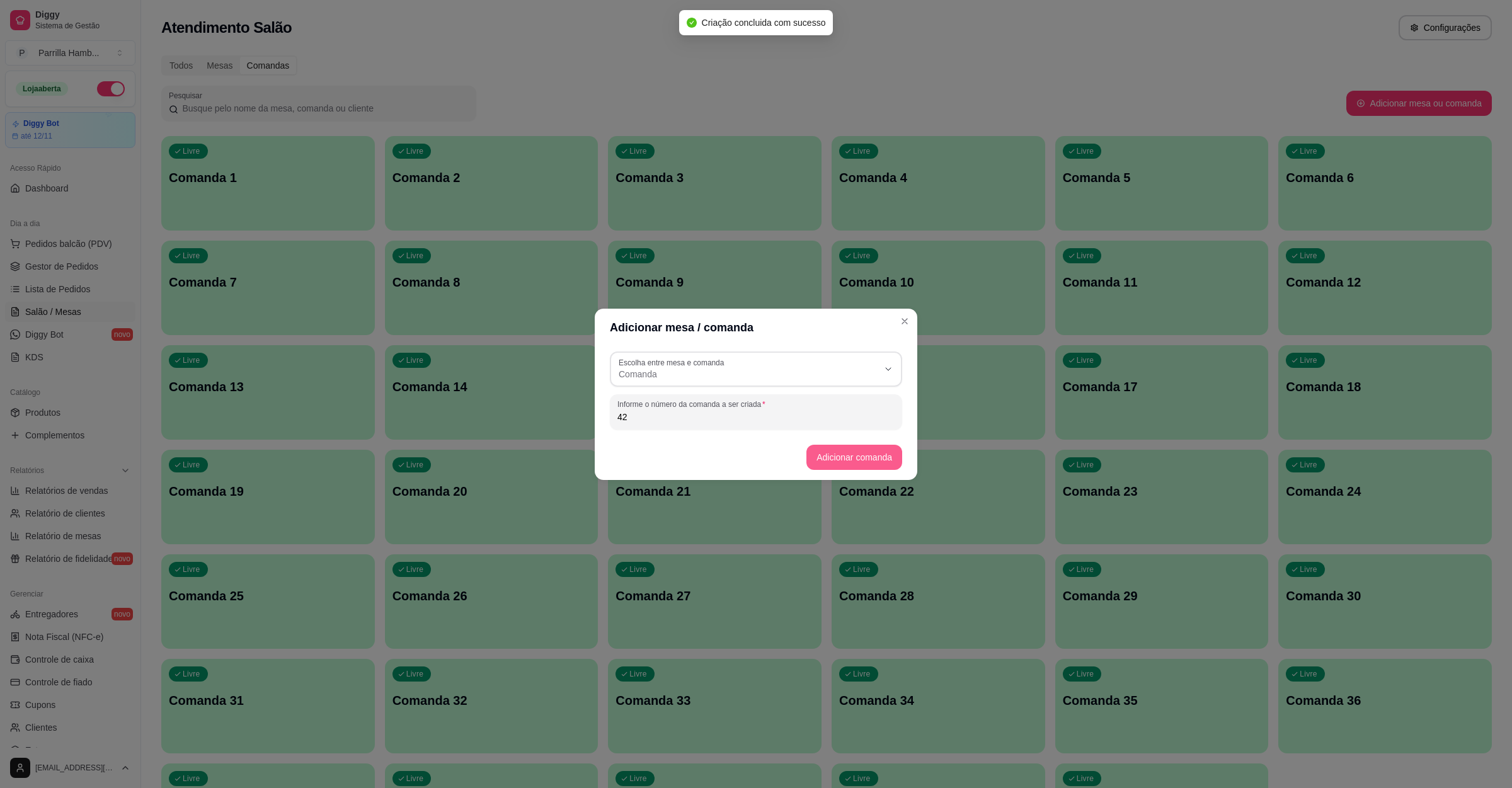
click at [840, 452] on button "Adicionar comanda" at bounding box center [855, 458] width 96 height 25
click at [668, 419] on input "42" at bounding box center [756, 416] width 277 height 13
click at [830, 466] on button "Adicionar comanda" at bounding box center [853, 457] width 92 height 24
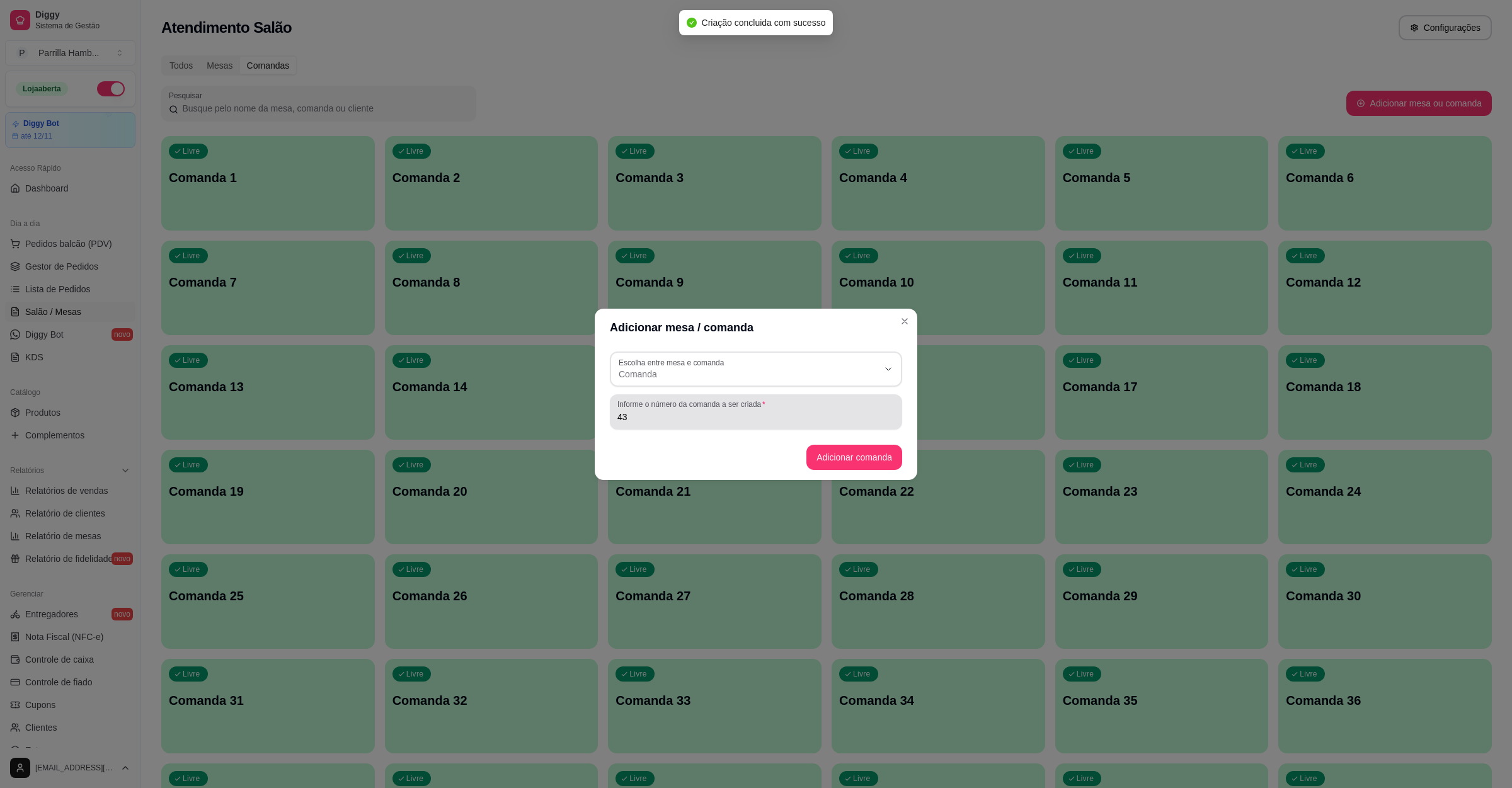
click at [670, 424] on div "Informe o número da comanda a ser criada 43" at bounding box center [756, 412] width 292 height 35
click at [837, 461] on button "Adicionar comanda" at bounding box center [855, 458] width 96 height 25
click at [673, 407] on label "Informe o número da comanda a ser criada" at bounding box center [693, 404] width 152 height 10
click at [673, 410] on input "44" at bounding box center [756, 416] width 277 height 13
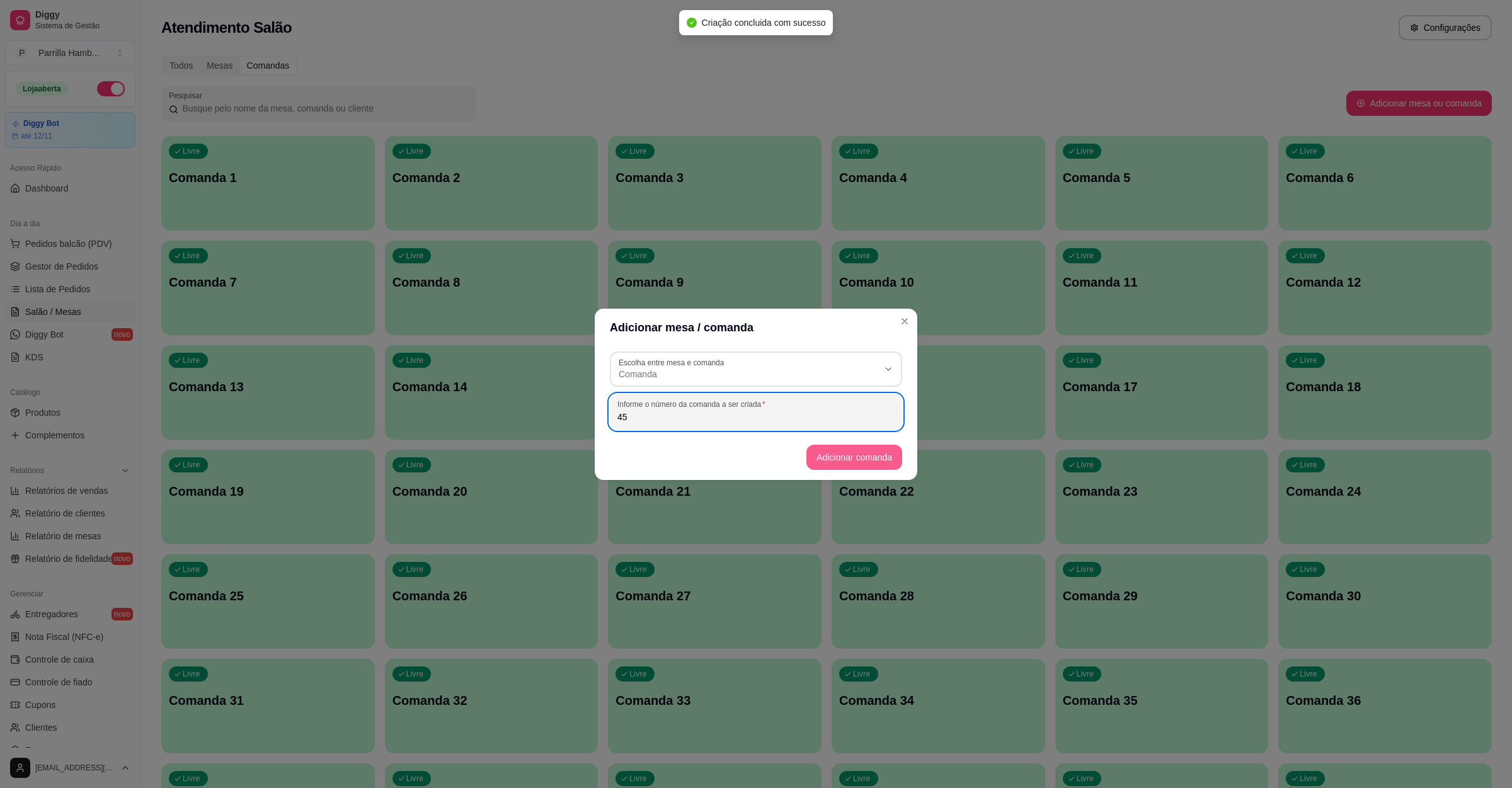
click at [849, 449] on button "Adicionar comanda" at bounding box center [855, 458] width 96 height 25
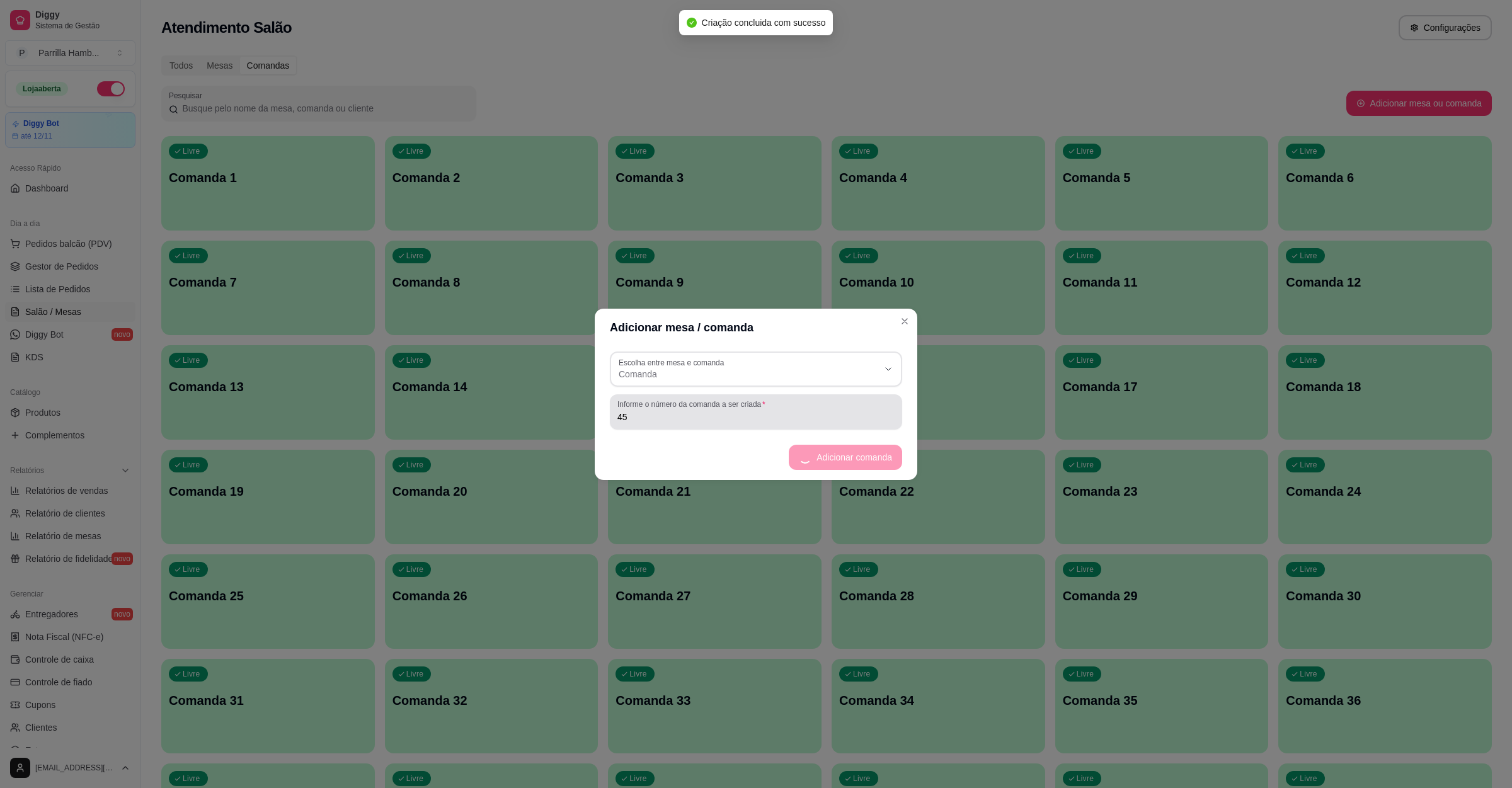
click at [648, 407] on label "Informe o número da comanda a ser criada" at bounding box center [693, 404] width 152 height 10
click at [648, 410] on input "45" at bounding box center [756, 416] width 277 height 13
click at [804, 454] on footer "Adicionar comanda" at bounding box center [756, 457] width 322 height 45
click at [821, 455] on button "Adicionar comanda" at bounding box center [853, 457] width 92 height 24
click at [663, 418] on input "46" at bounding box center [756, 416] width 277 height 13
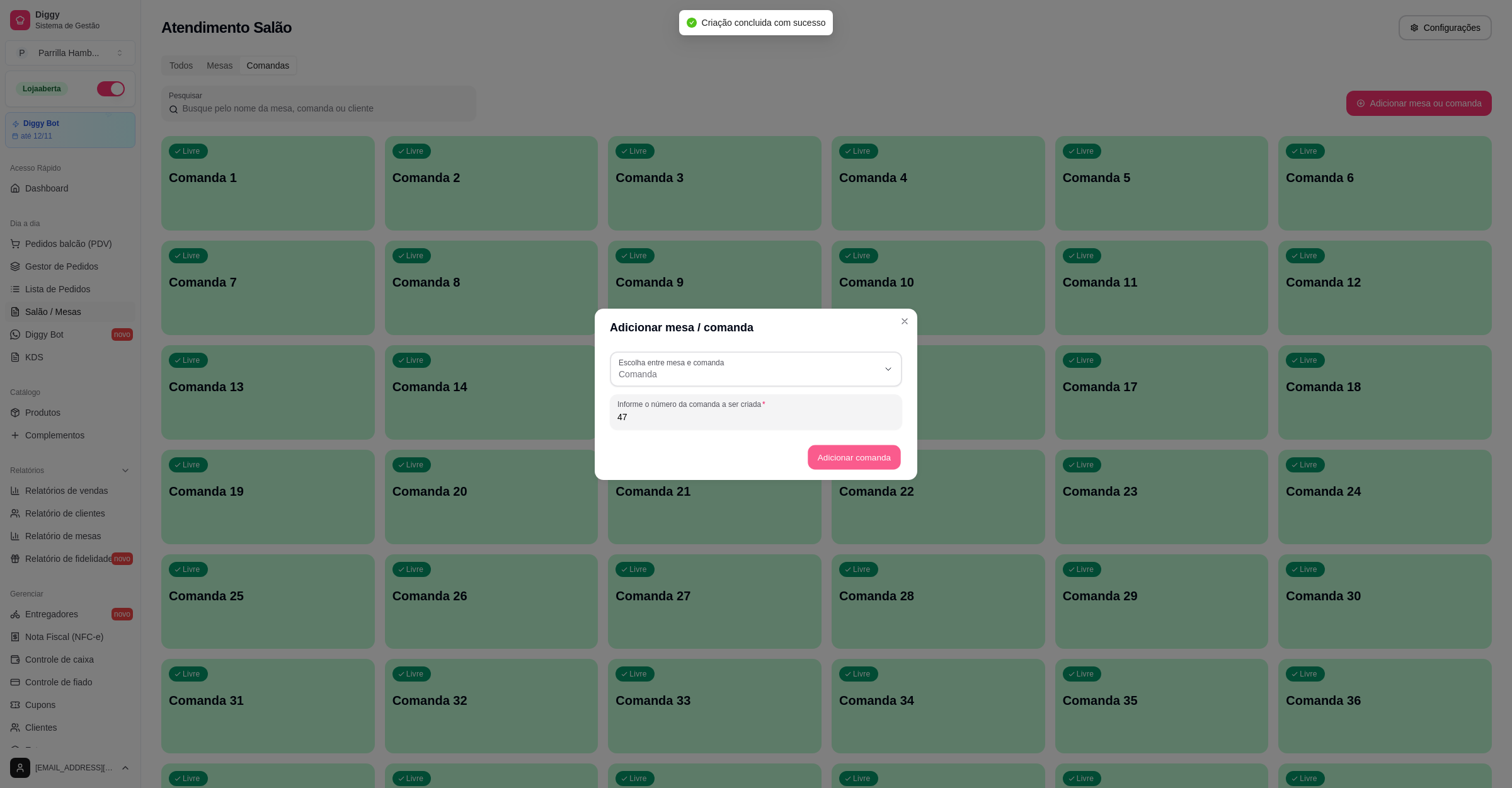
click at [858, 454] on button "Adicionar comanda" at bounding box center [853, 457] width 92 height 24
click at [654, 410] on input "47" at bounding box center [756, 416] width 277 height 13
click at [869, 458] on button "Adicionar comanda" at bounding box center [855, 458] width 96 height 25
click at [653, 421] on input "48" at bounding box center [756, 416] width 277 height 13
click at [861, 455] on button "Adicionar comanda" at bounding box center [853, 457] width 92 height 24
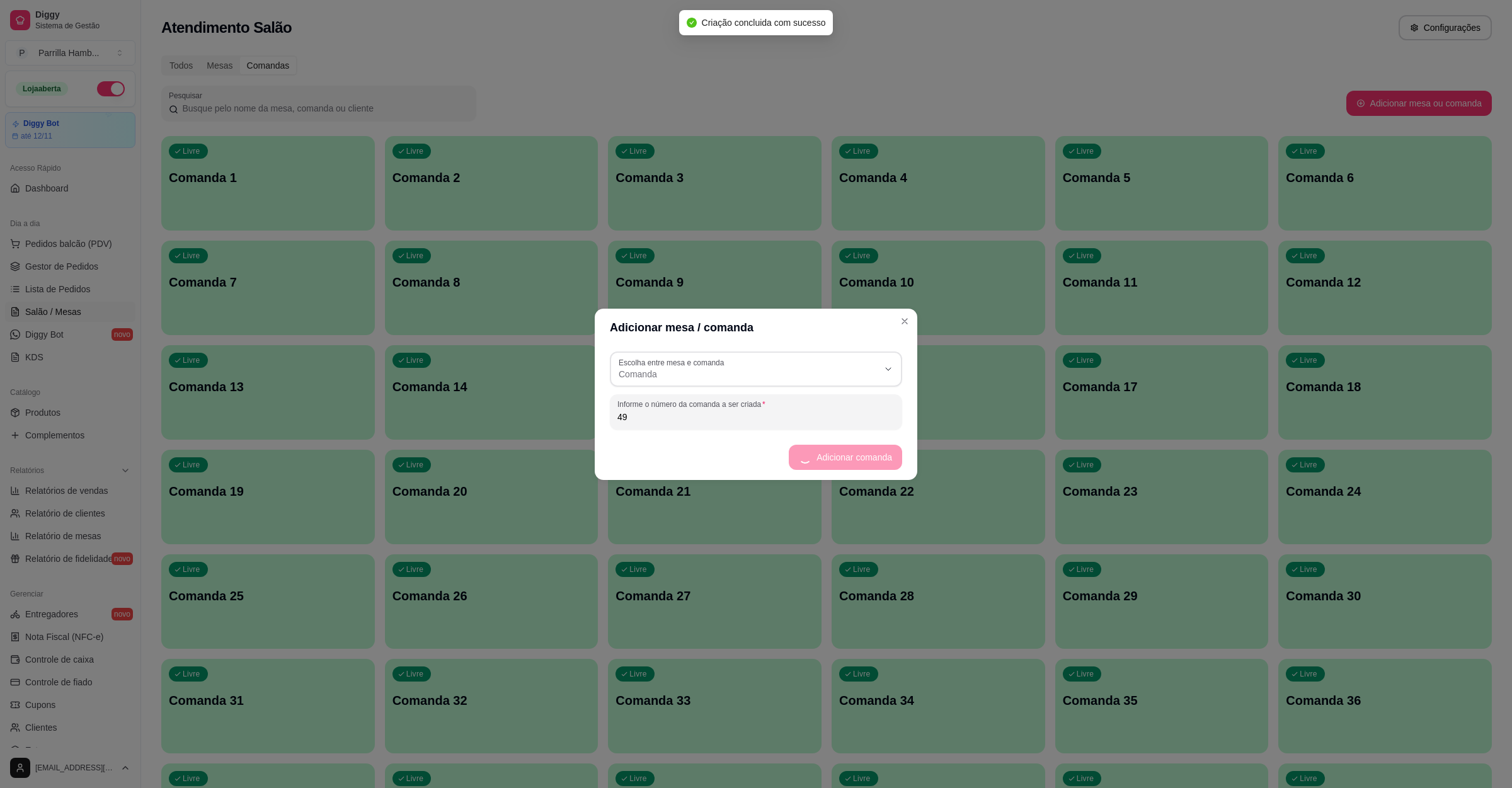
click at [660, 418] on input "49" at bounding box center [756, 416] width 277 height 13
type input "4"
type input "50"
click at [828, 452] on button "Adicionar comanda" at bounding box center [855, 458] width 96 height 25
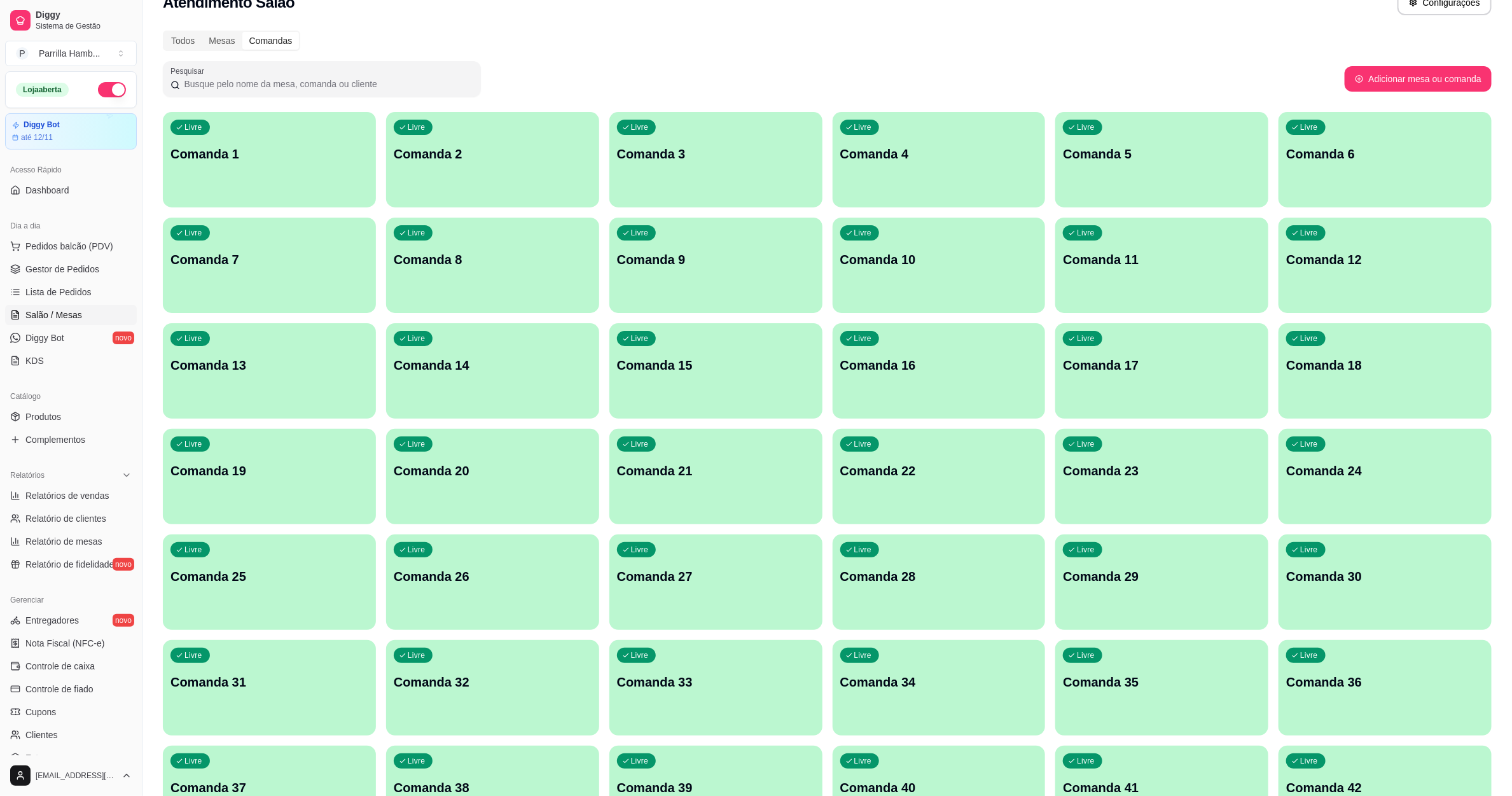
scroll to position [0, 0]
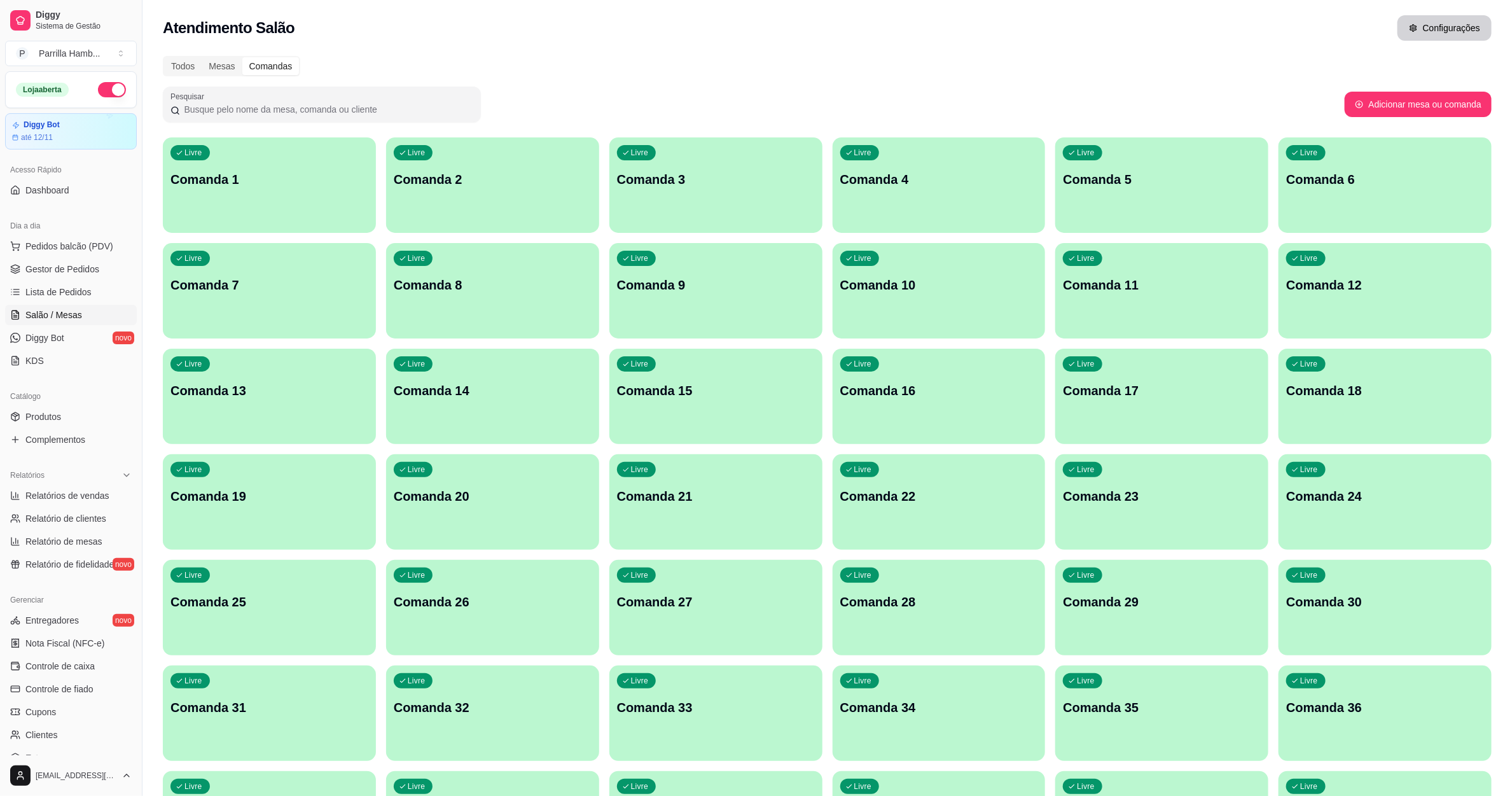
click at [1437, 39] on button "Configurações" at bounding box center [1445, 28] width 94 height 25
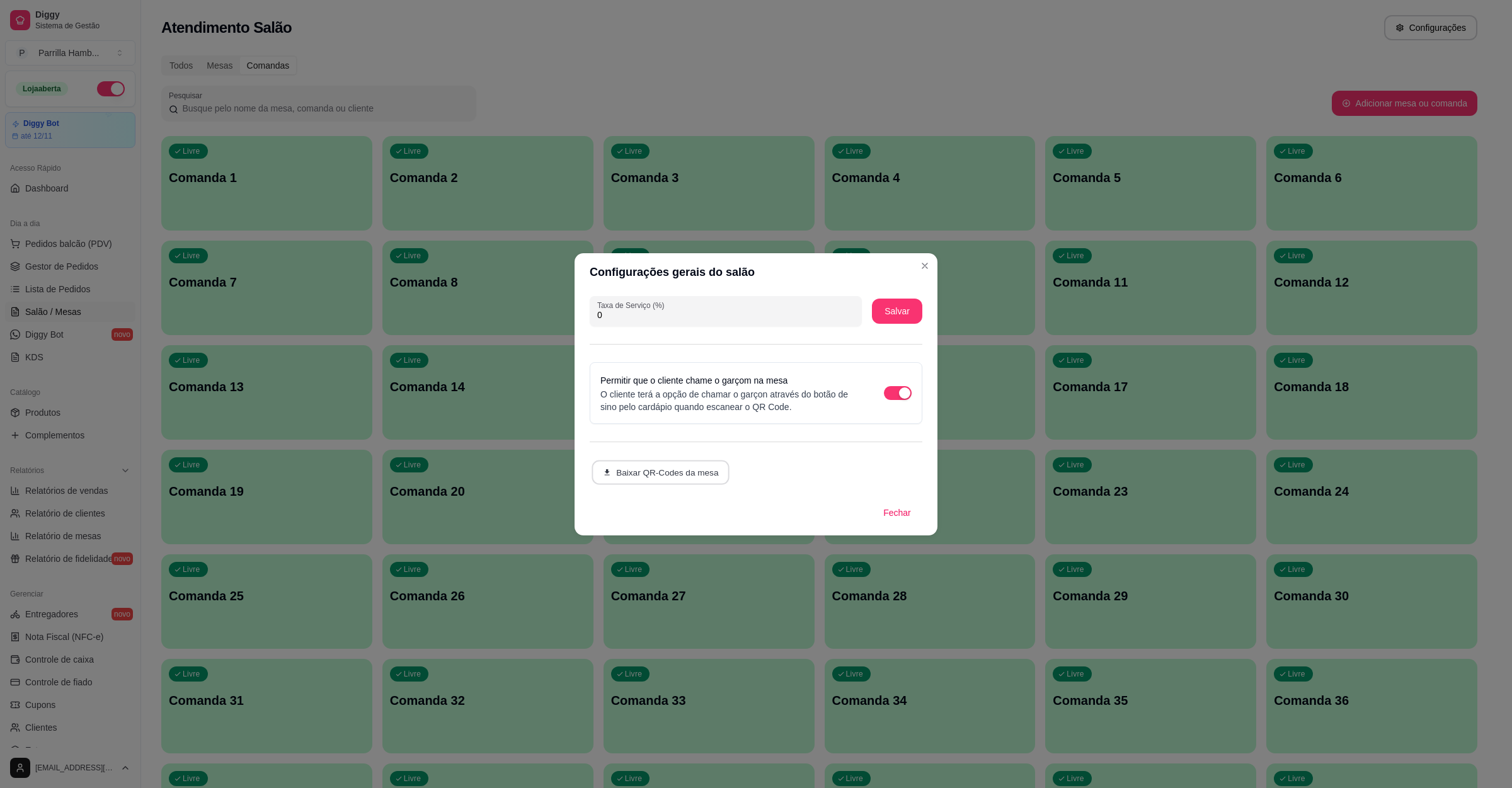
click at [657, 469] on button "Baixar QR-Codes da mesa" at bounding box center [660, 472] width 138 height 24
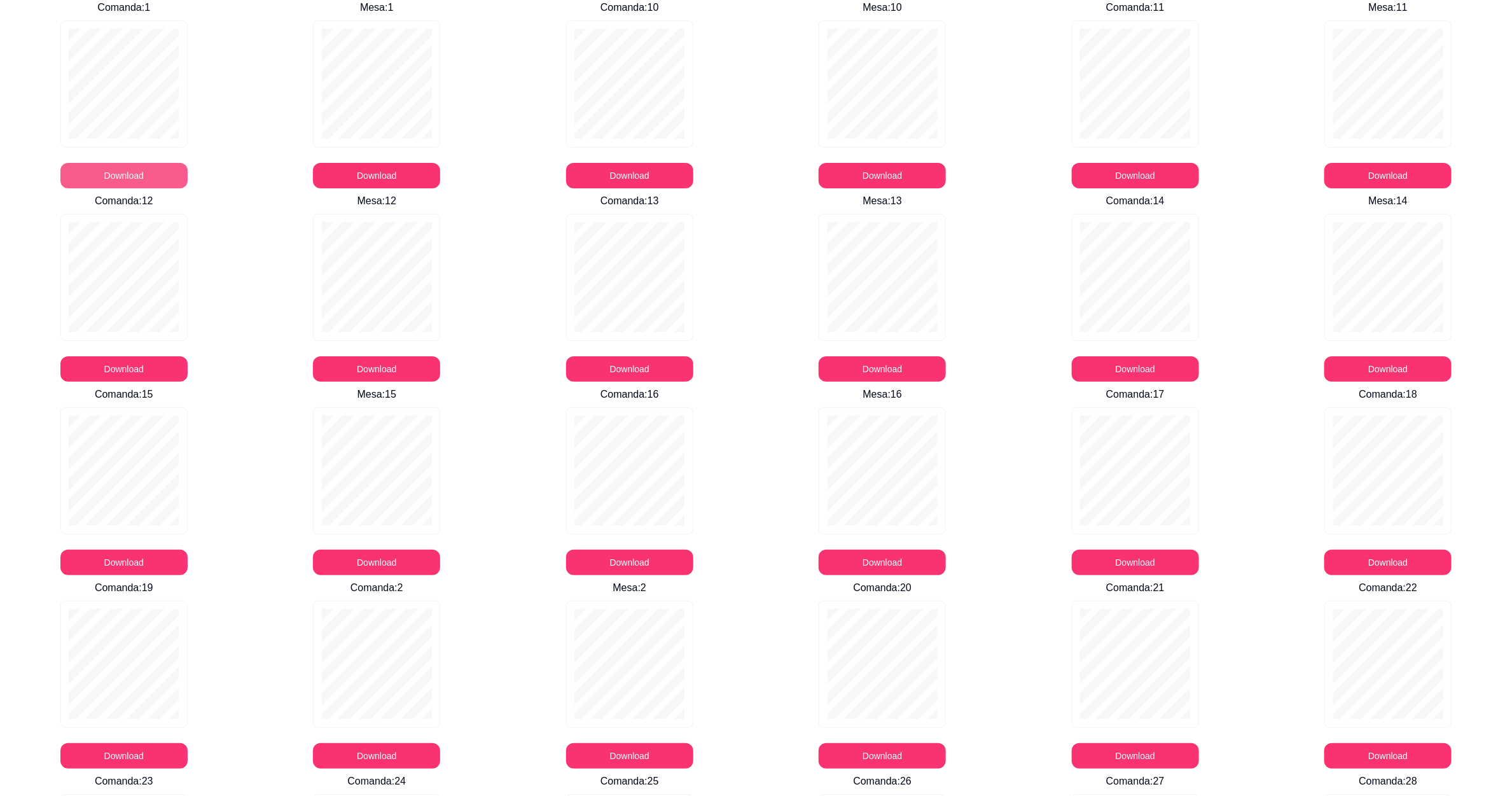
click at [119, 168] on button "Download" at bounding box center [124, 175] width 127 height 25
click at [642, 165] on button "Download" at bounding box center [629, 175] width 127 height 25
click at [635, 179] on button "Download" at bounding box center [629, 175] width 123 height 25
click at [1088, 184] on button "Download" at bounding box center [1135, 175] width 123 height 25
click at [128, 364] on button "Download" at bounding box center [124, 369] width 127 height 25
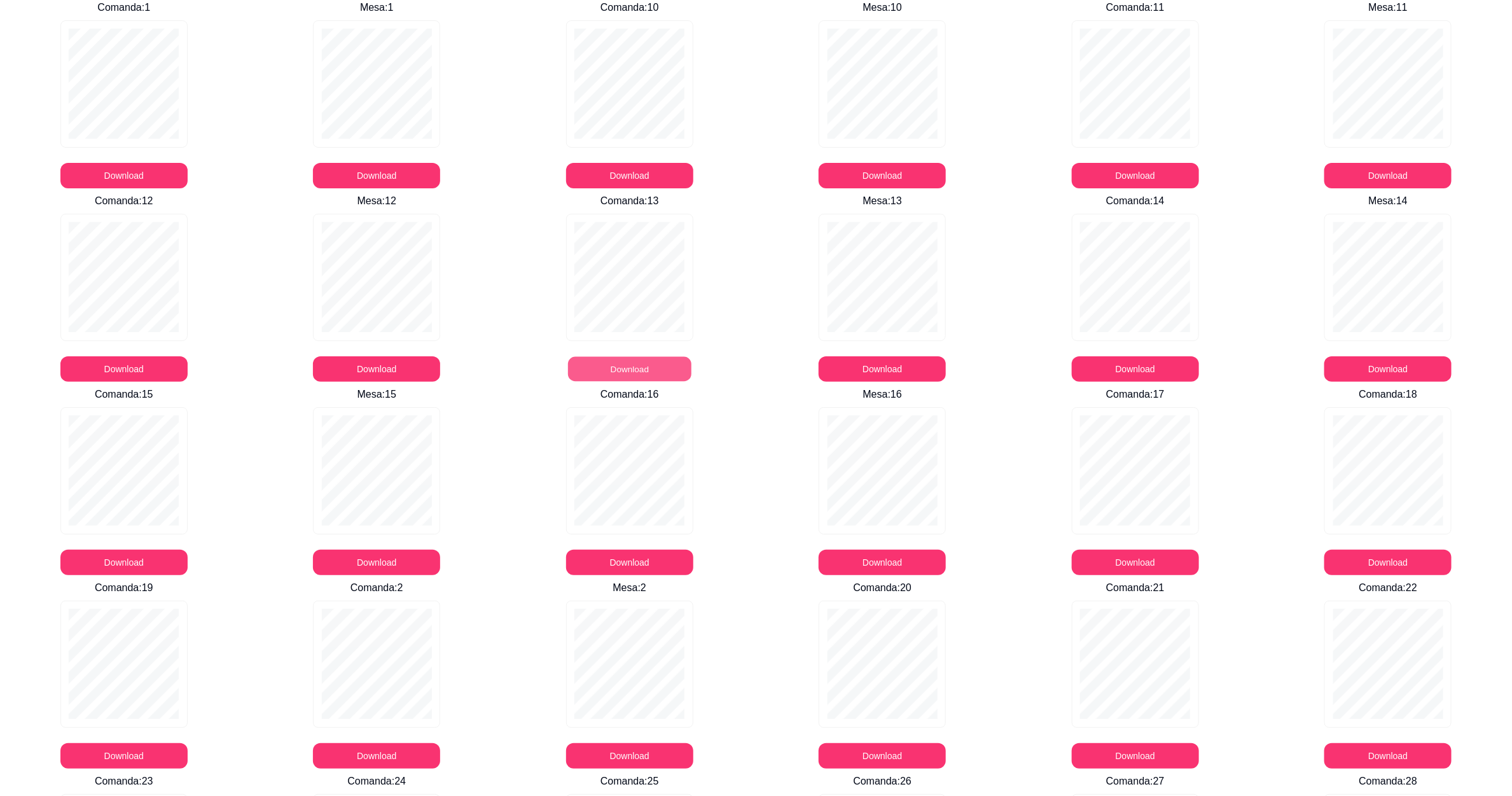
click at [612, 363] on button "Download" at bounding box center [629, 369] width 123 height 25
click at [1113, 368] on button "Download" at bounding box center [1135, 369] width 123 height 25
click at [117, 563] on button "Download" at bounding box center [124, 562] width 127 height 25
click at [612, 558] on button "Download" at bounding box center [629, 562] width 123 height 25
click at [1013, 535] on div "Download" at bounding box center [1136, 491] width 248 height 168
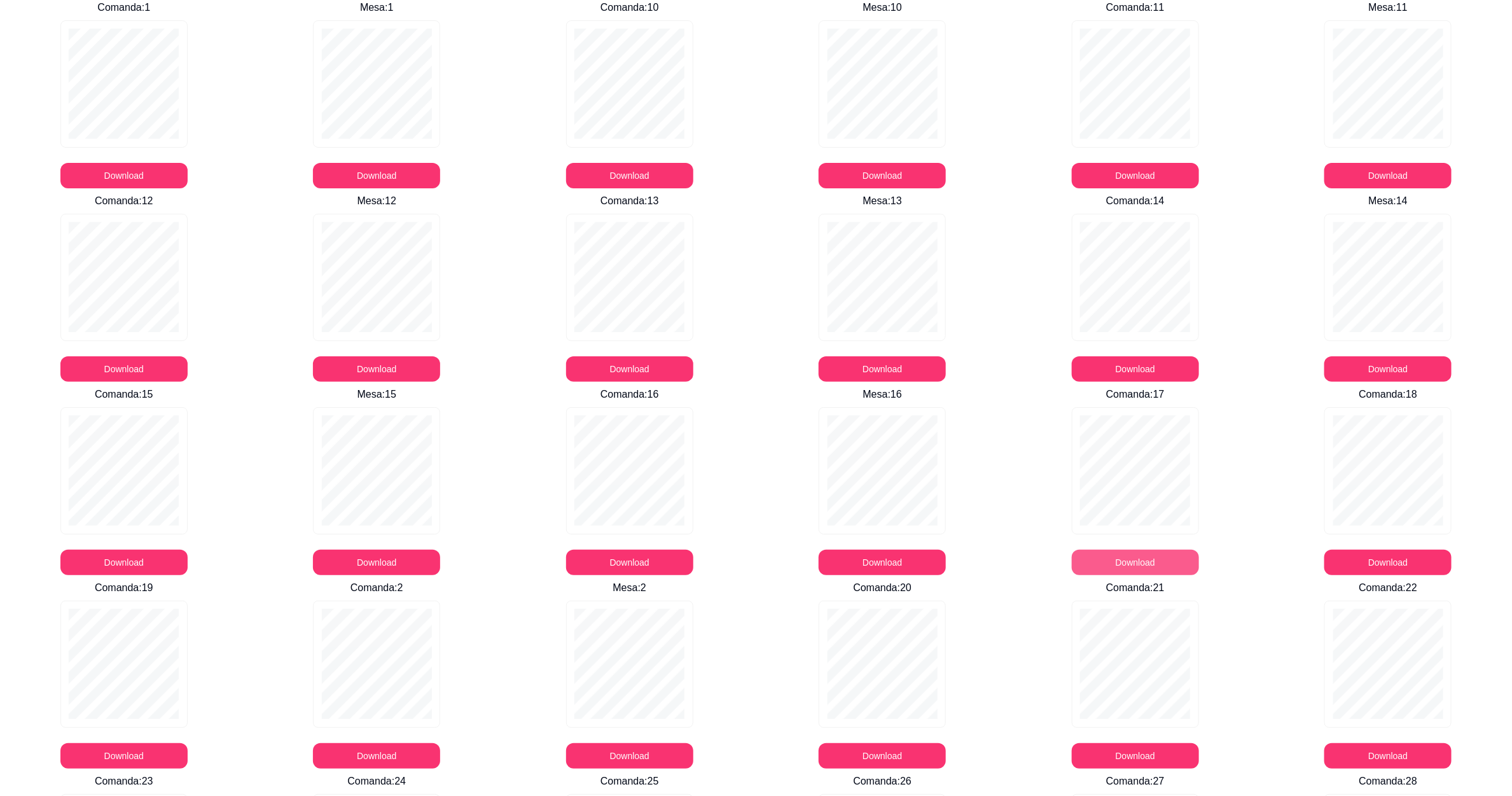
click at [1111, 568] on button "Download" at bounding box center [1136, 562] width 127 height 25
click at [1334, 564] on button "Download" at bounding box center [1387, 562] width 123 height 25
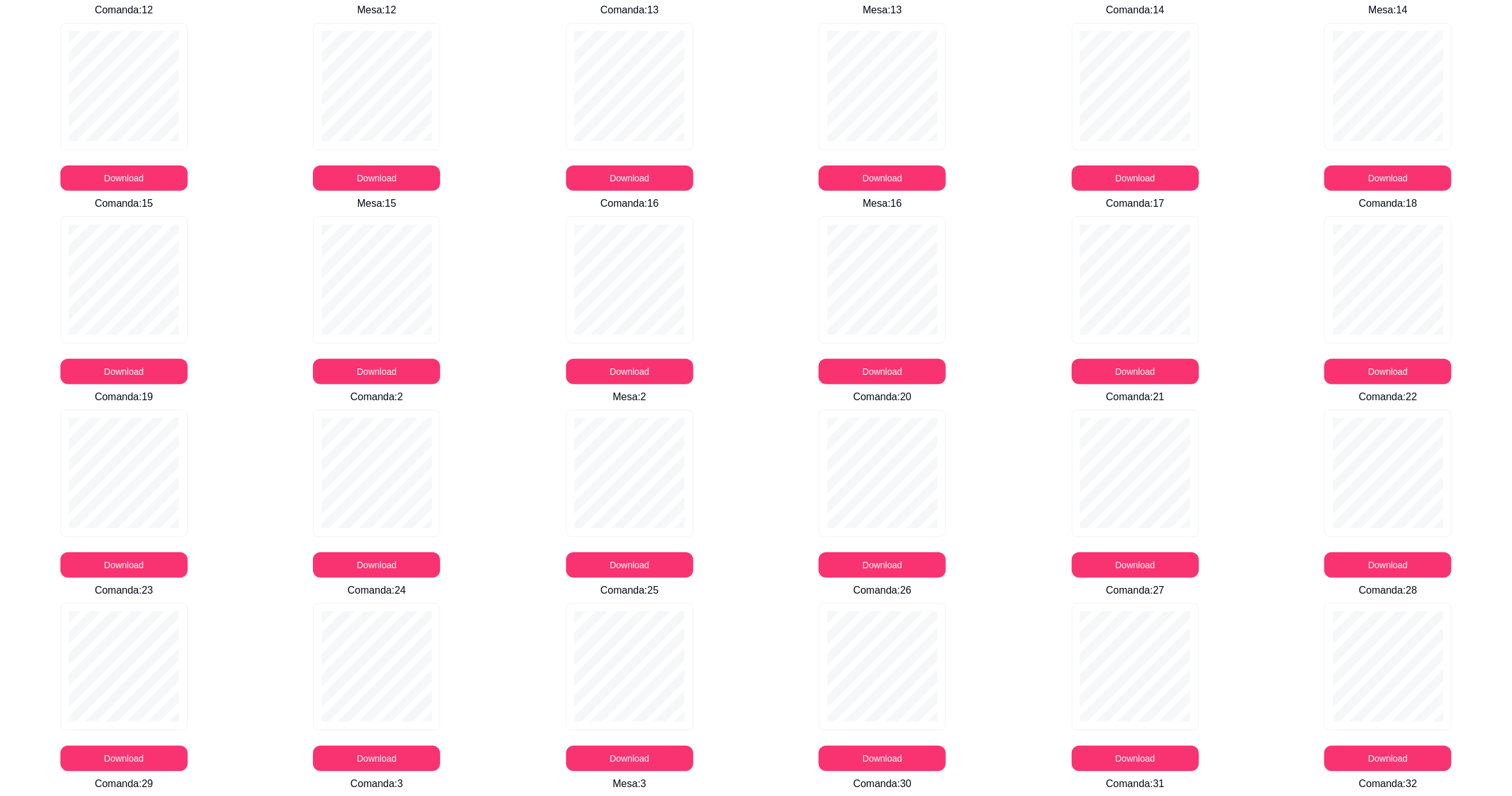
scroll to position [286, 0]
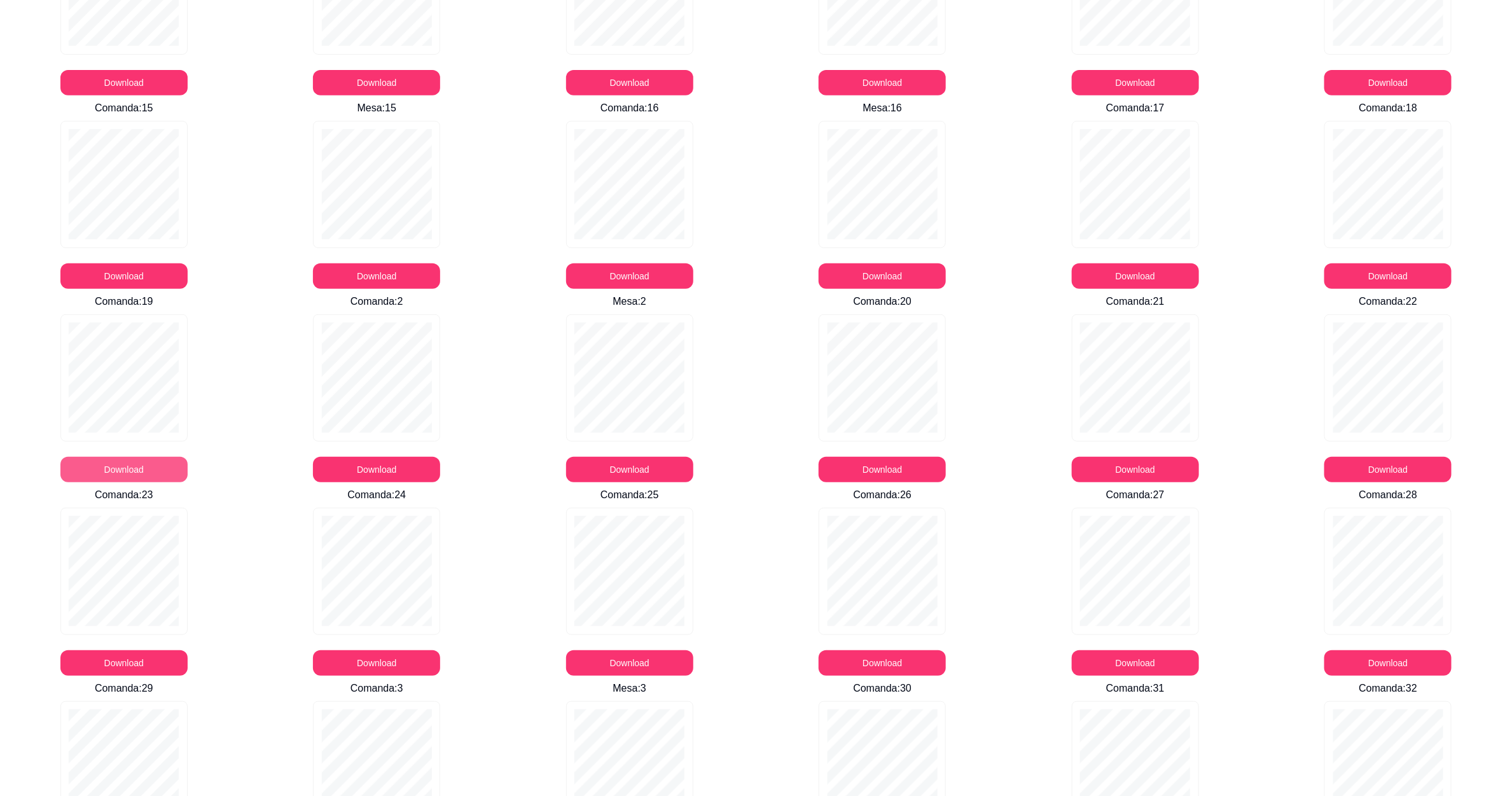
click at [140, 467] on button "Download" at bounding box center [124, 470] width 127 height 25
click at [380, 470] on button "Download" at bounding box center [376, 470] width 127 height 25
click at [915, 462] on button "Download" at bounding box center [883, 470] width 127 height 25
click at [1133, 467] on button "Download" at bounding box center [1135, 470] width 123 height 25
click at [1386, 467] on button "Download" at bounding box center [1387, 470] width 123 height 25
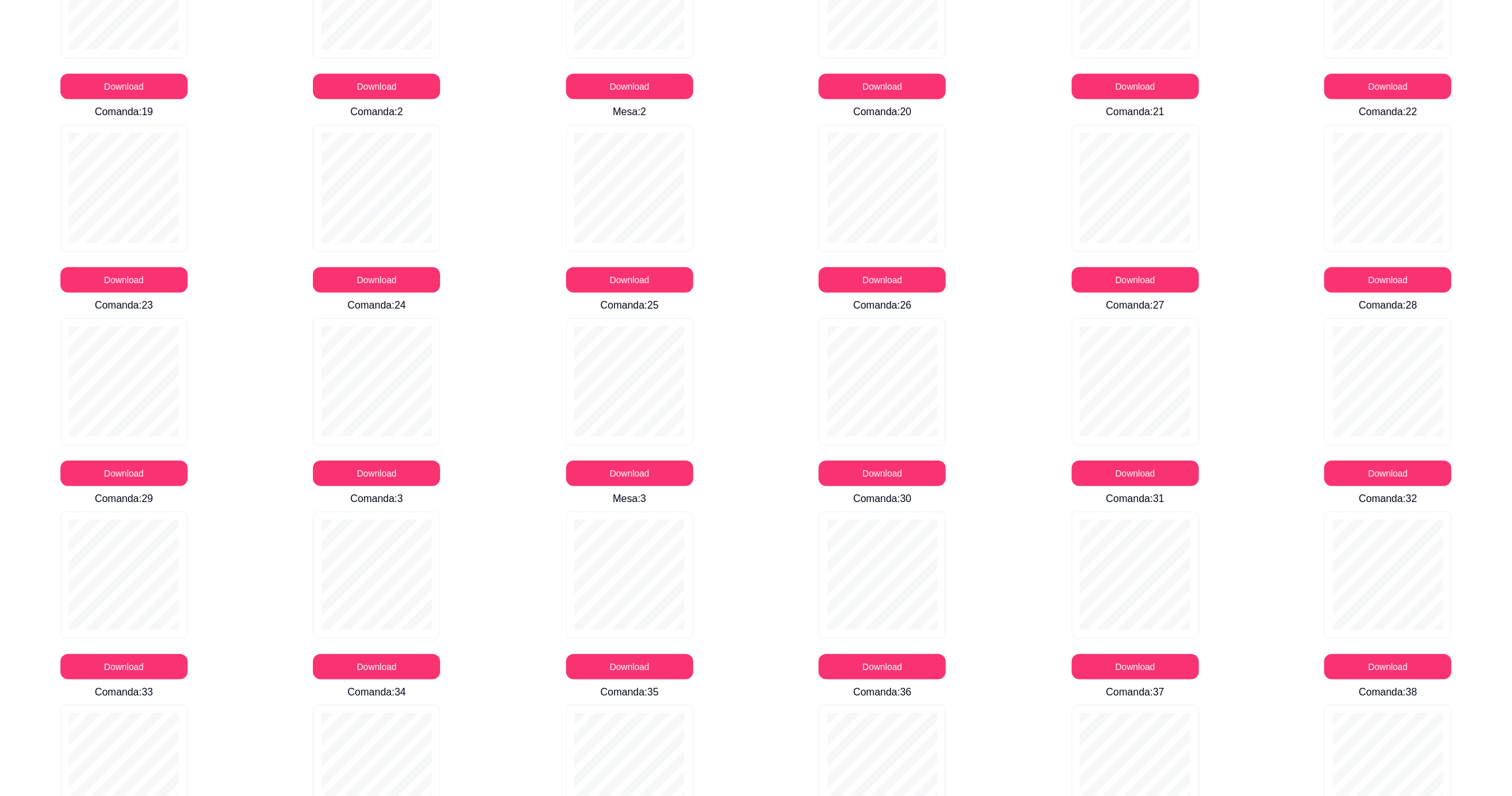
scroll to position [477, 0]
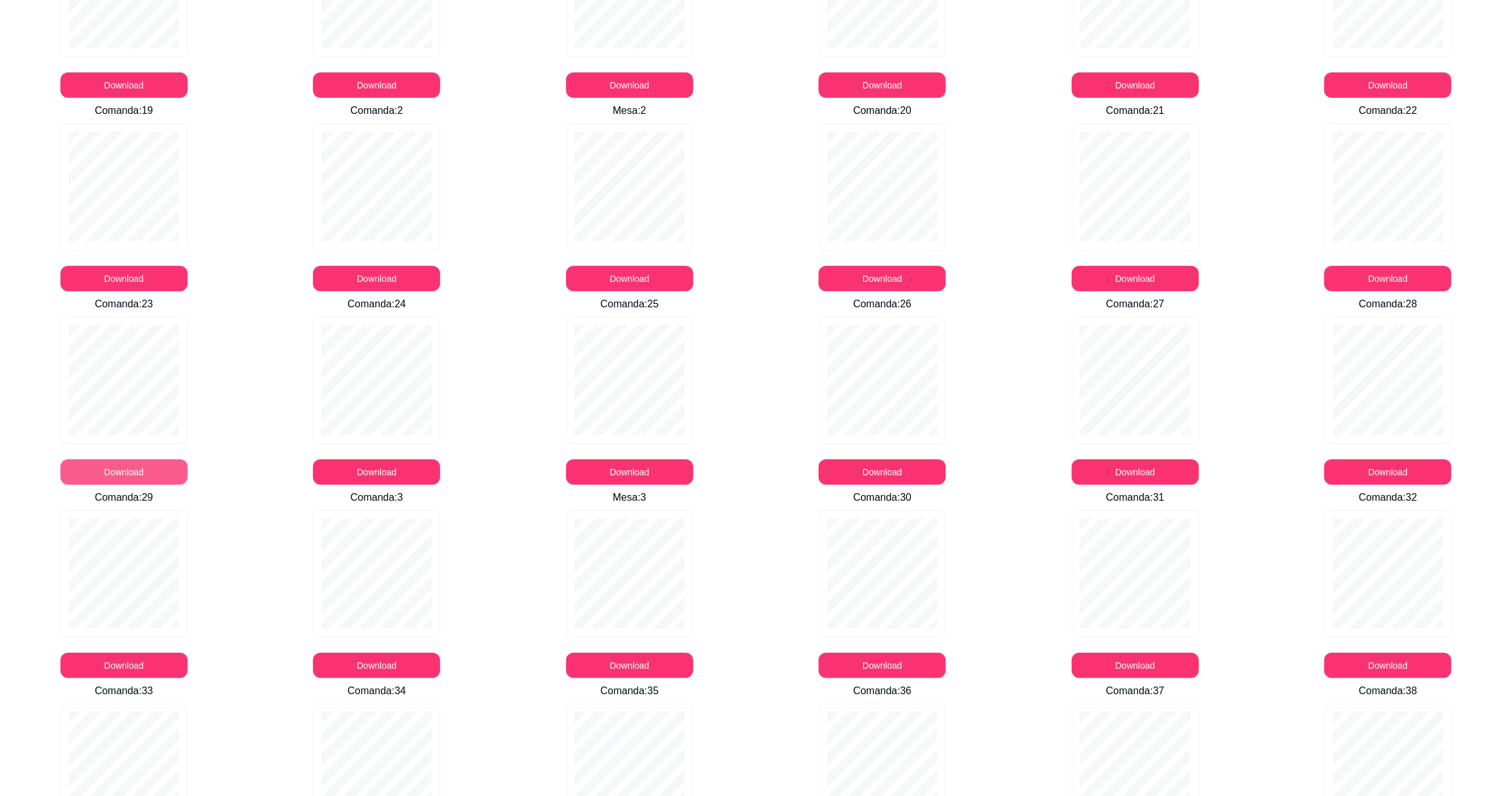
click at [174, 470] on button "Download" at bounding box center [124, 472] width 127 height 25
click at [389, 467] on button "Download" at bounding box center [376, 472] width 123 height 25
click at [653, 464] on button "Download" at bounding box center [629, 472] width 127 height 25
click at [862, 464] on button "Download" at bounding box center [882, 472] width 123 height 25
click at [1142, 467] on button "Download" at bounding box center [1135, 472] width 123 height 25
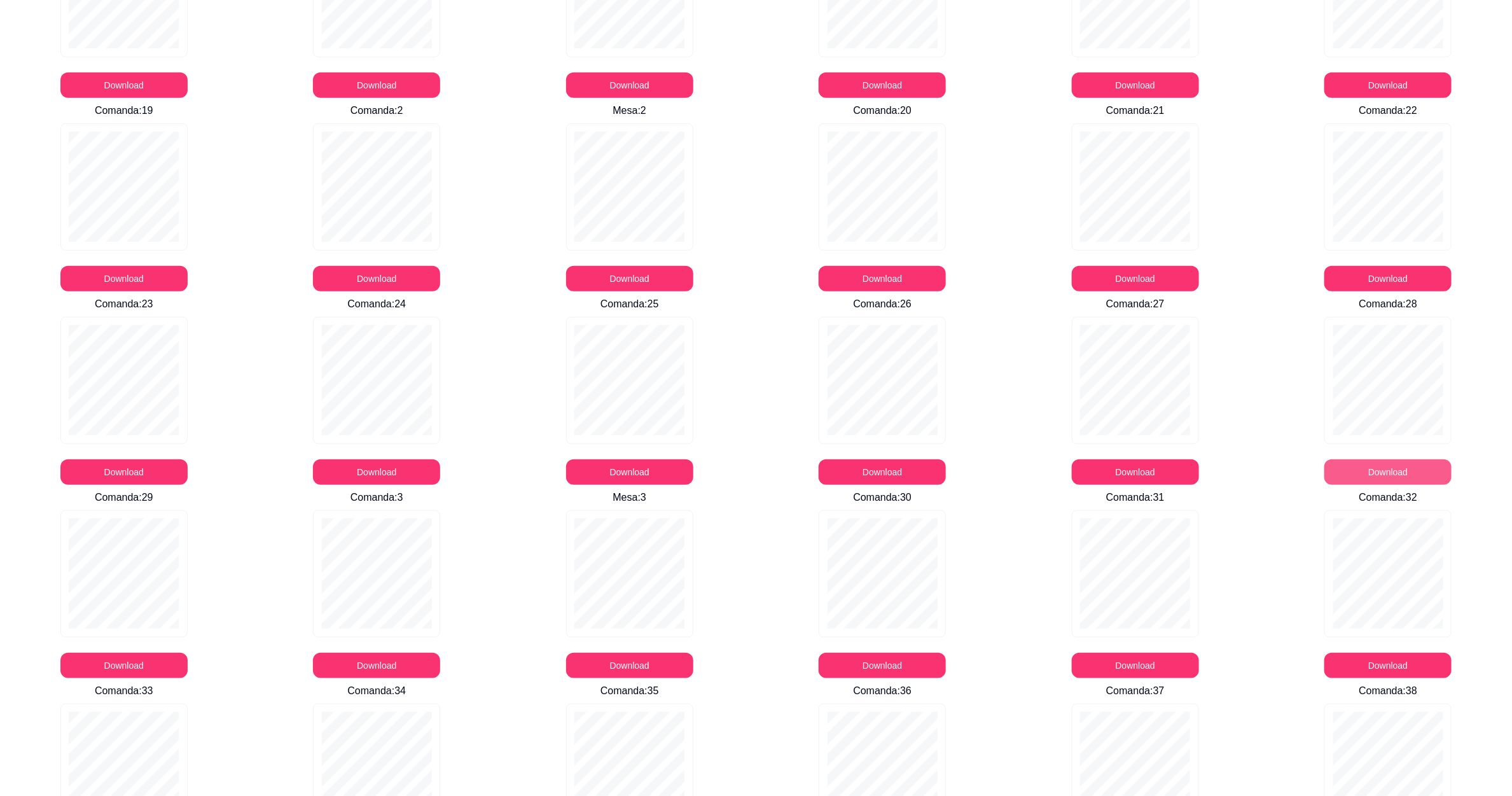
click at [1394, 462] on button "Download" at bounding box center [1388, 472] width 127 height 25
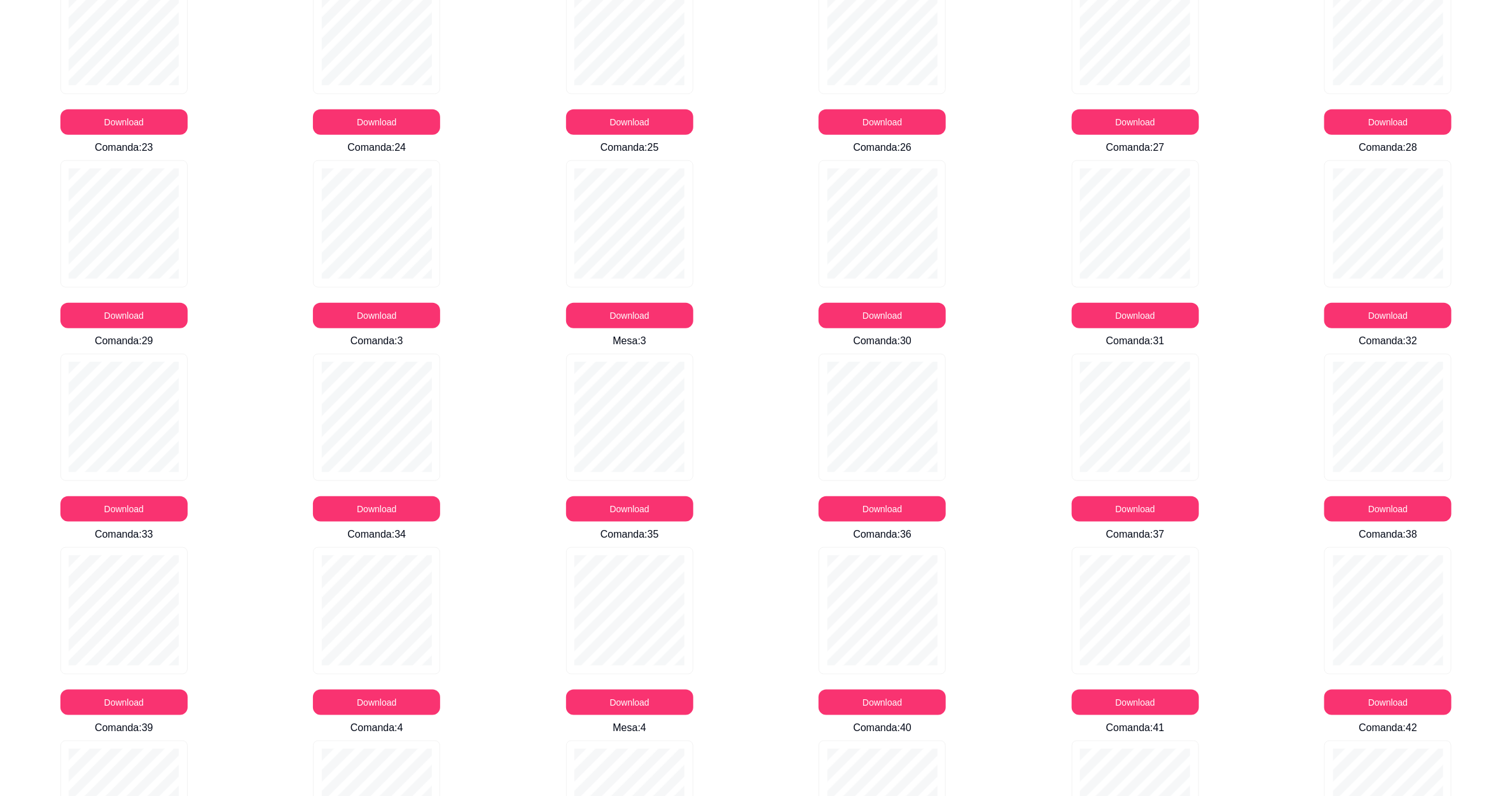
scroll to position [668, 0]
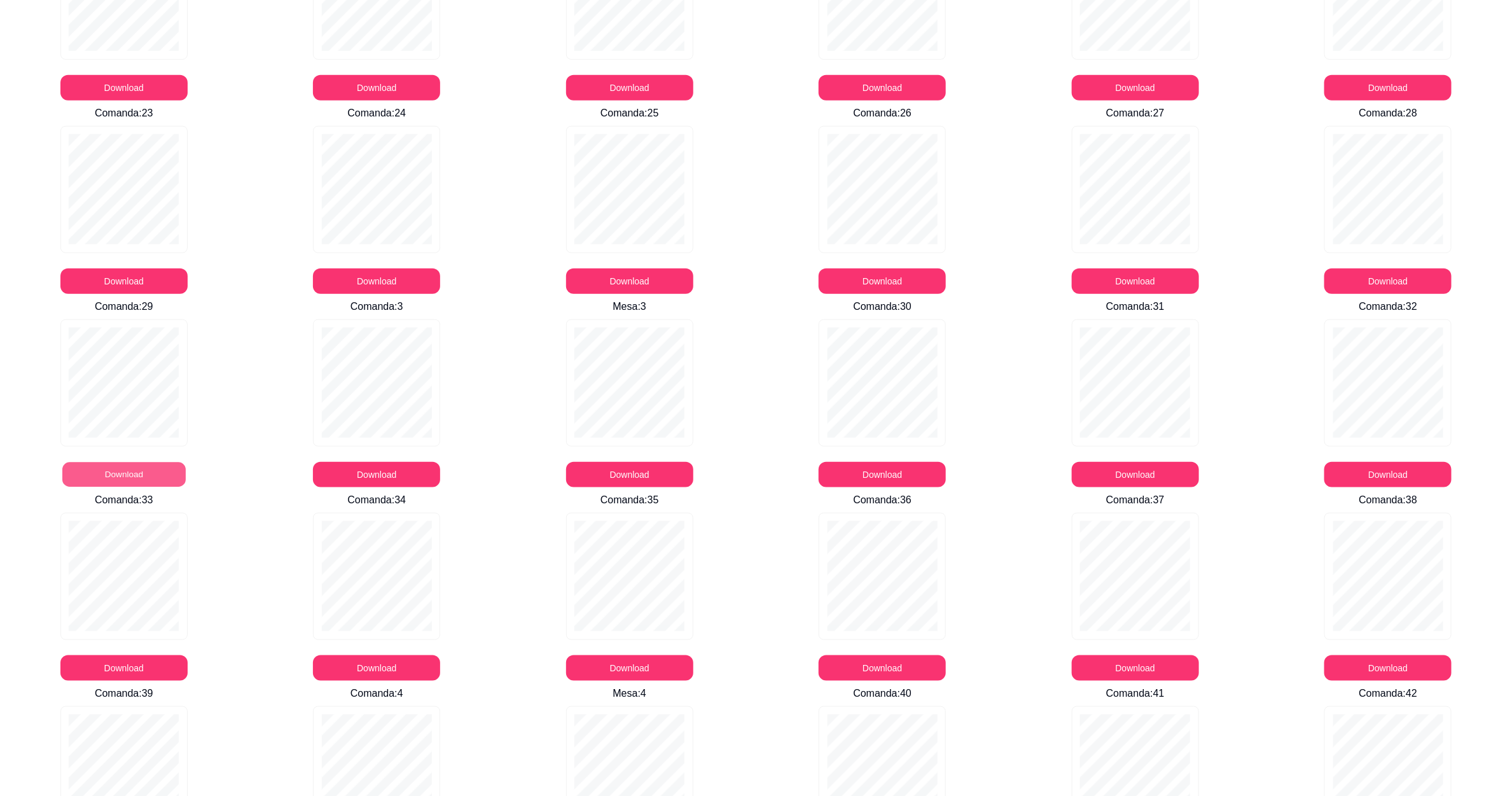
click at [110, 477] on button "Download" at bounding box center [123, 474] width 123 height 25
click at [374, 472] on button "Download" at bounding box center [376, 475] width 127 height 25
click at [939, 466] on button "Download" at bounding box center [883, 475] width 127 height 25
click at [1105, 467] on button "Download" at bounding box center [1136, 475] width 127 height 25
click at [1387, 484] on button "Download" at bounding box center [1387, 474] width 123 height 25
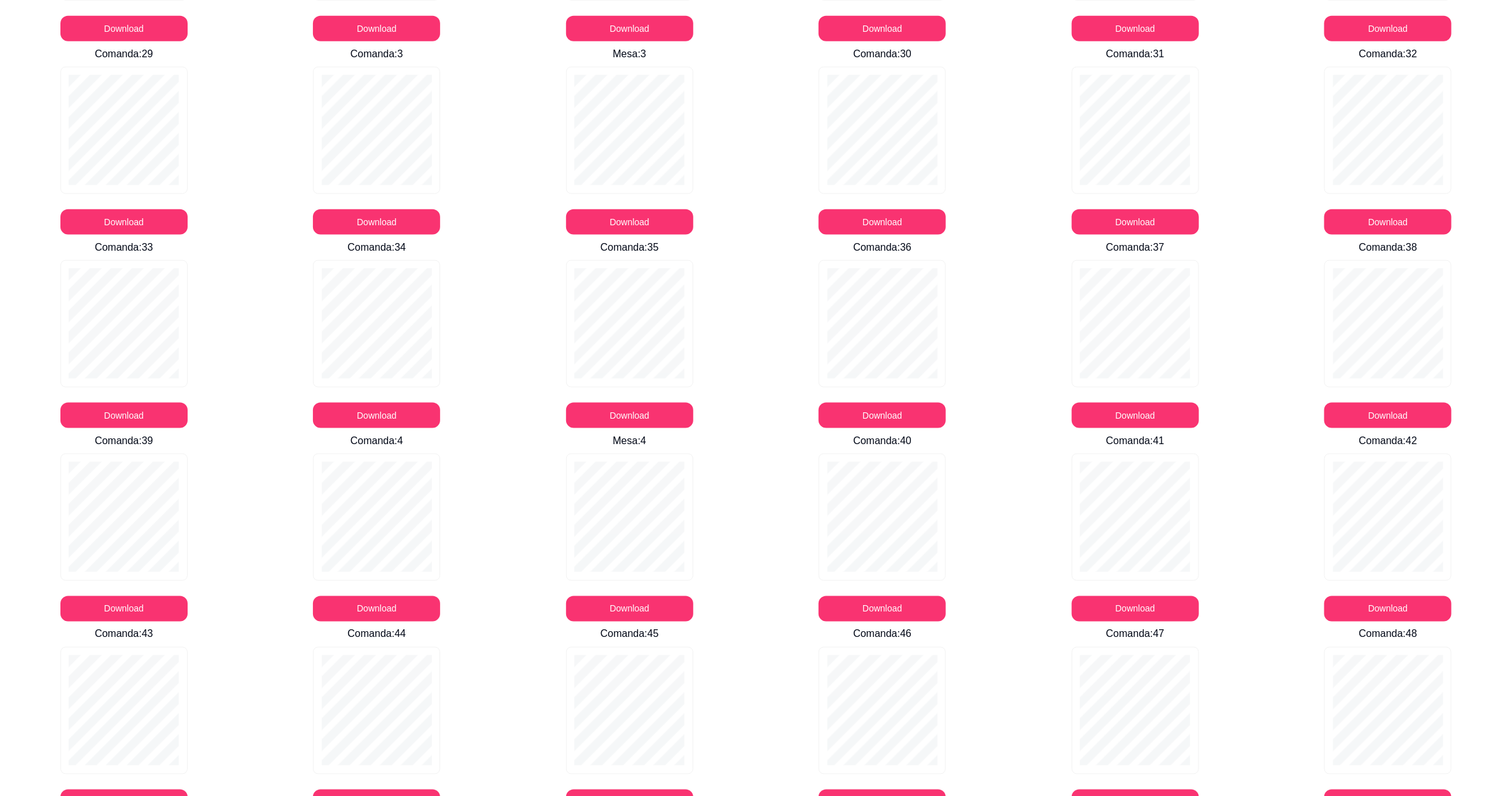
scroll to position [954, 0]
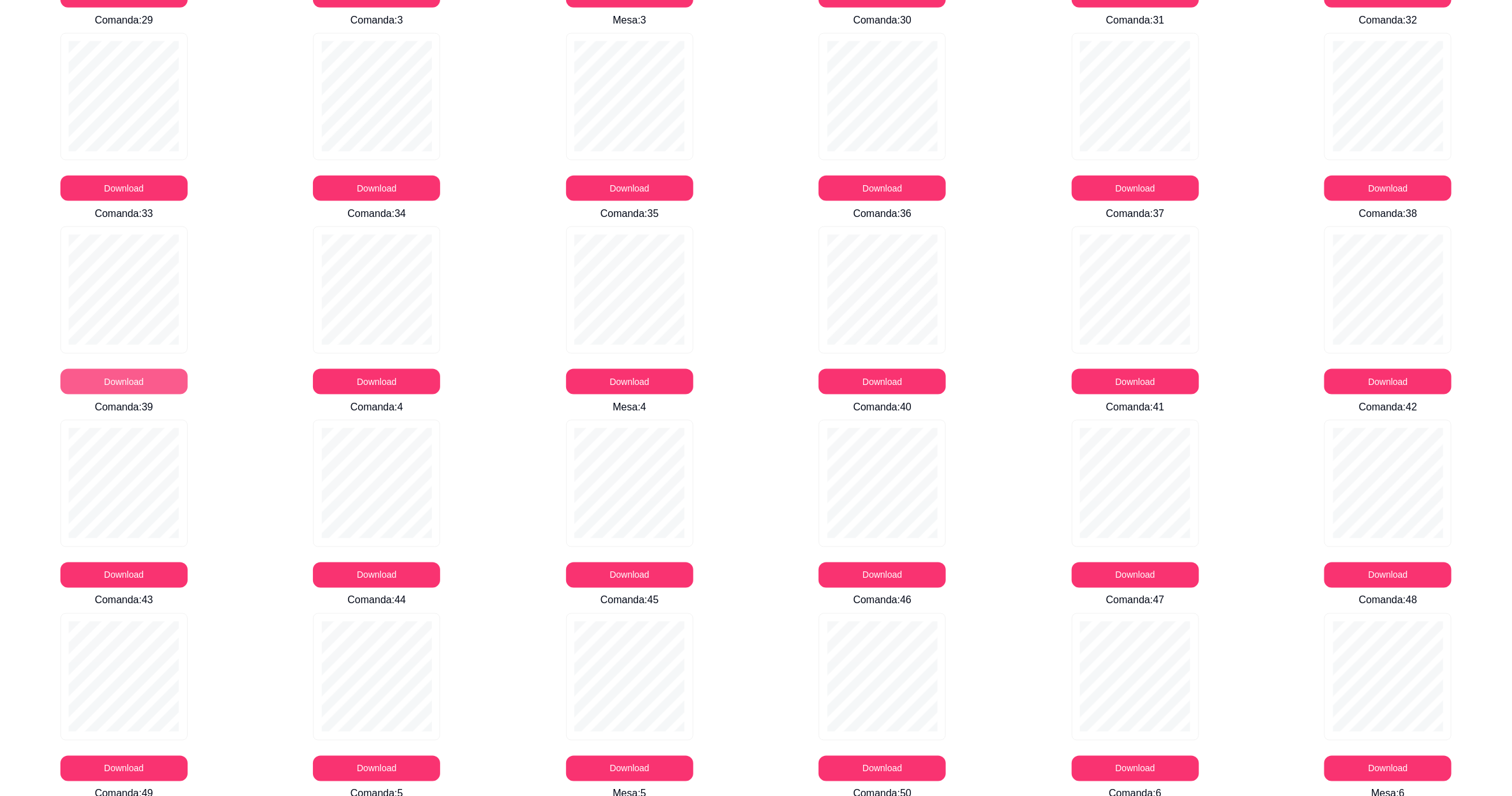
click at [113, 372] on button "Download" at bounding box center [124, 382] width 127 height 25
click at [337, 376] on button "Download" at bounding box center [376, 382] width 127 height 25
click at [647, 369] on div "Download" at bounding box center [629, 382] width 127 height 25
click at [640, 385] on button "Download" at bounding box center [629, 382] width 123 height 25
click at [880, 382] on button "Download" at bounding box center [883, 382] width 127 height 25
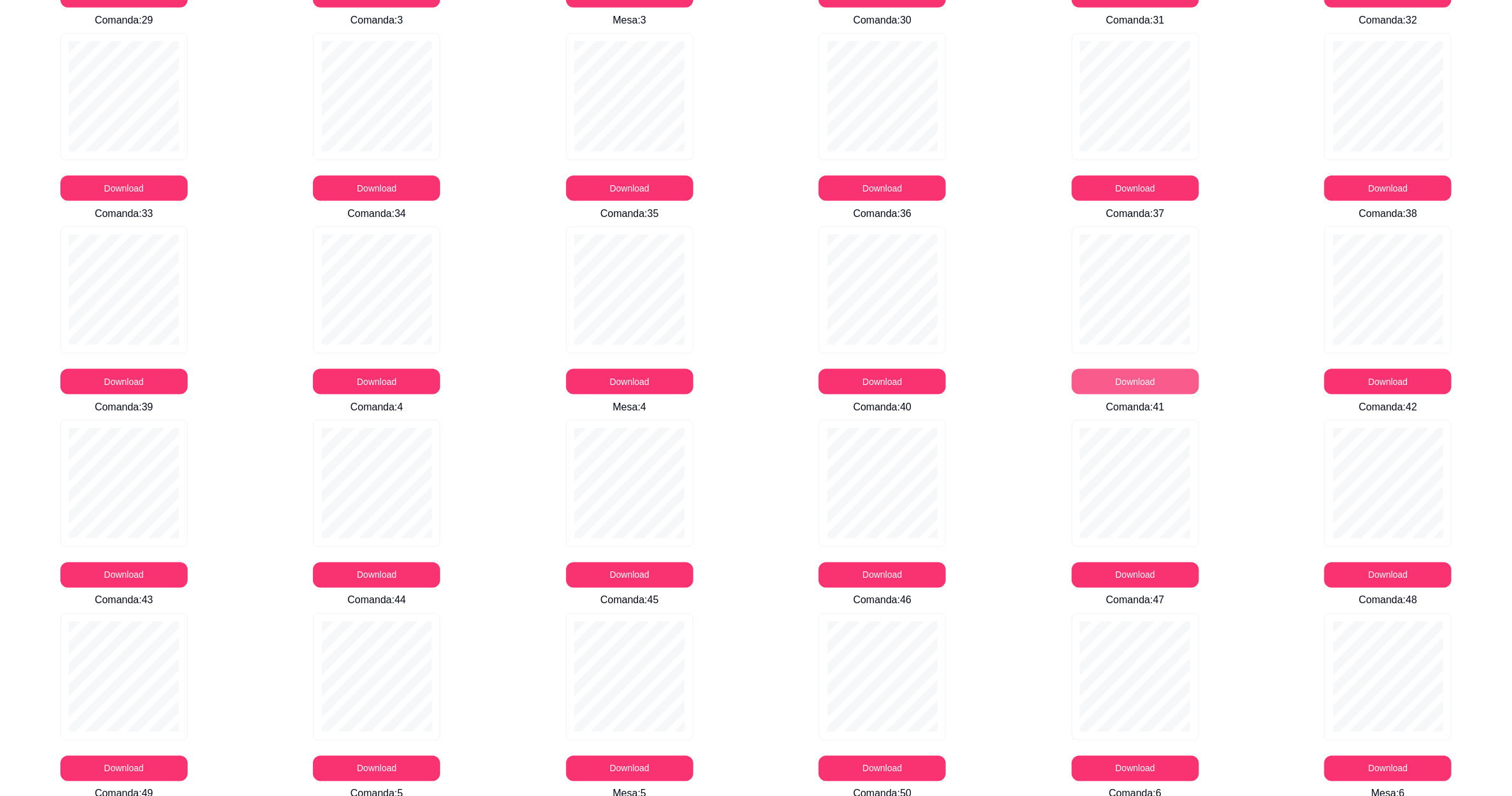
click at [1122, 378] on button "Download" at bounding box center [1136, 382] width 127 height 25
click at [1354, 380] on button "Download" at bounding box center [1388, 382] width 127 height 25
click at [111, 576] on button "Download" at bounding box center [124, 575] width 127 height 25
click at [363, 570] on button "Download" at bounding box center [376, 575] width 127 height 25
click at [897, 565] on button "Download" at bounding box center [883, 575] width 127 height 25
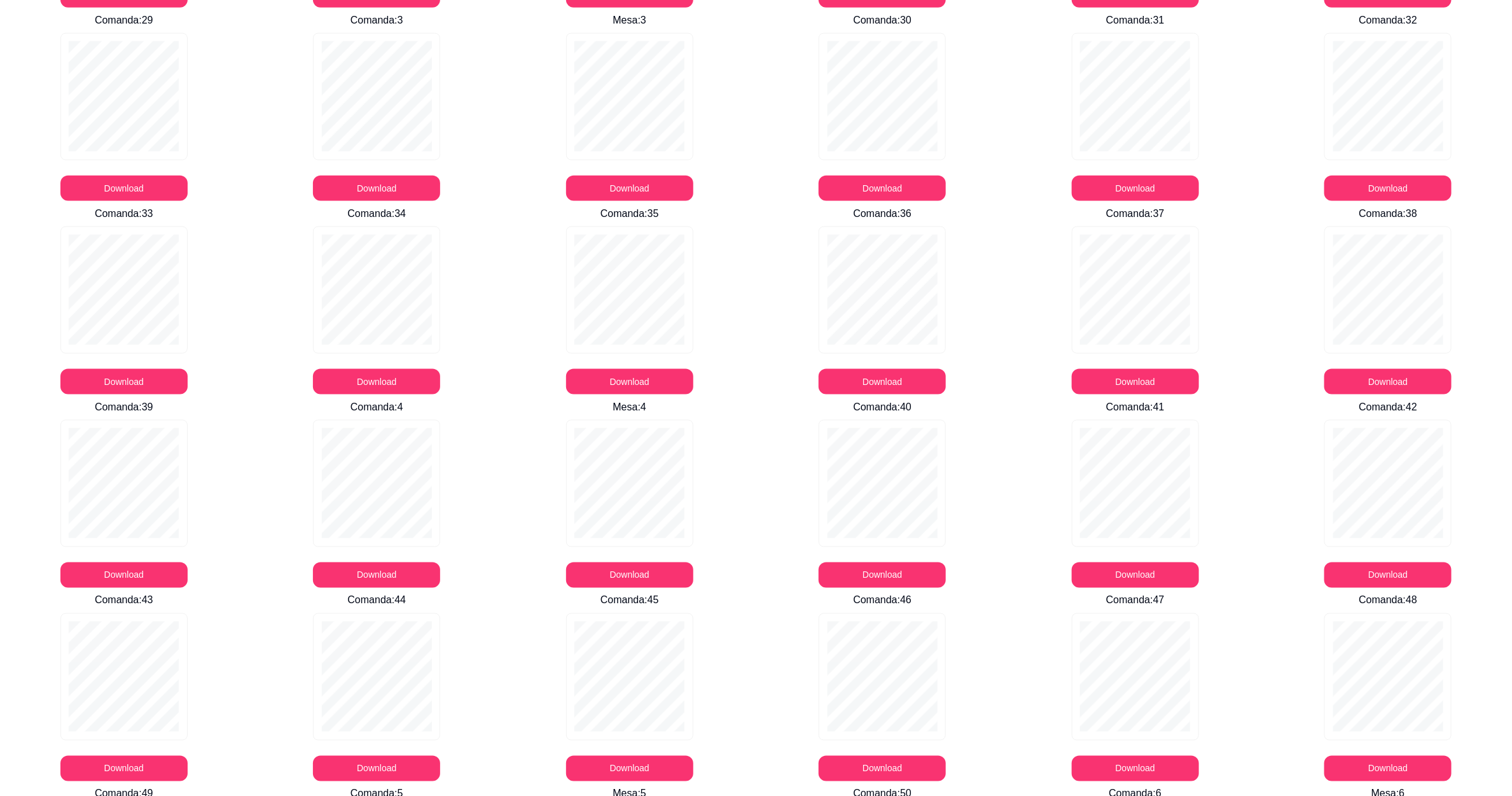
click at [1116, 559] on div "Download" at bounding box center [1136, 503] width 127 height 168
click at [1116, 562] on button "Download" at bounding box center [1136, 575] width 127 height 25
click at [1119, 574] on button "Download" at bounding box center [1135, 575] width 123 height 25
click at [1418, 573] on button "Download" at bounding box center [1388, 575] width 127 height 25
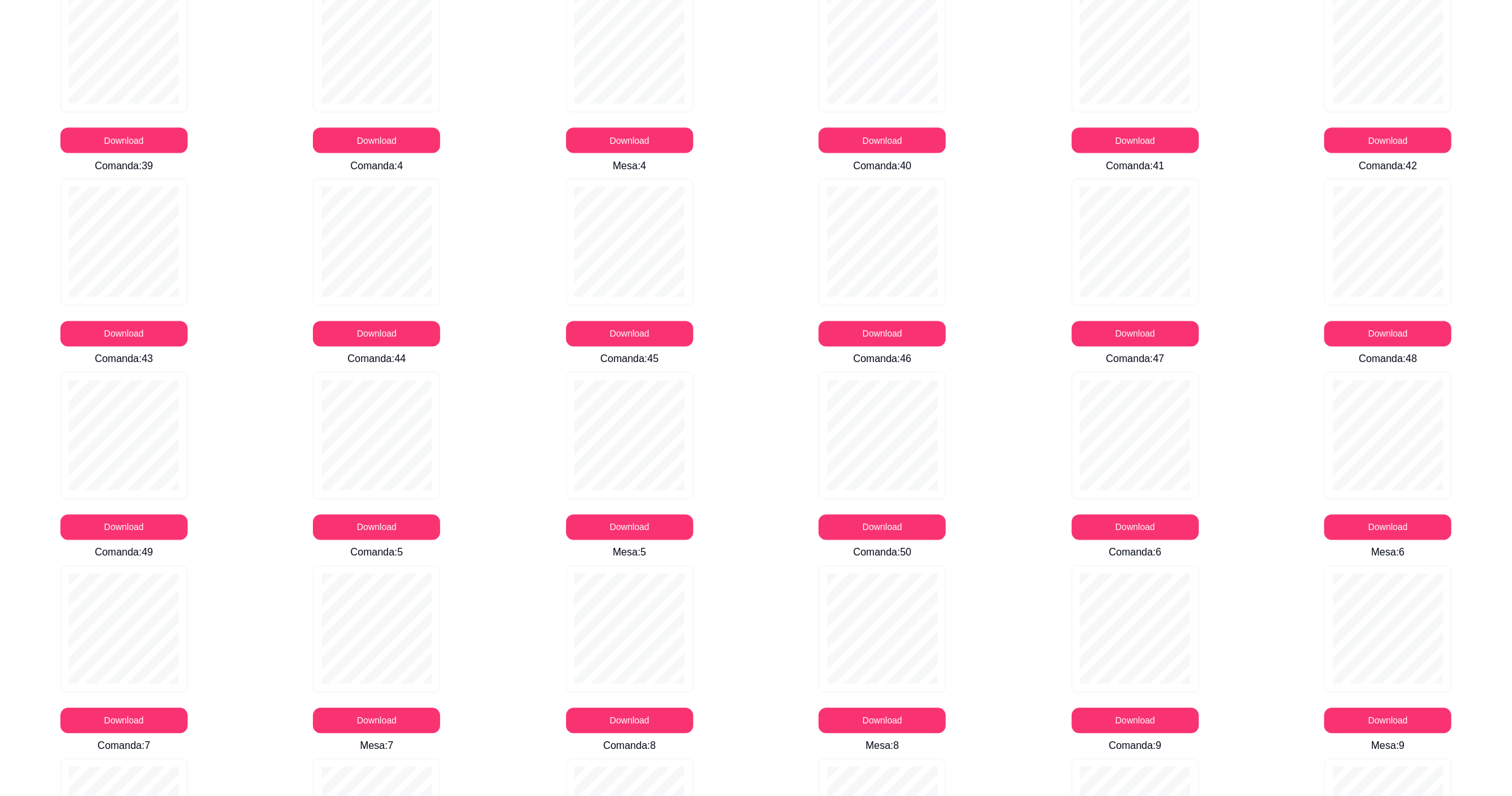
scroll to position [1240, 0]
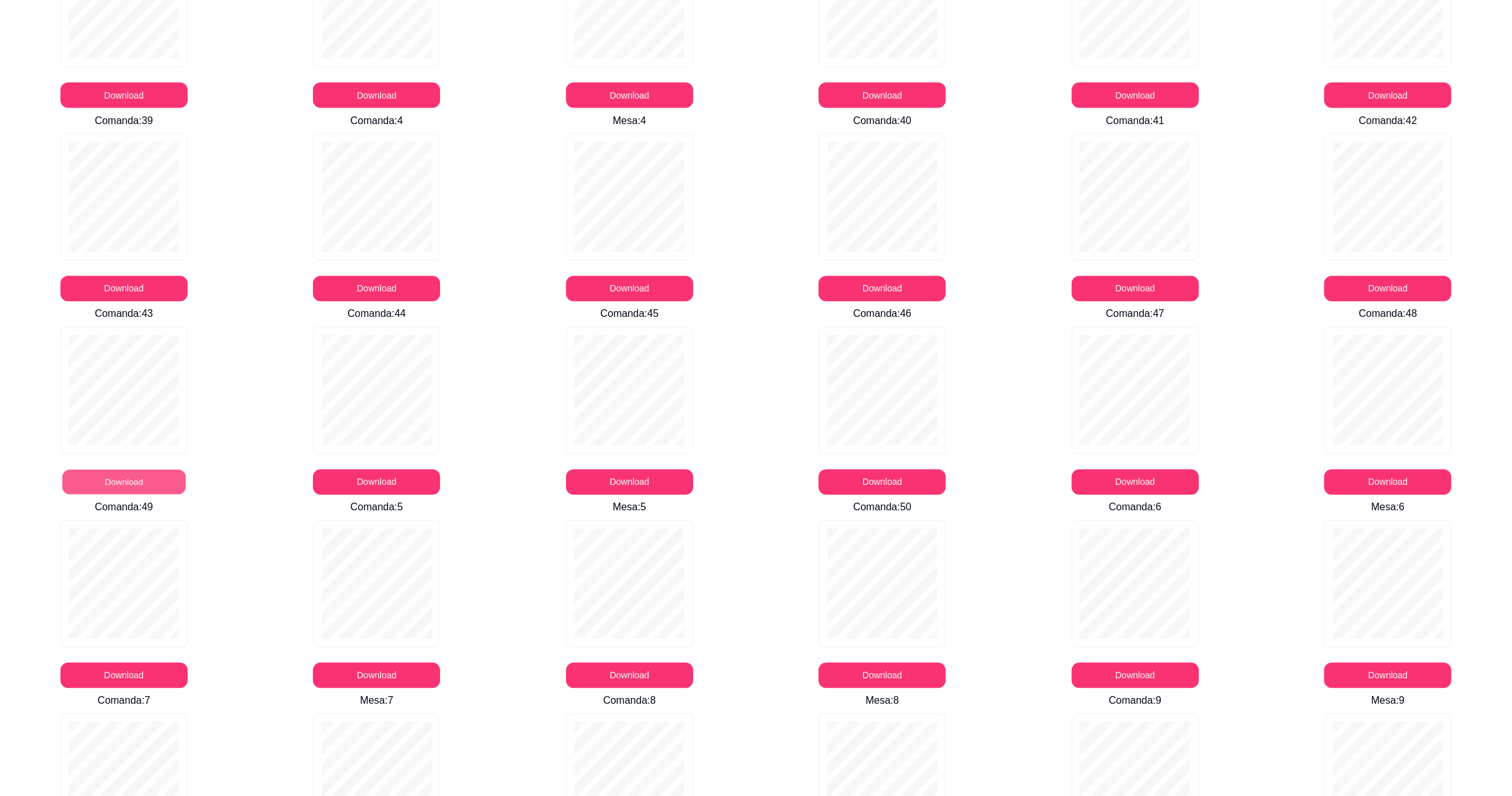
click at [140, 473] on button "Download" at bounding box center [123, 482] width 123 height 25
click at [408, 485] on button "Download" at bounding box center [376, 482] width 127 height 25
click at [641, 478] on button "Download" at bounding box center [629, 482] width 127 height 25
click at [836, 488] on button "Download" at bounding box center [883, 482] width 127 height 25
click at [1144, 482] on button "Download" at bounding box center [1135, 482] width 123 height 25
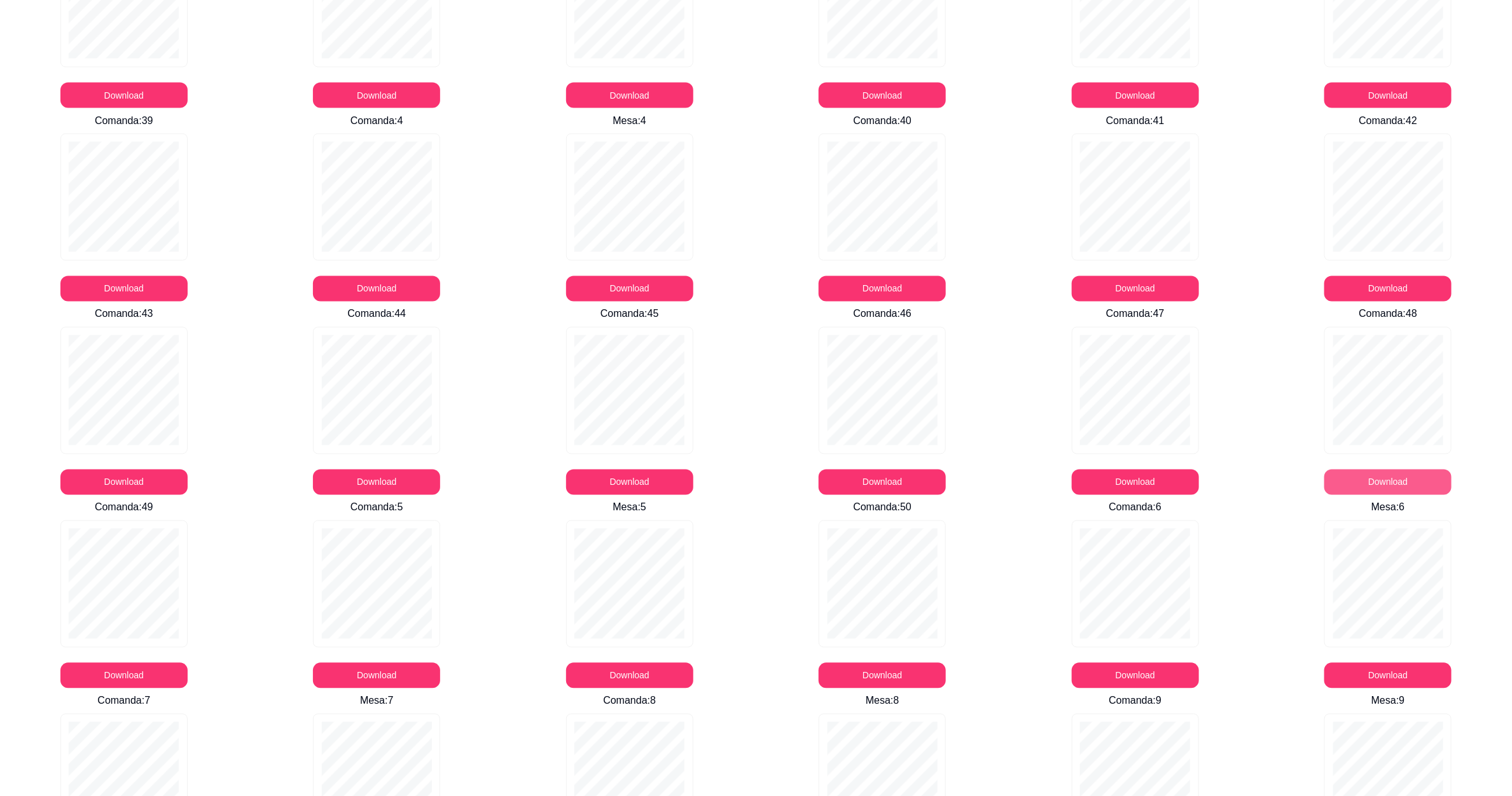
click at [1384, 472] on button "Download" at bounding box center [1388, 482] width 127 height 25
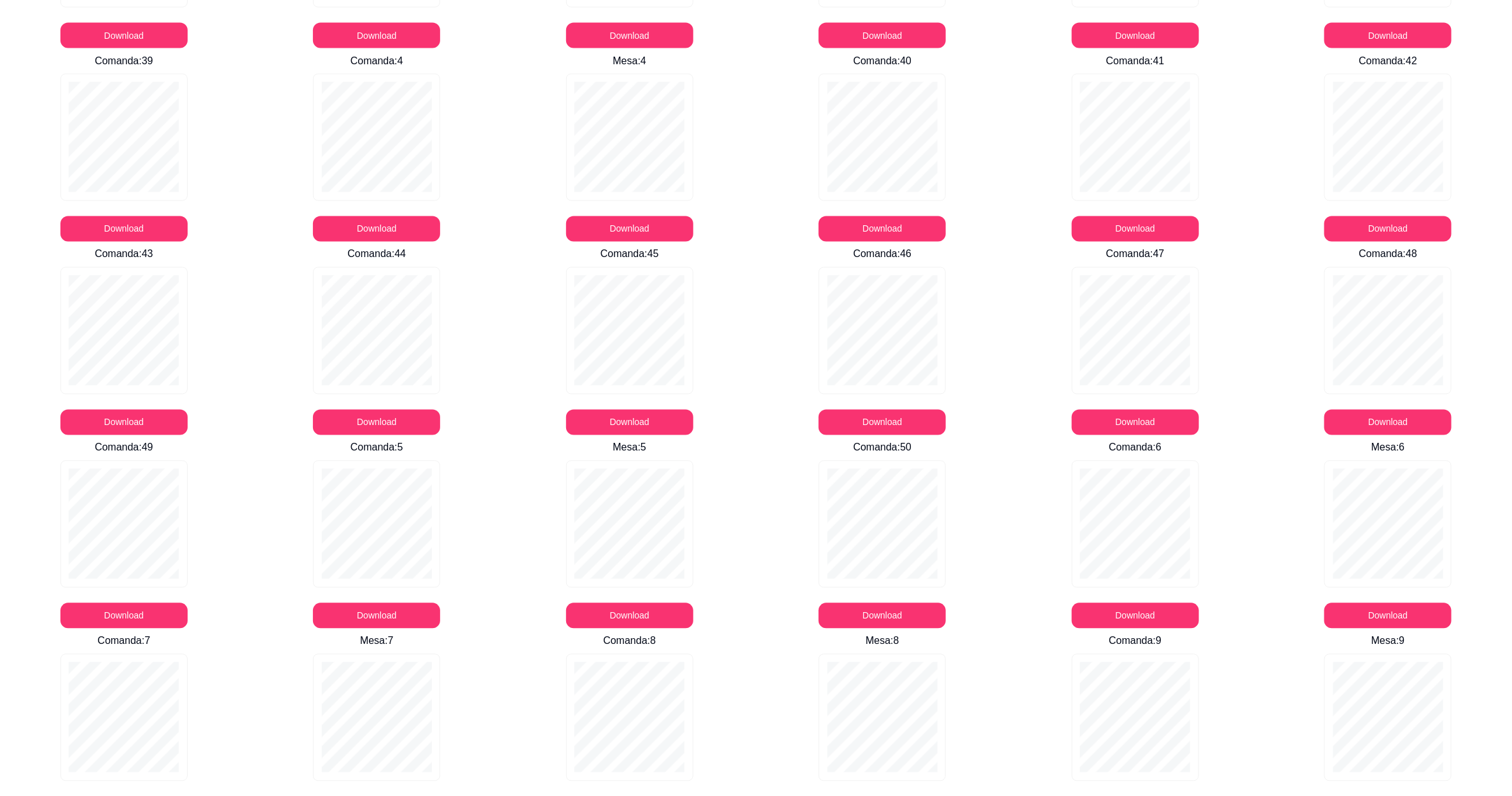
scroll to position [1326, 0]
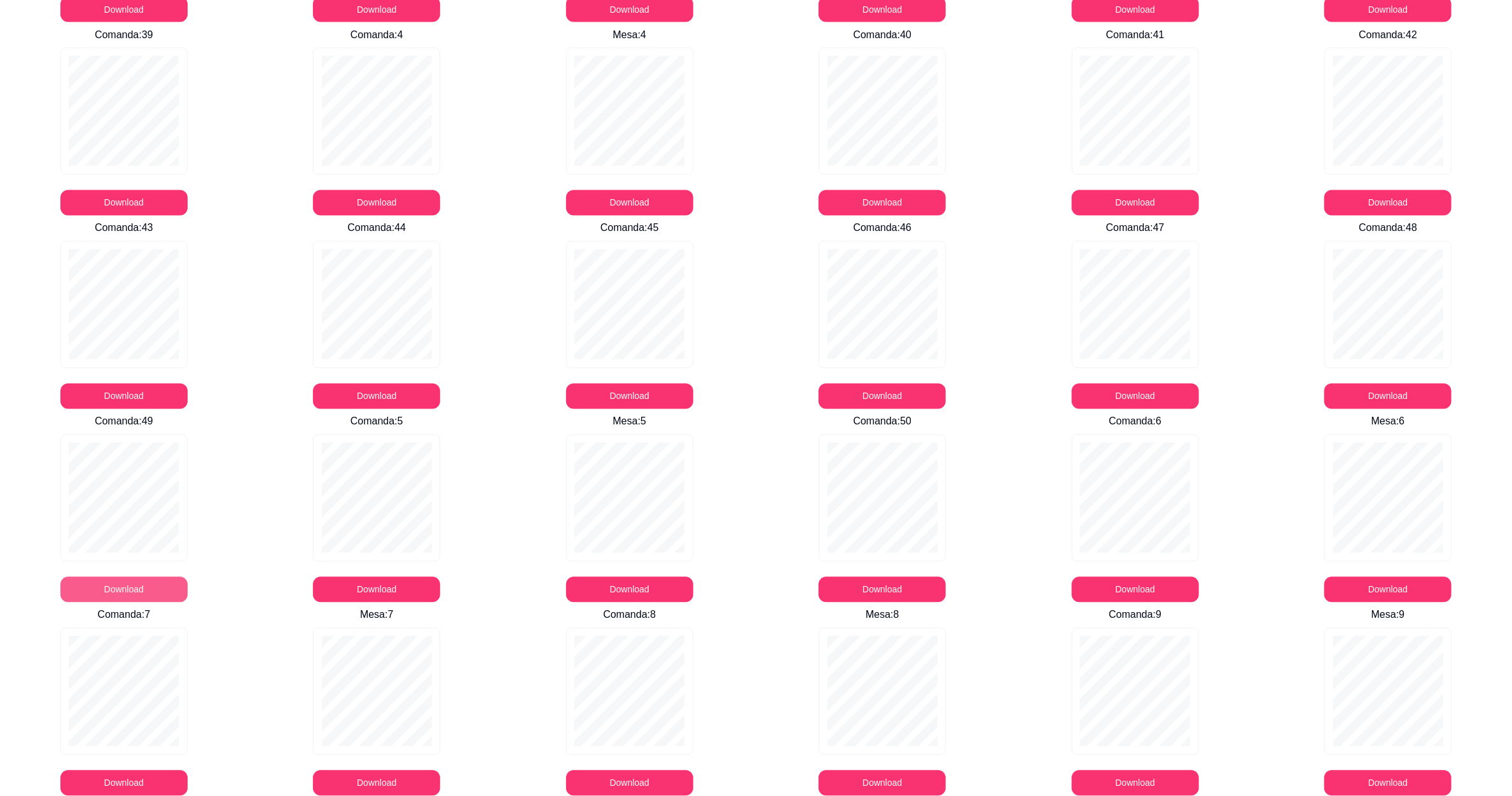
click at [126, 586] on button "Download" at bounding box center [124, 590] width 127 height 25
click at [393, 580] on button "Download" at bounding box center [376, 590] width 127 height 25
click at [848, 584] on button "Download" at bounding box center [883, 590] width 127 height 25
click at [1109, 582] on button "Download" at bounding box center [1136, 590] width 127 height 25
click at [140, 780] on button "Download" at bounding box center [124, 783] width 127 height 25
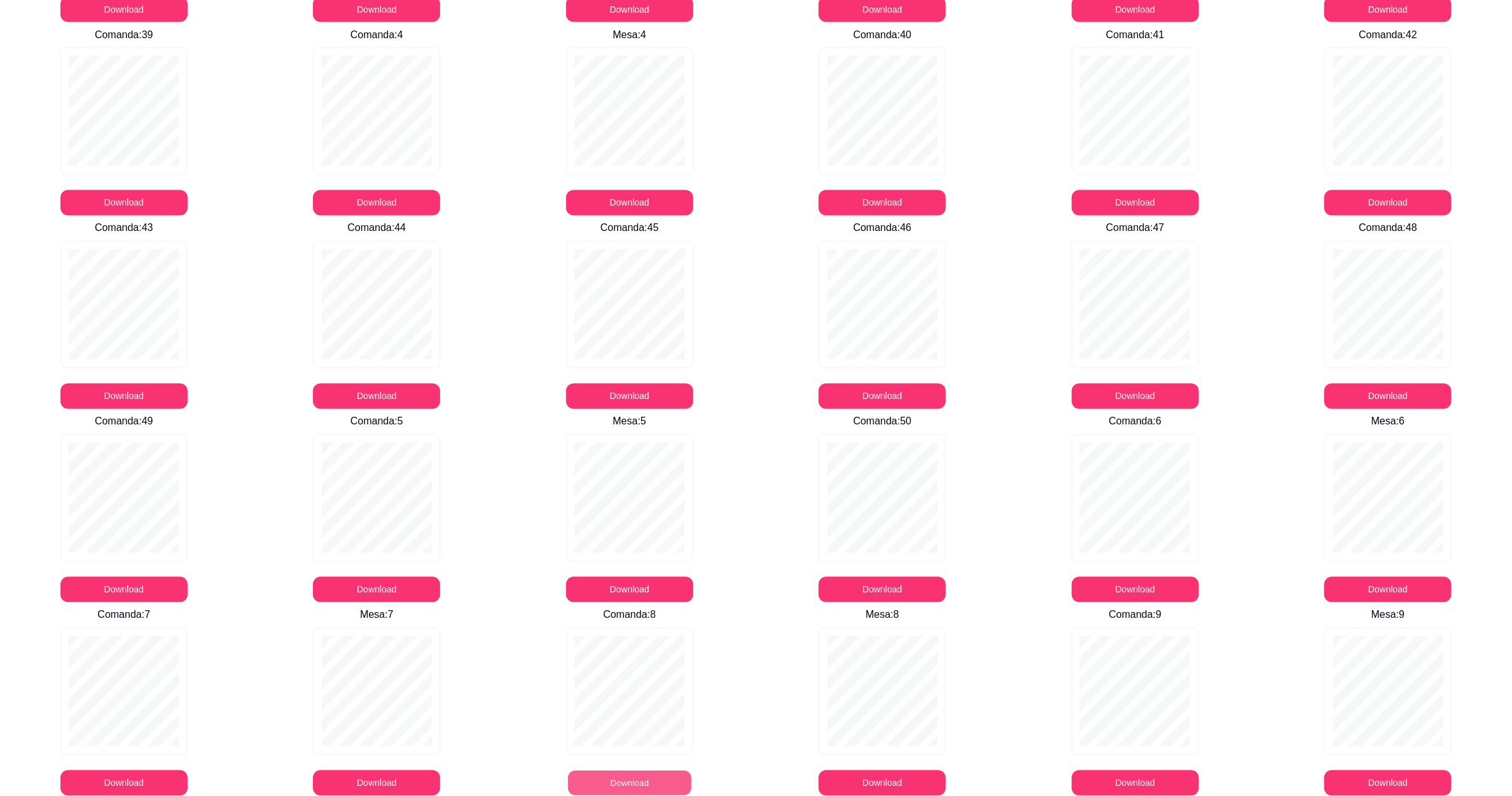
click at [656, 783] on button "Download" at bounding box center [629, 783] width 123 height 25
click at [1151, 776] on button "Download" at bounding box center [1136, 783] width 127 height 25
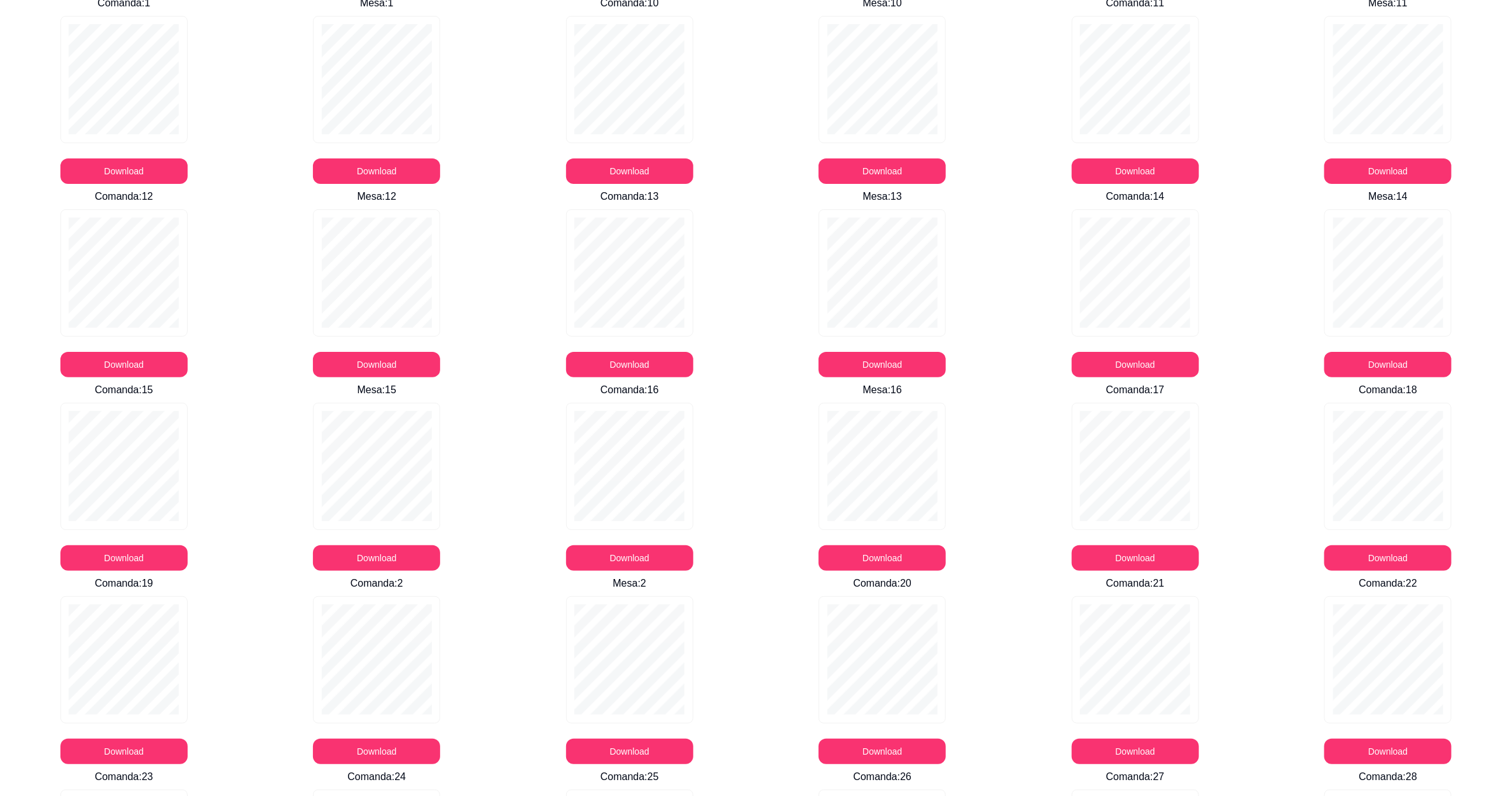
scroll to position [0, 0]
